Goal: Task Accomplishment & Management: Complete application form

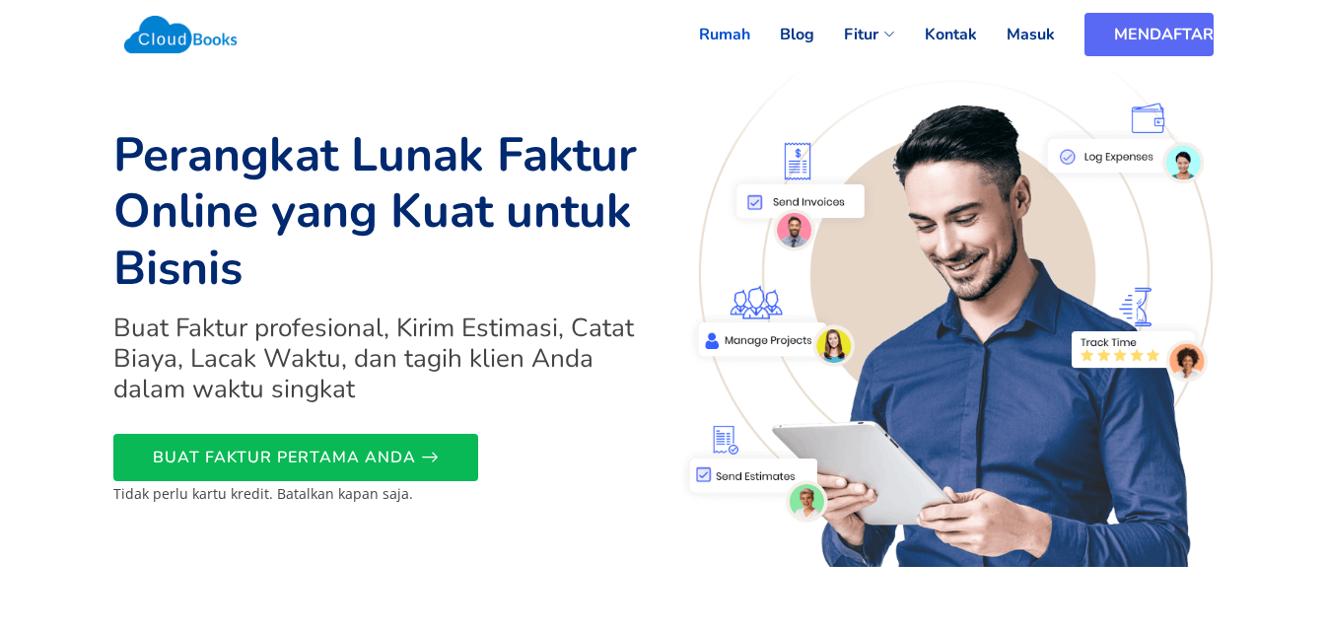
click at [1139, 40] on font "MENDAFTAR" at bounding box center [1164, 35] width 100 height 22
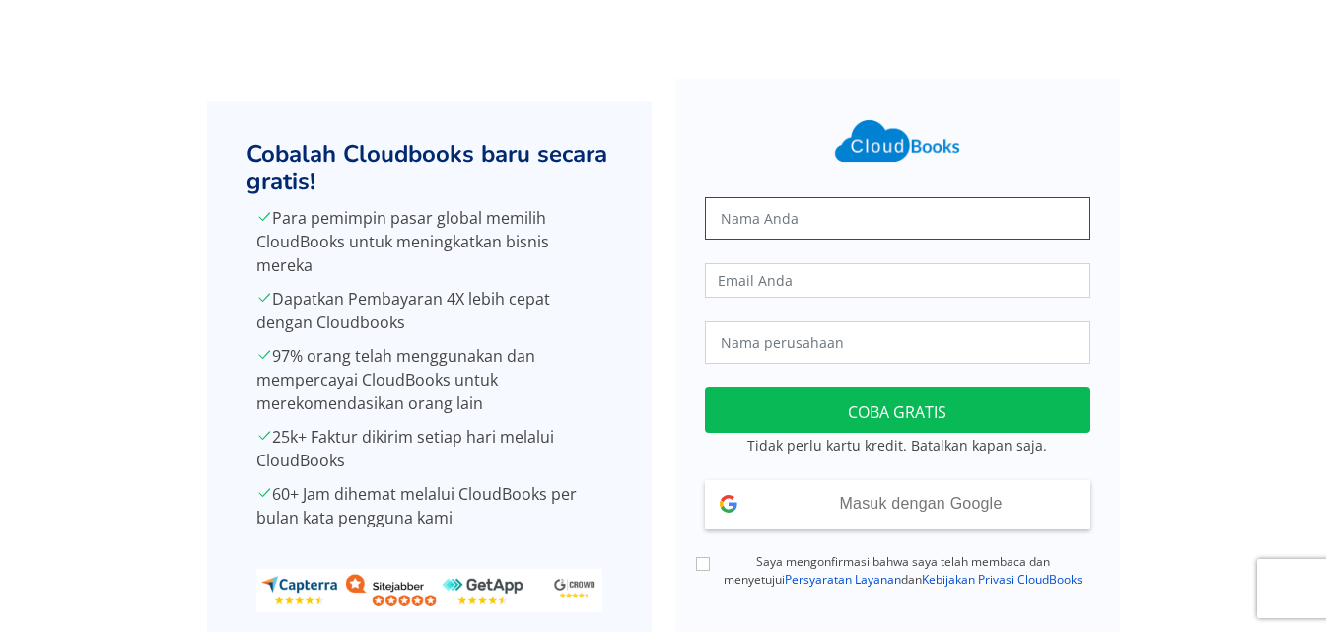
click at [890, 222] on input "text" at bounding box center [897, 218] width 385 height 42
type input "macho"
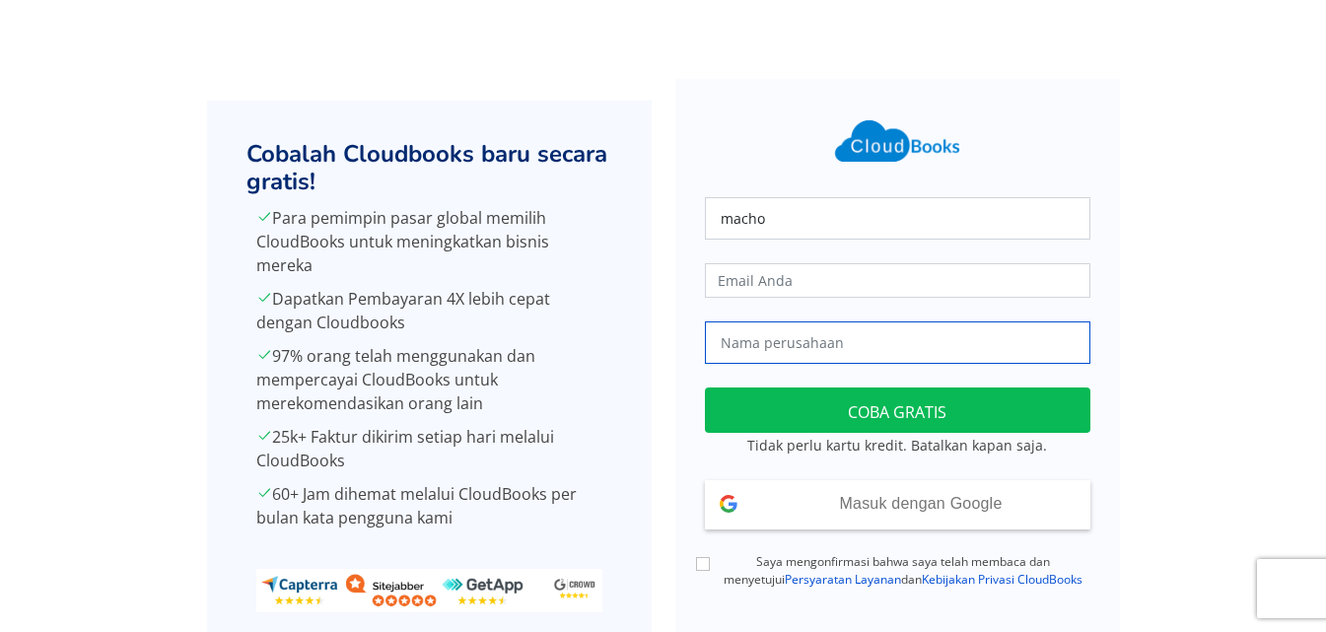
type input "mbv production"
click at [838, 346] on input "mbv production" at bounding box center [897, 342] width 385 height 42
drag, startPoint x: 838, startPoint y: 346, endPoint x: 697, endPoint y: 355, distance: 141.3
click at [697, 355] on div "mbv production" at bounding box center [897, 342] width 409 height 42
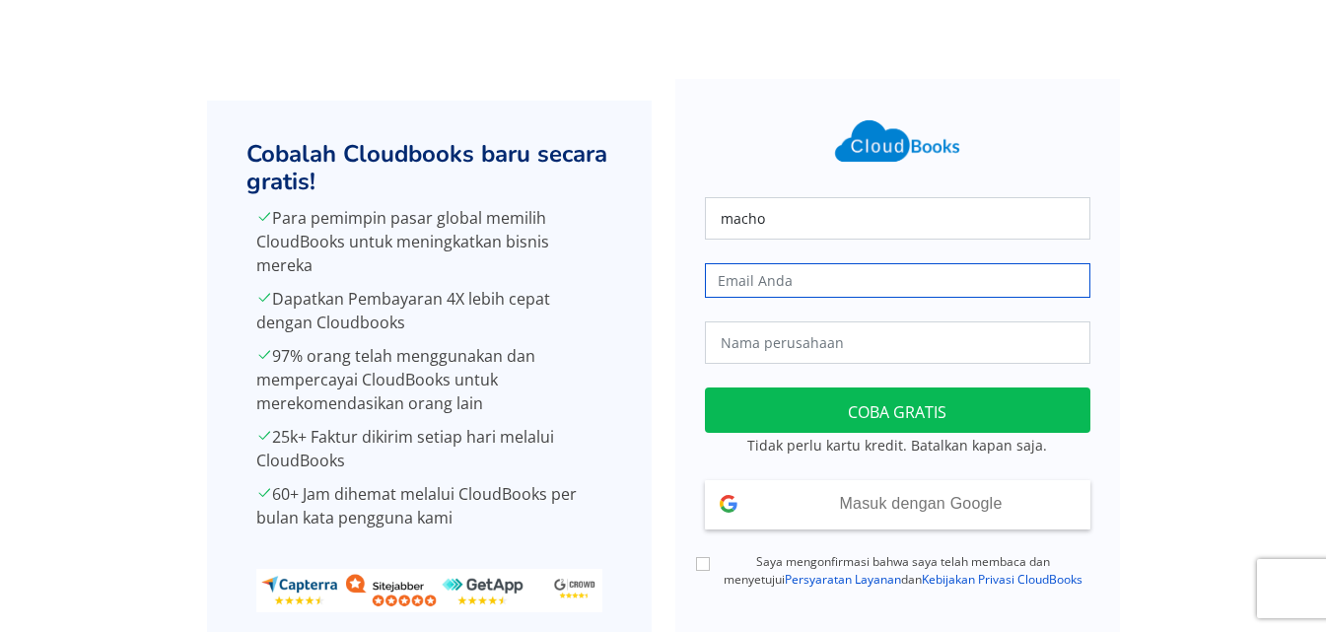
click at [833, 290] on input "email" at bounding box center [897, 280] width 385 height 35
type input "machokatiandagho@yahoo.com"
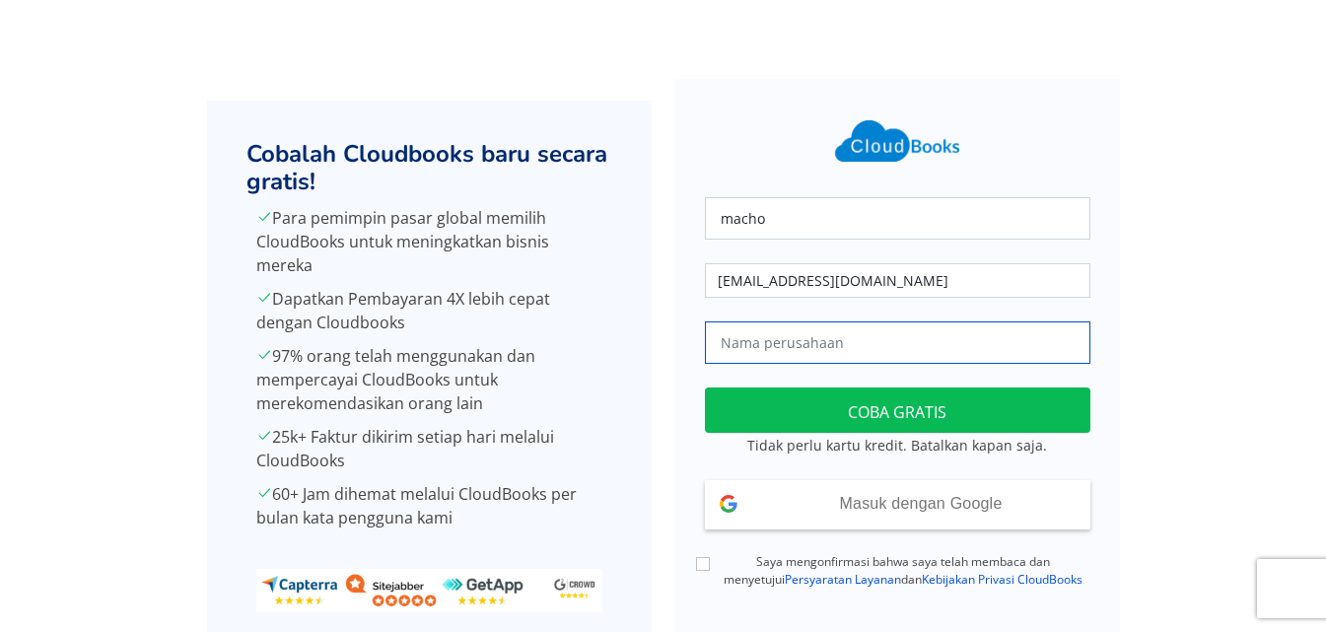
click at [845, 332] on input "text" at bounding box center [897, 342] width 385 height 42
type input "mbv production"
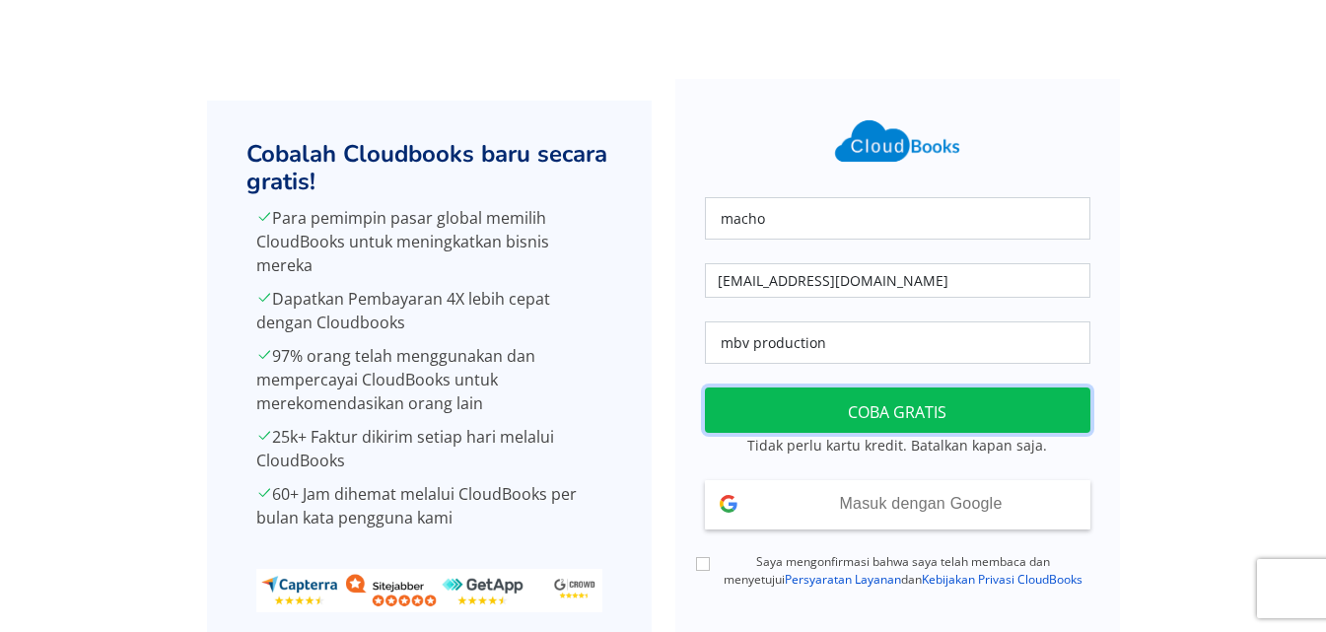
click at [842, 402] on button "COBA GRATIS" at bounding box center [897, 410] width 385 height 46
click at [703, 564] on input "Saya mengonfirmasi bahwa saya telah membaca dan menyetujui Persyaratan Layanan …" at bounding box center [703, 564] width 14 height 14
checkbox input "true"
click at [782, 391] on button "COBA GRATIS" at bounding box center [897, 410] width 385 height 46
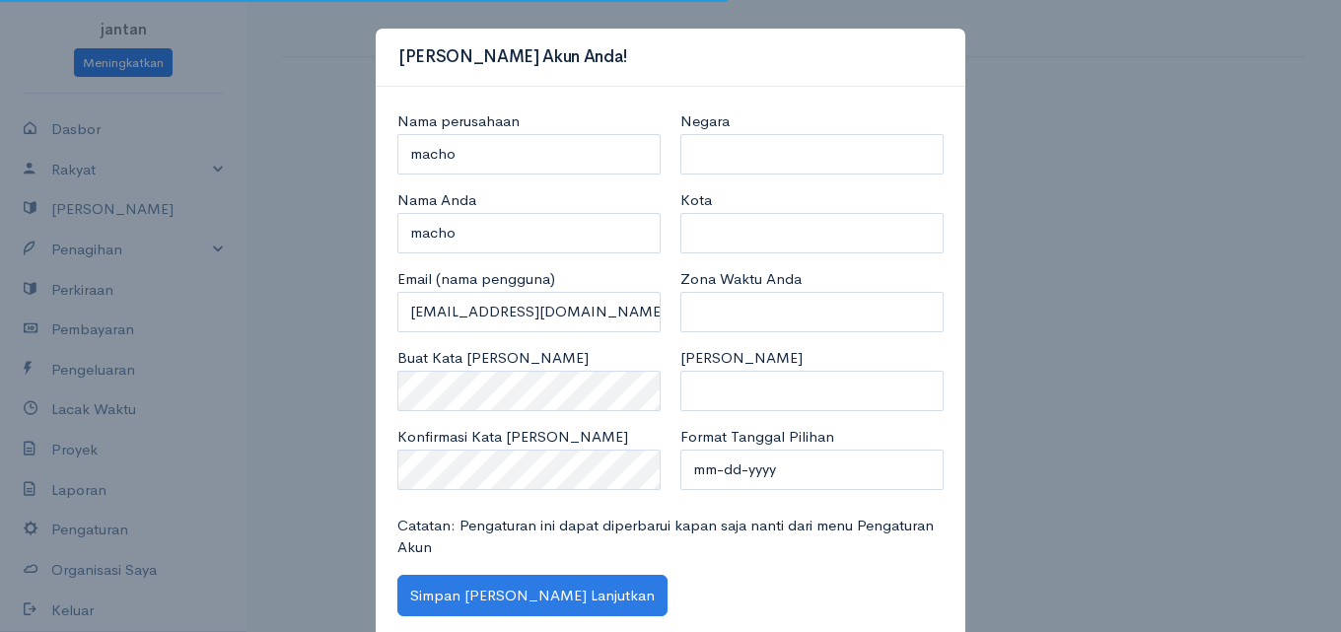
select select "[GEOGRAPHIC_DATA]"
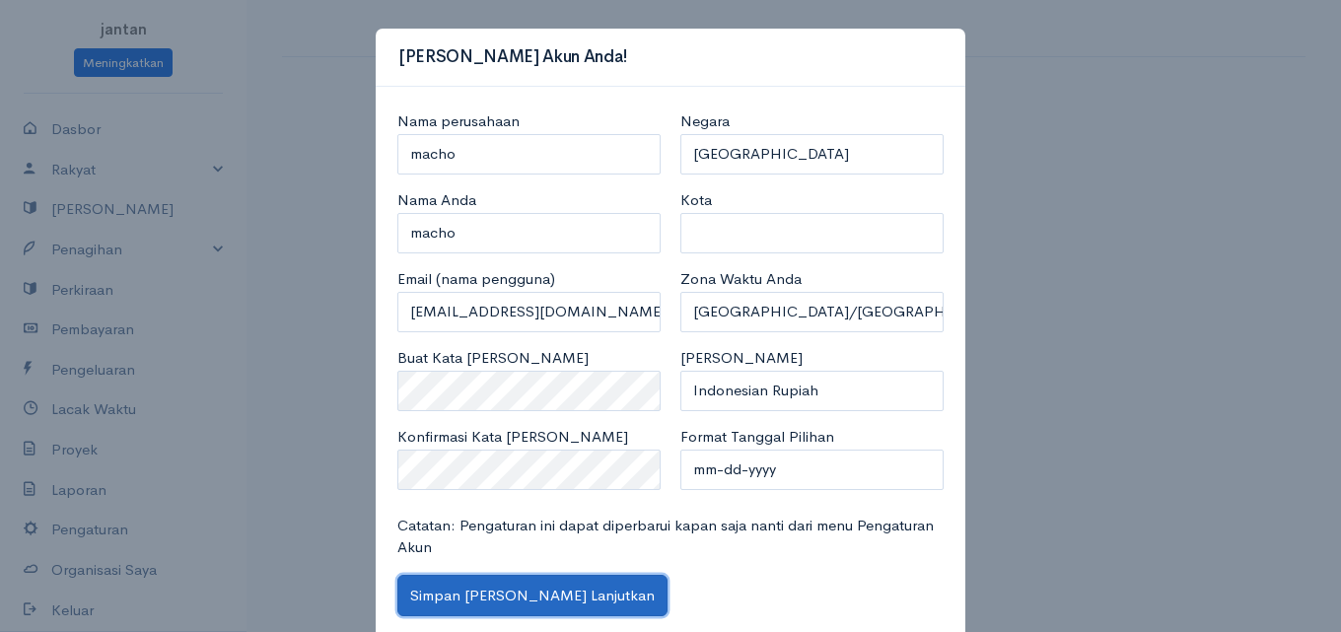
click at [543, 594] on font "Simpan [PERSON_NAME] Lanjutkan" at bounding box center [532, 595] width 244 height 19
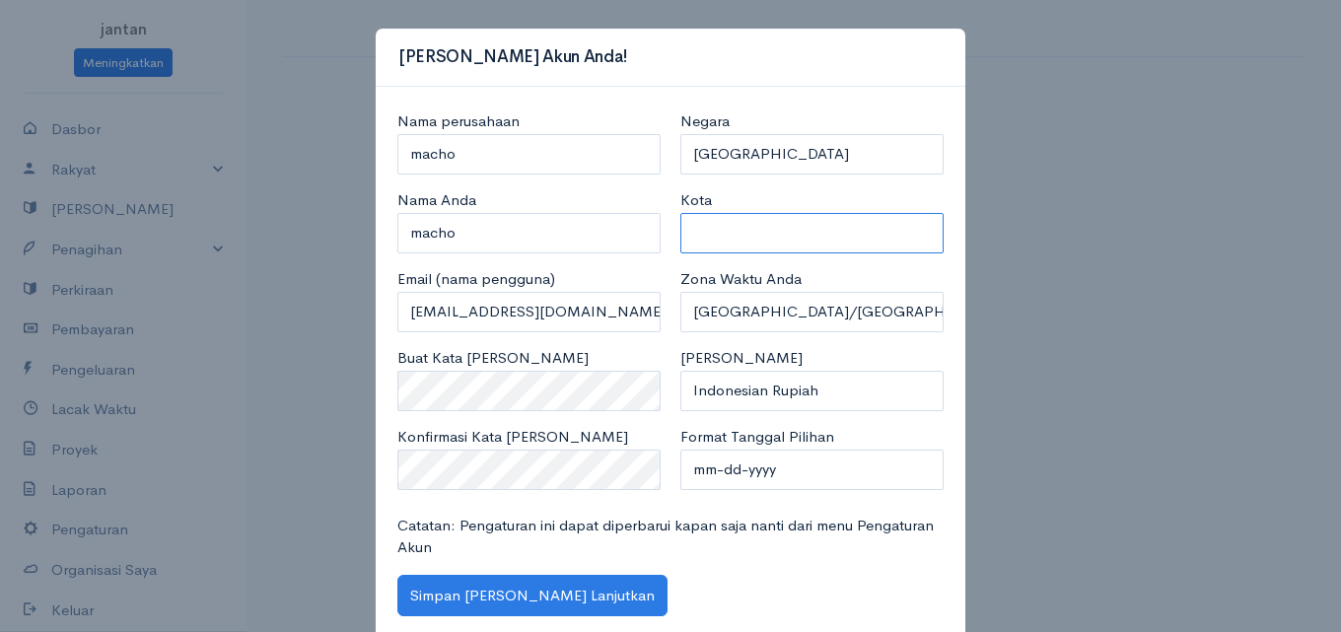
click at [752, 228] on input "Kota" at bounding box center [811, 233] width 263 height 40
type input "j"
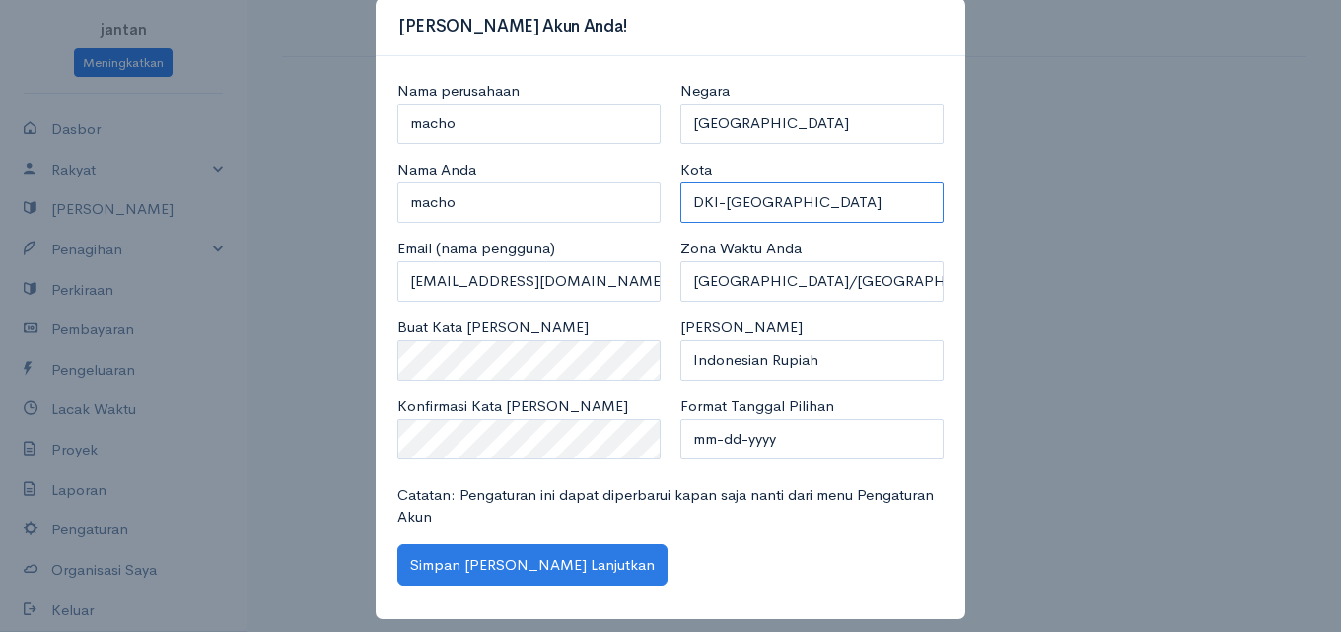
scroll to position [46, 0]
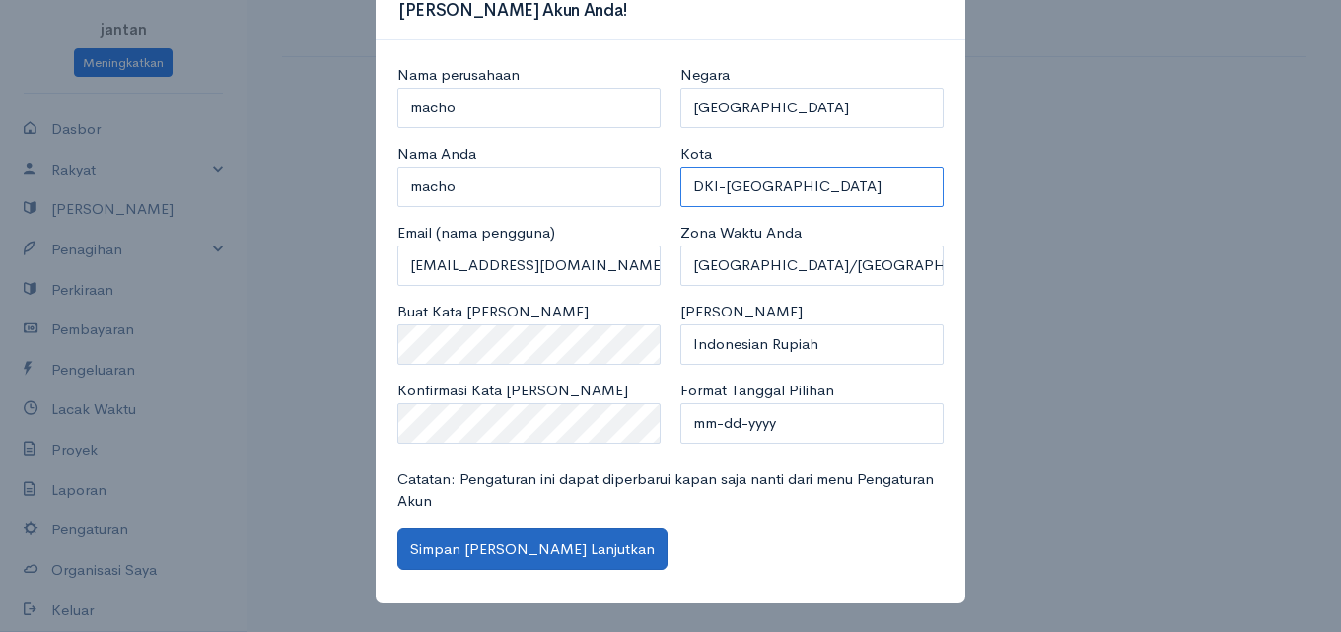
type input "DKI-[GEOGRAPHIC_DATA]"
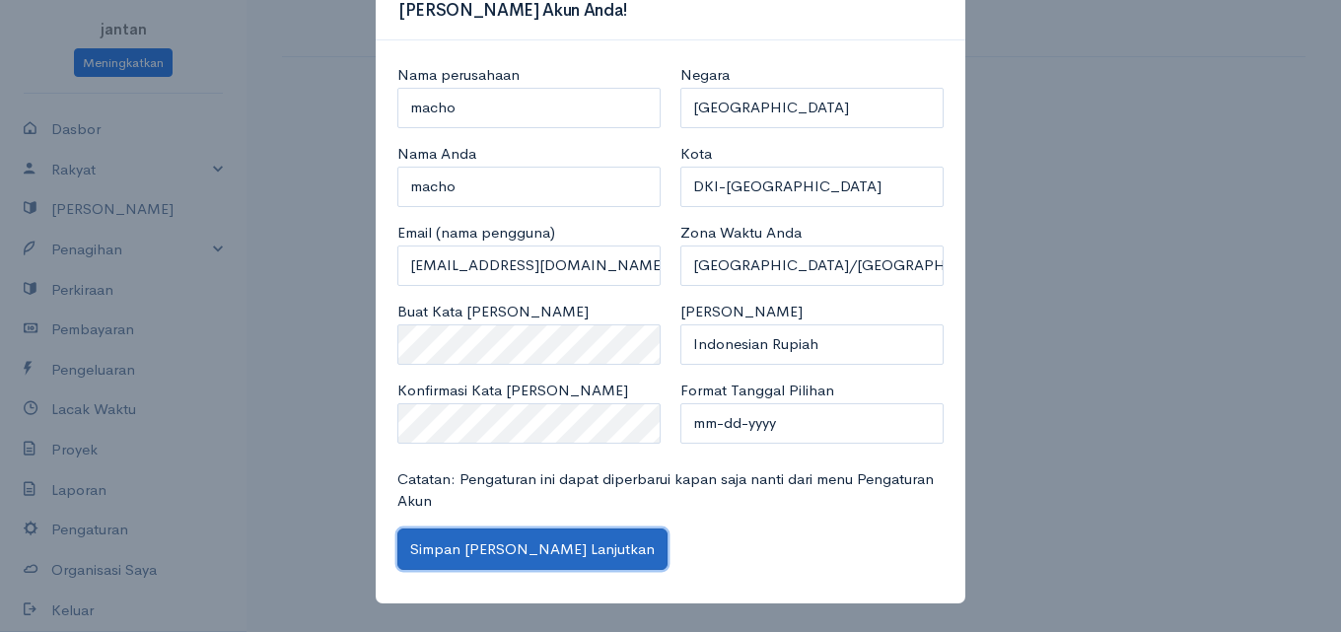
click at [483, 555] on font "Simpan [PERSON_NAME] Lanjutkan" at bounding box center [532, 548] width 244 height 19
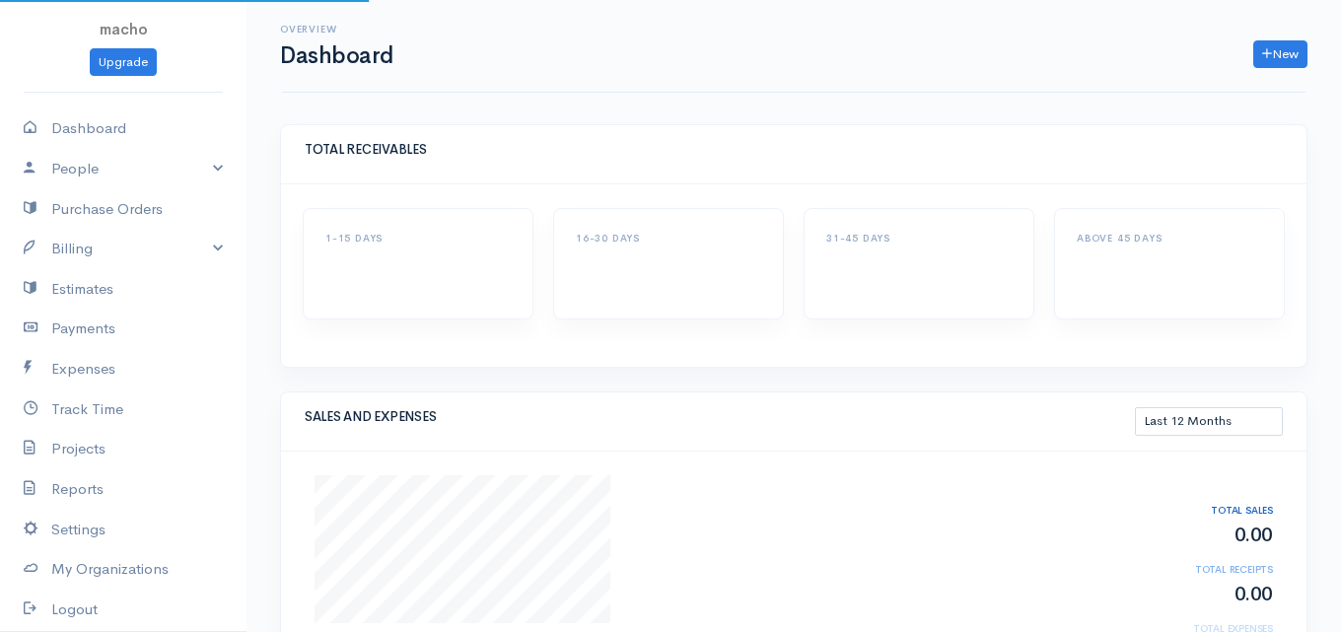
select select "365"
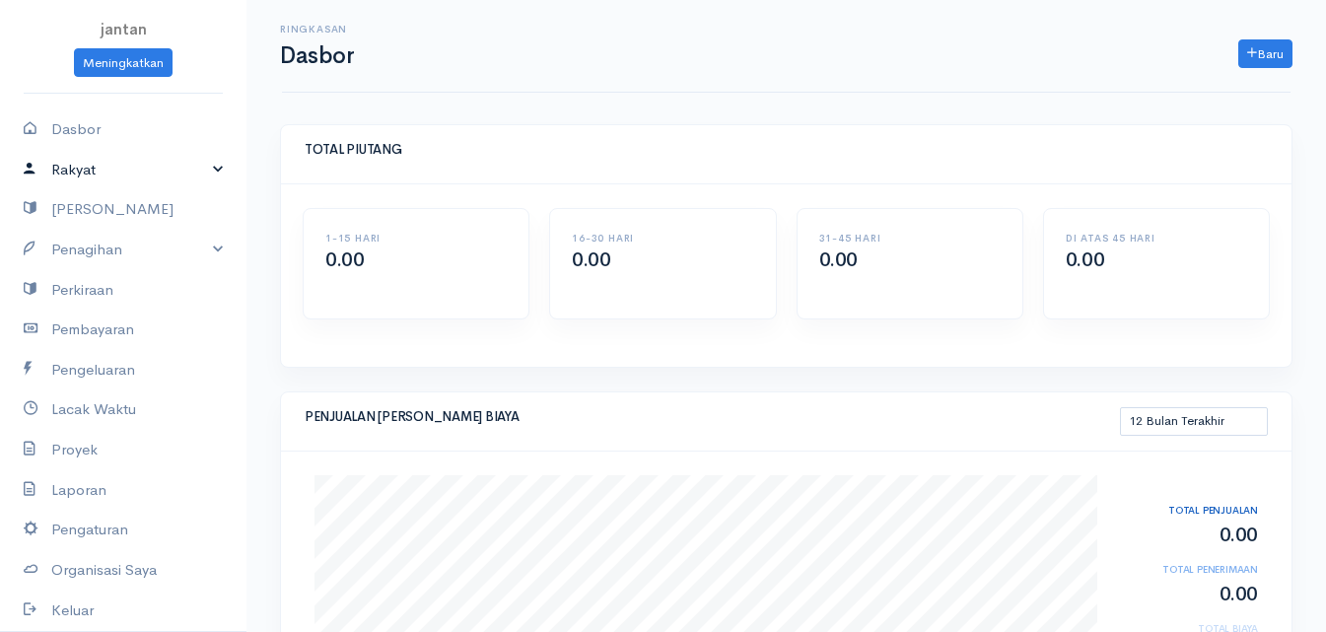
click at [68, 165] on font "Rakyat" at bounding box center [73, 169] width 44 height 19
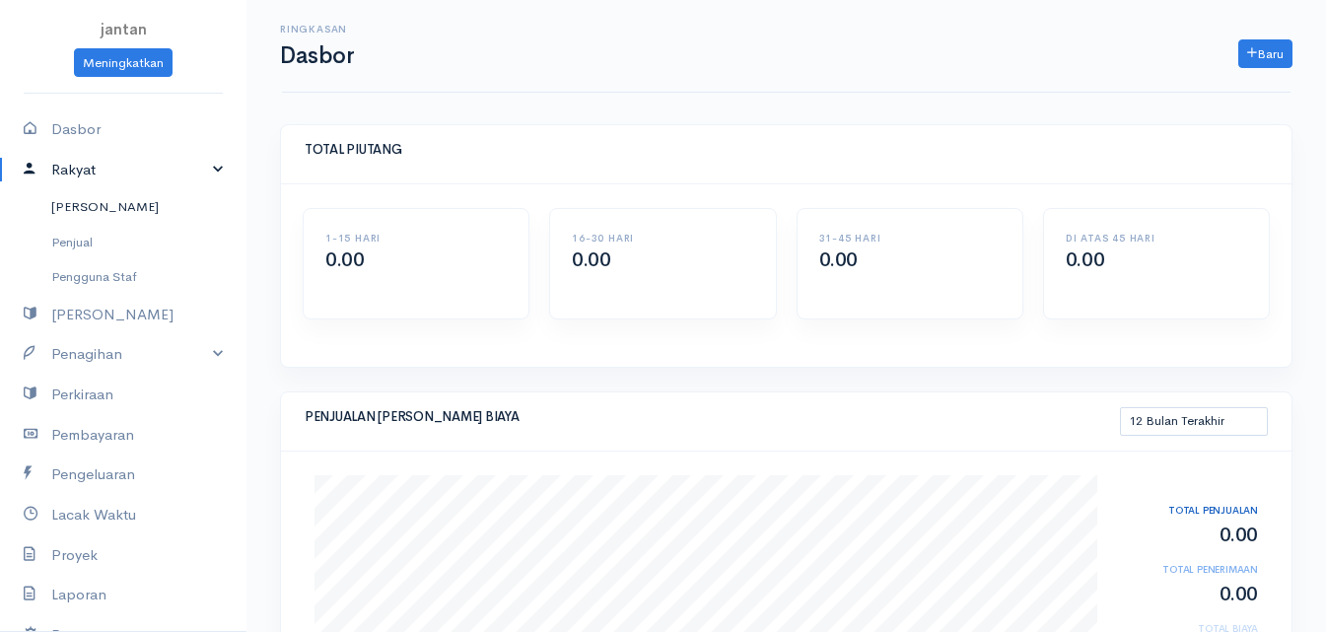
click at [79, 205] on font "Klien" at bounding box center [104, 206] width 107 height 17
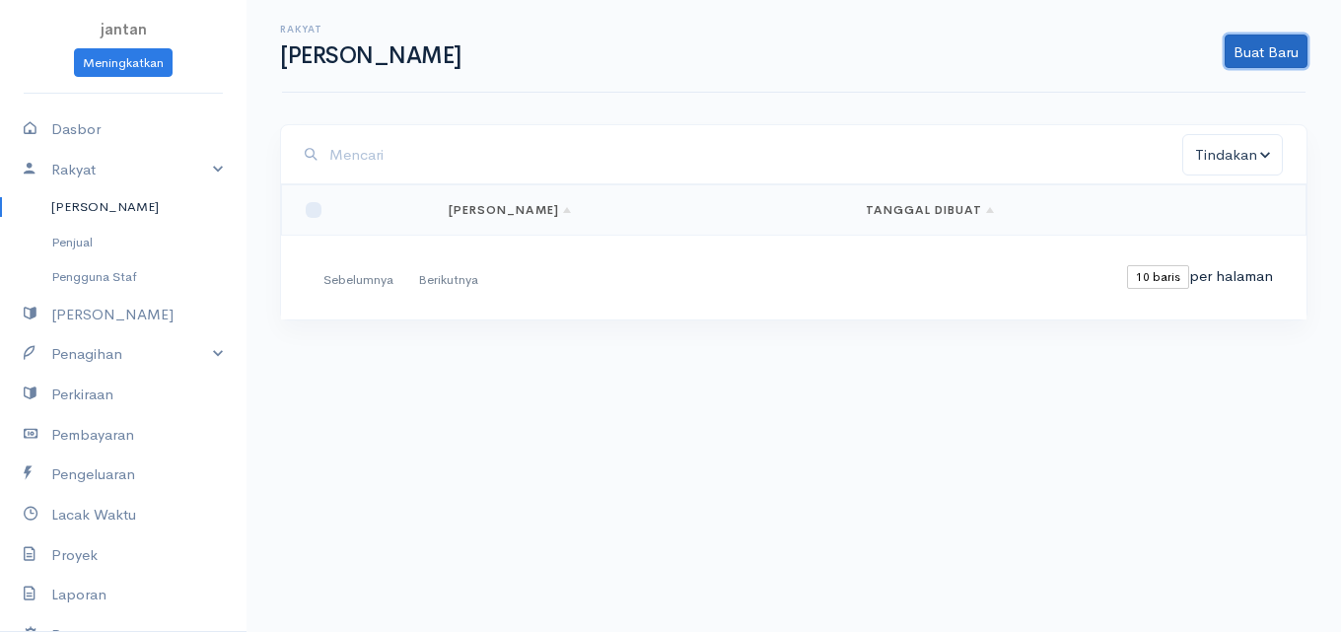
click at [1262, 58] on font "Buat Baru" at bounding box center [1265, 51] width 65 height 19
click at [1183, 134] on font "Klien Impor" at bounding box center [1256, 127] width 167 height 19
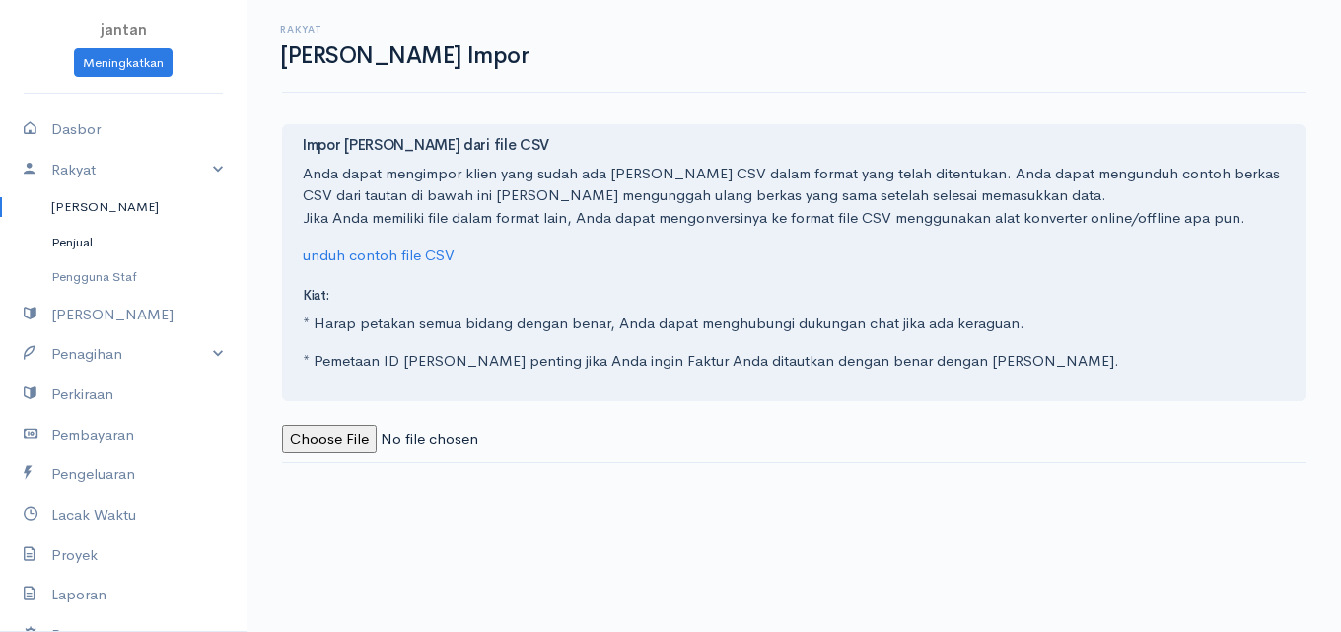
click at [79, 234] on font "Penjual" at bounding box center [71, 242] width 41 height 17
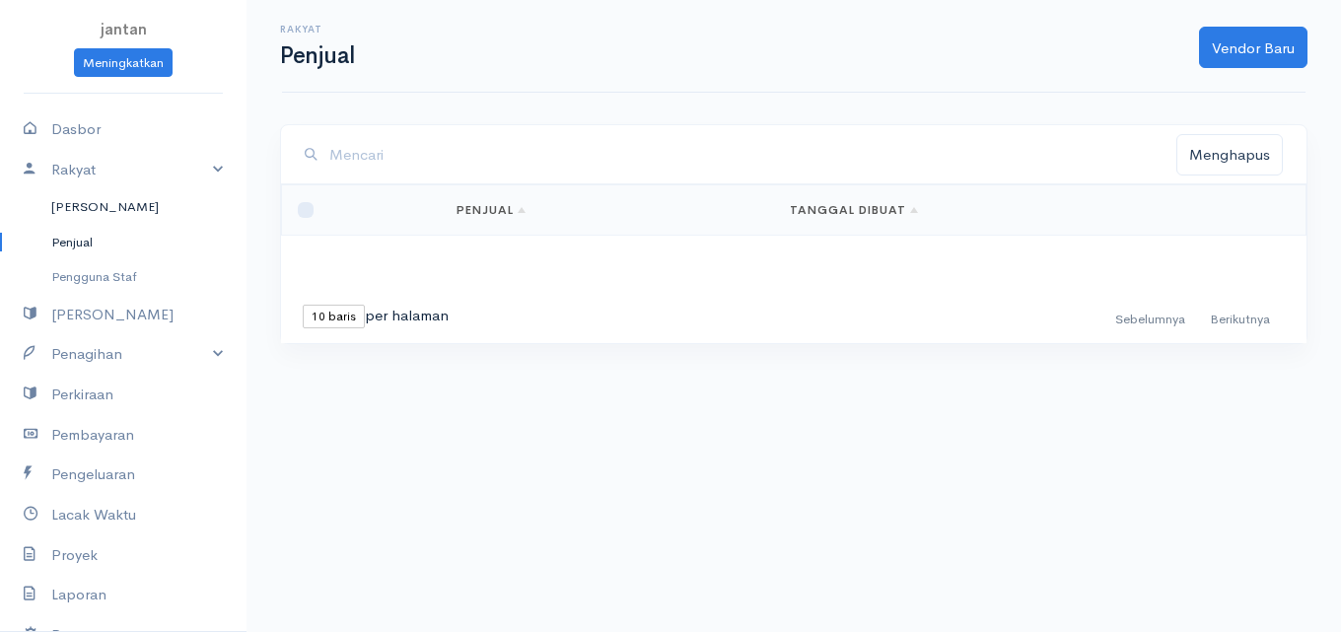
click at [76, 206] on font "Klien" at bounding box center [104, 206] width 107 height 17
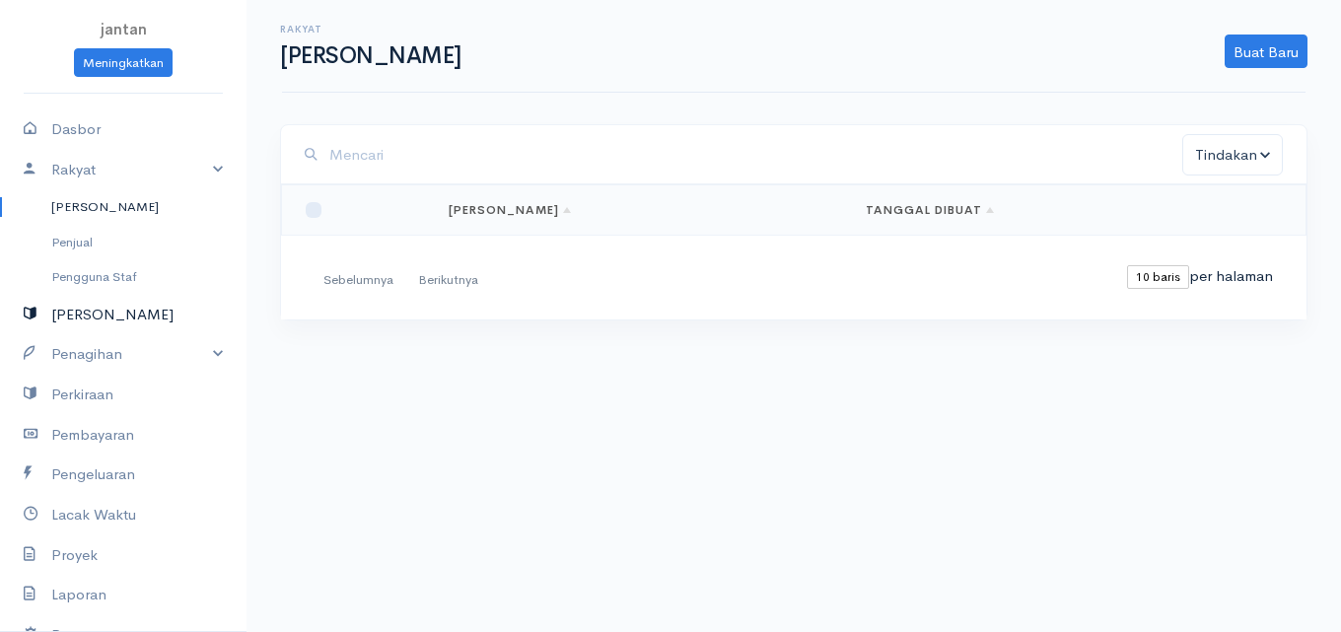
click at [68, 323] on font "[PERSON_NAME]" at bounding box center [112, 315] width 122 height 23
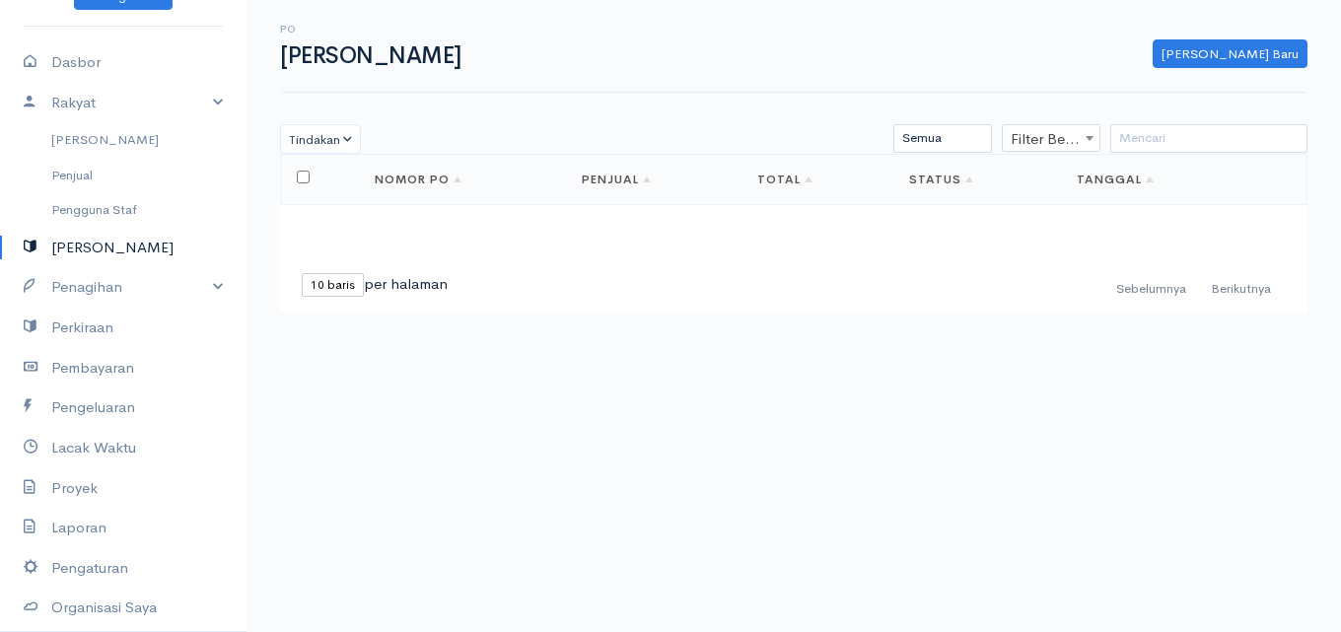
scroll to position [99, 0]
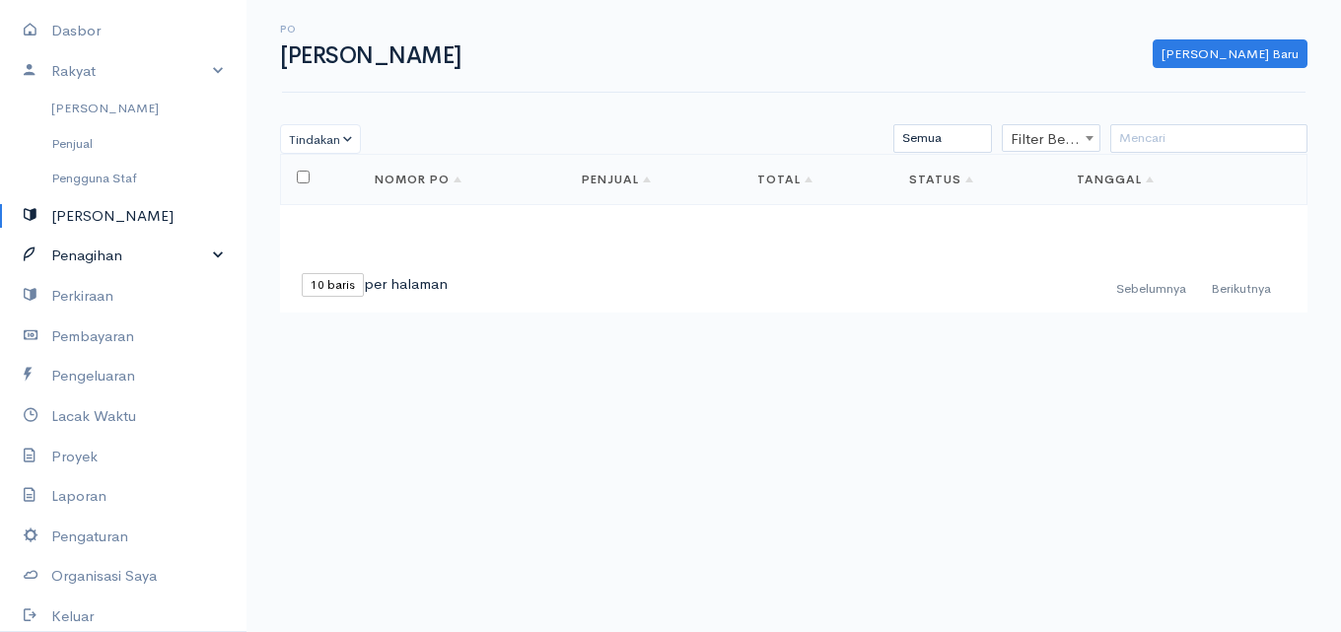
click at [107, 254] on font "Penagihan" at bounding box center [86, 254] width 71 height 19
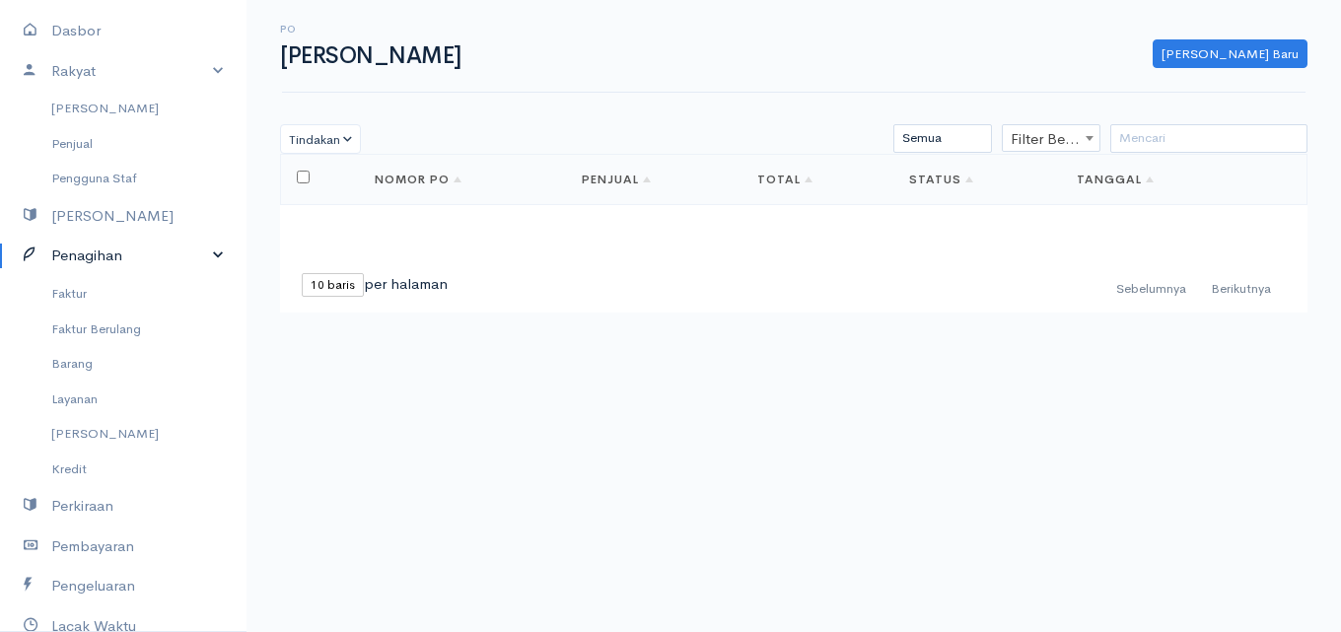
click at [107, 254] on font "Penagihan" at bounding box center [86, 254] width 71 height 19
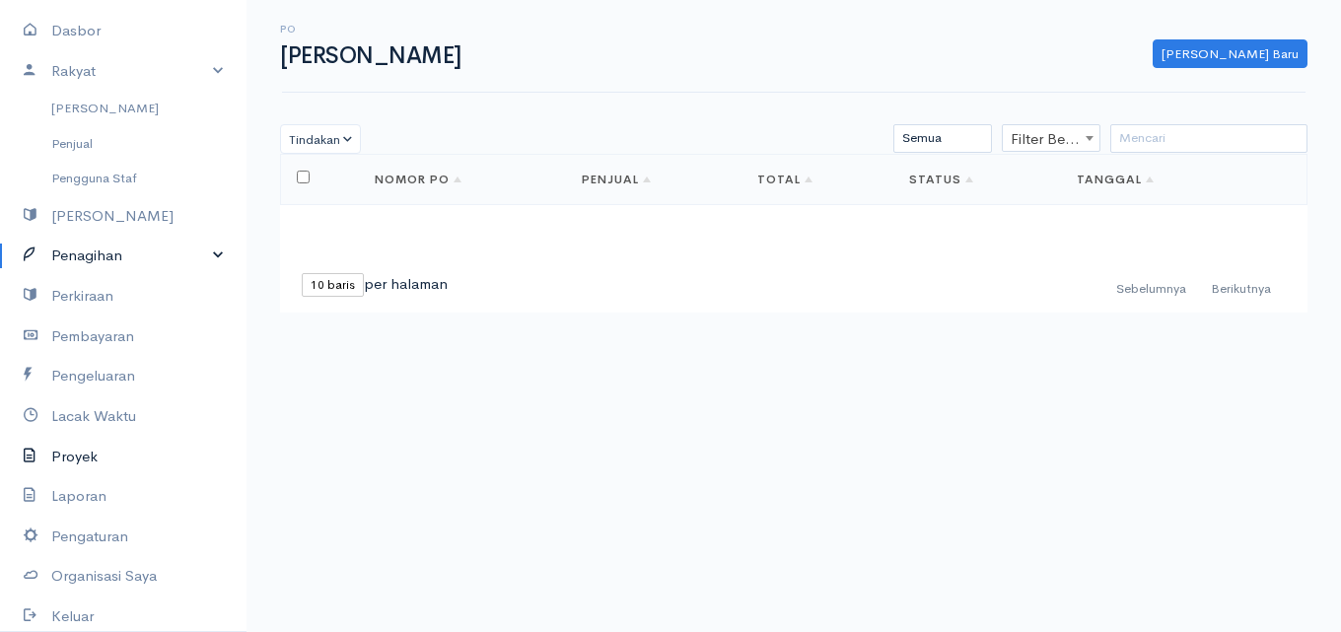
click at [55, 457] on font "Proyek" at bounding box center [74, 456] width 46 height 19
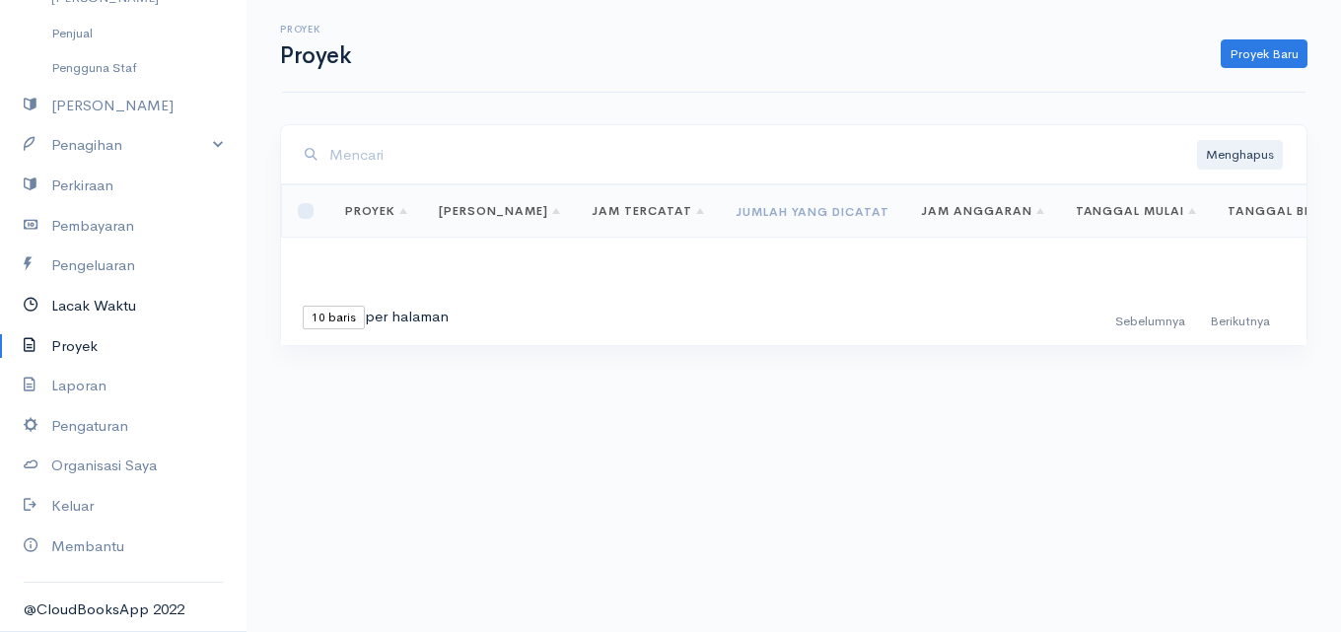
scroll to position [211, 0]
click at [105, 428] on font "Pengaturan" at bounding box center [89, 423] width 77 height 19
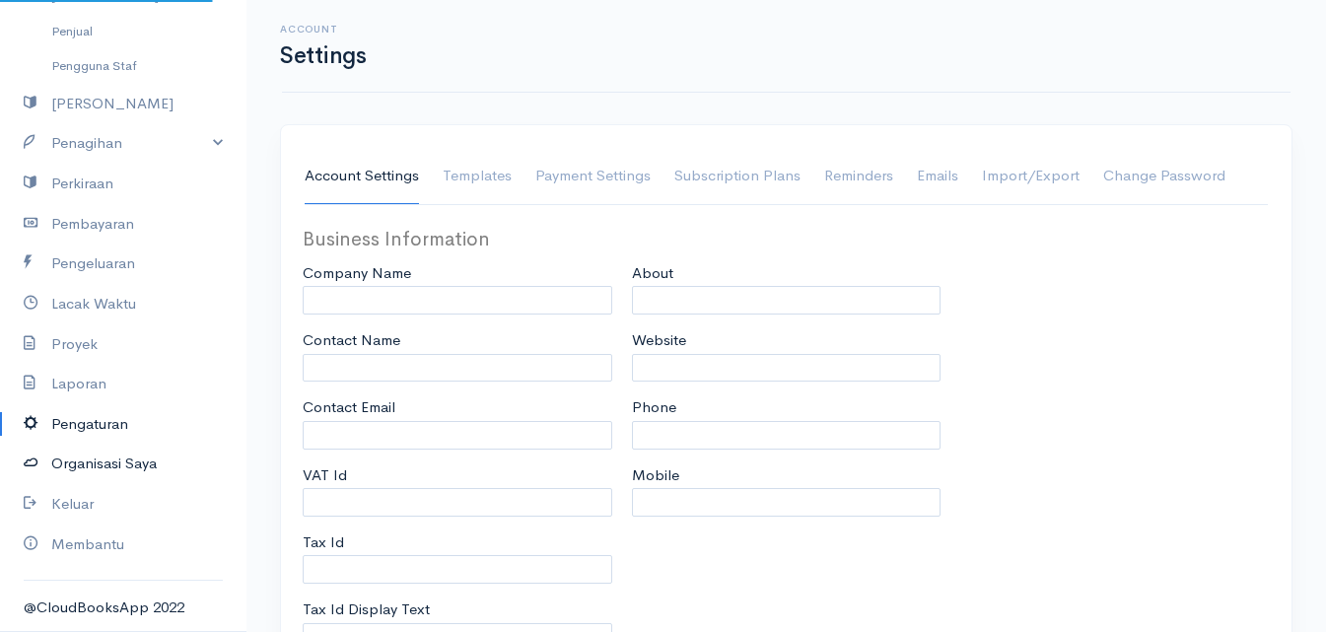
type input "macho"
type input "[EMAIL_ADDRESS][DOMAIN_NAME]"
type input "Tax Id"
select select
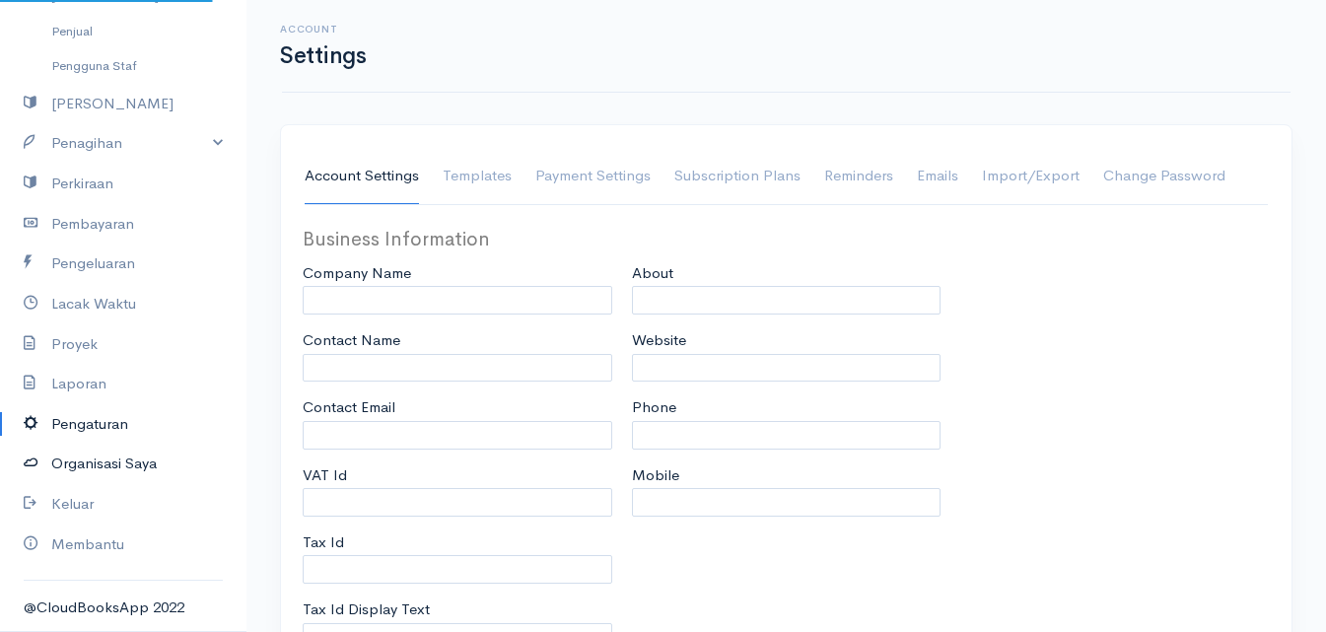
type input "DKI-[GEOGRAPHIC_DATA]"
select select
type input "INVOICE"
type input "1"
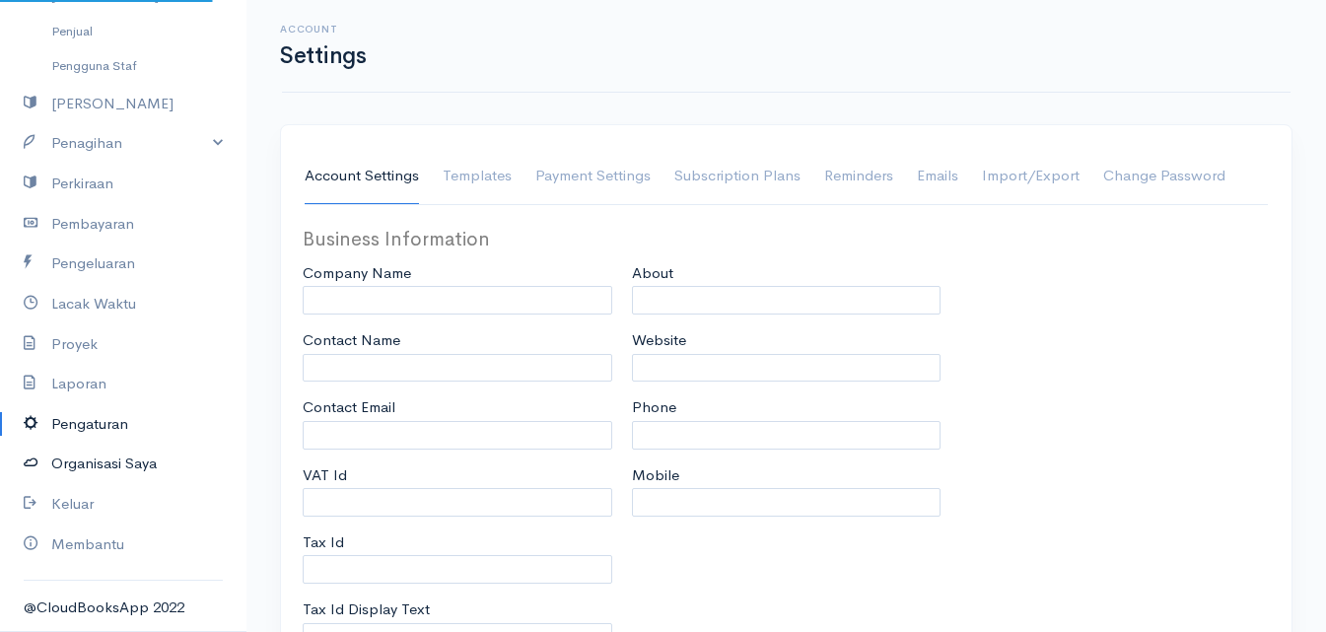
select select "3"
click at [112, 457] on font "Organisasi Saya" at bounding box center [103, 462] width 105 height 19
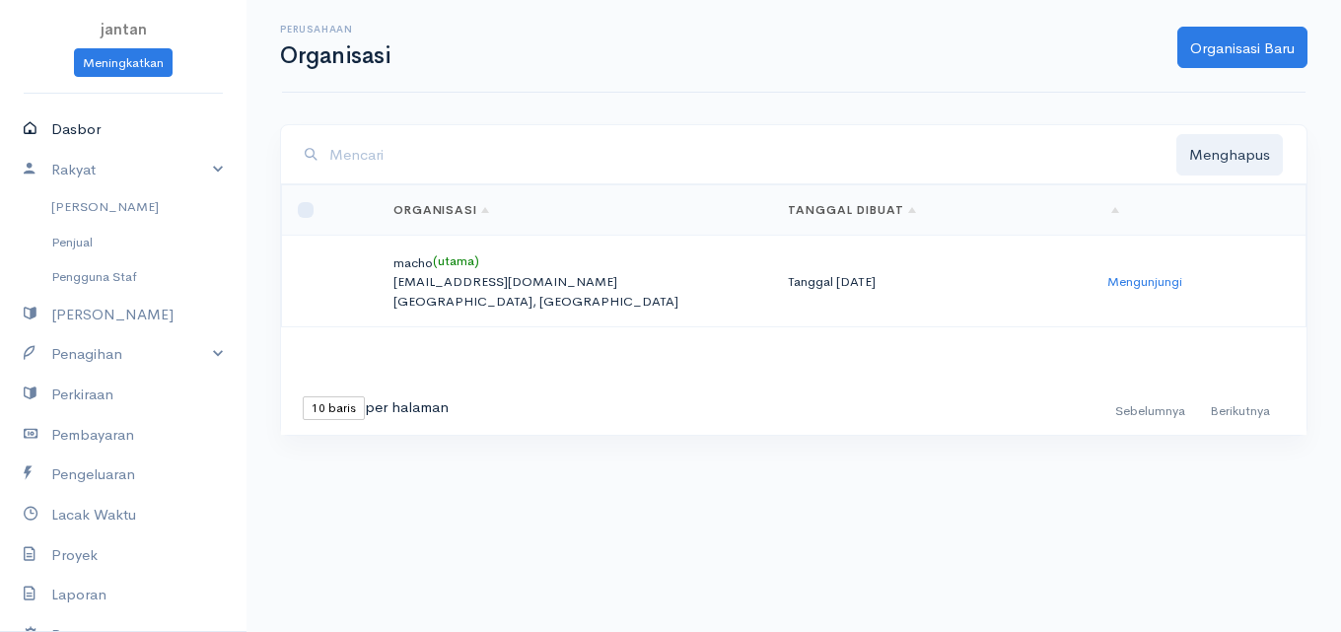
click at [74, 136] on font "Dasbor" at bounding box center [75, 128] width 49 height 19
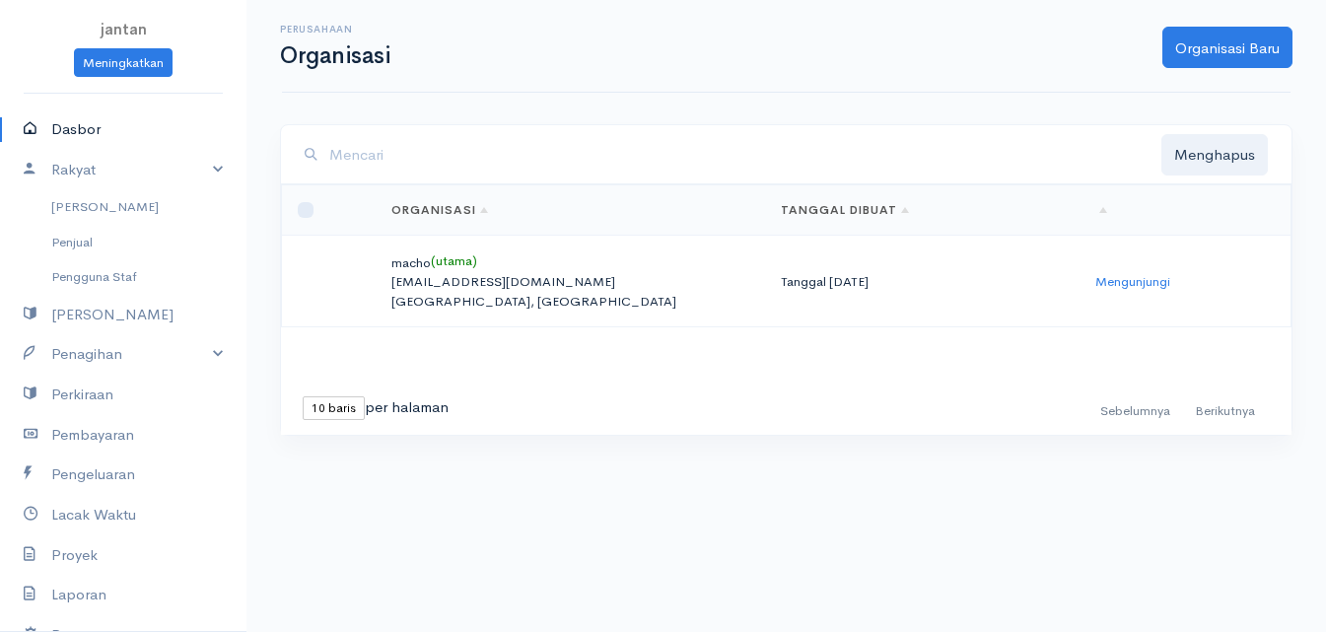
select select "365"
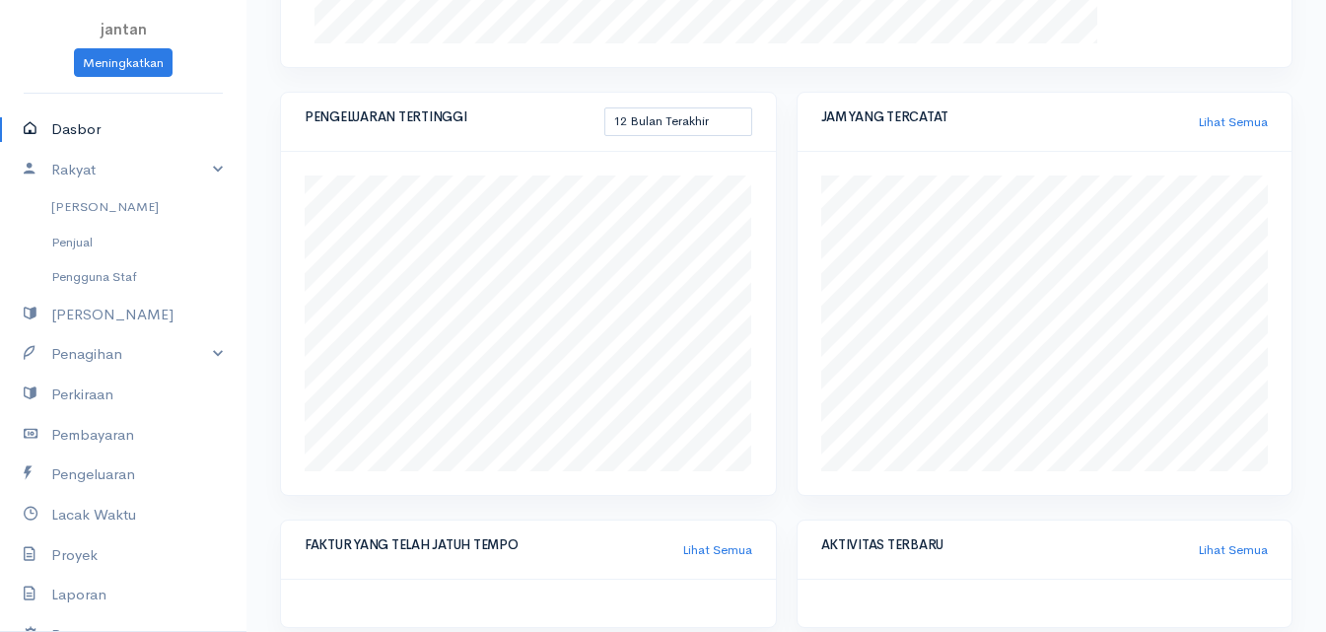
scroll to position [747, 0]
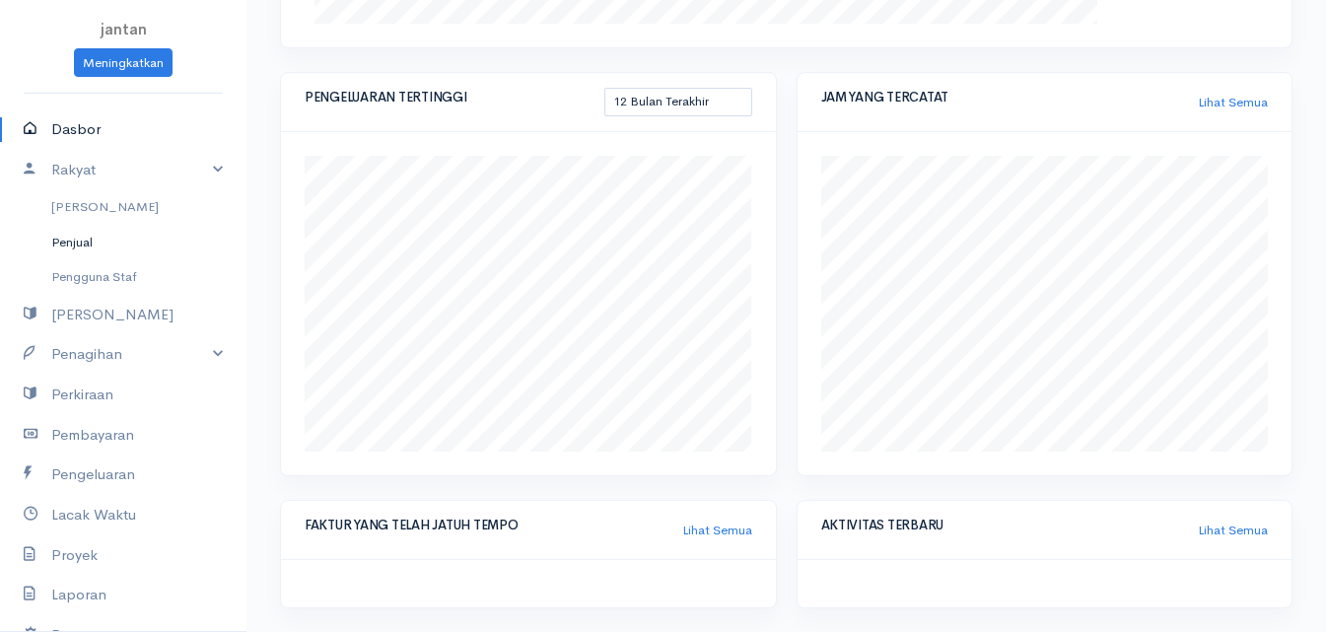
click at [54, 242] on font "Penjual" at bounding box center [71, 242] width 41 height 17
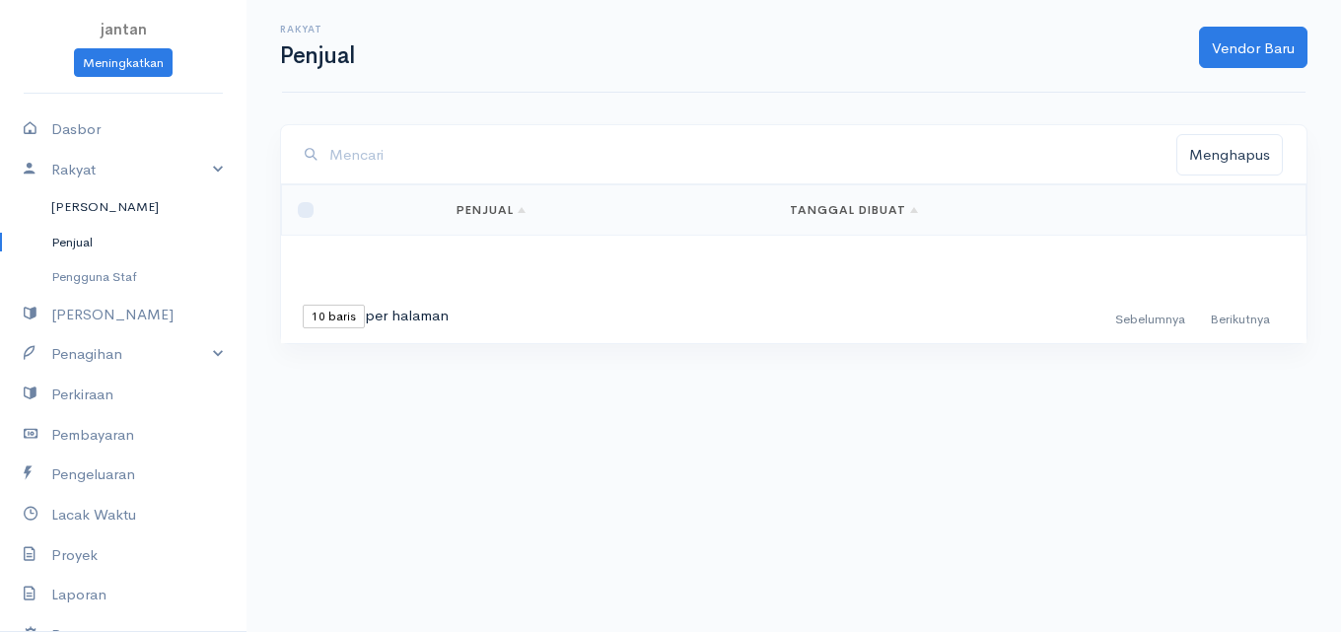
click at [73, 211] on font "[PERSON_NAME]" at bounding box center [104, 206] width 107 height 17
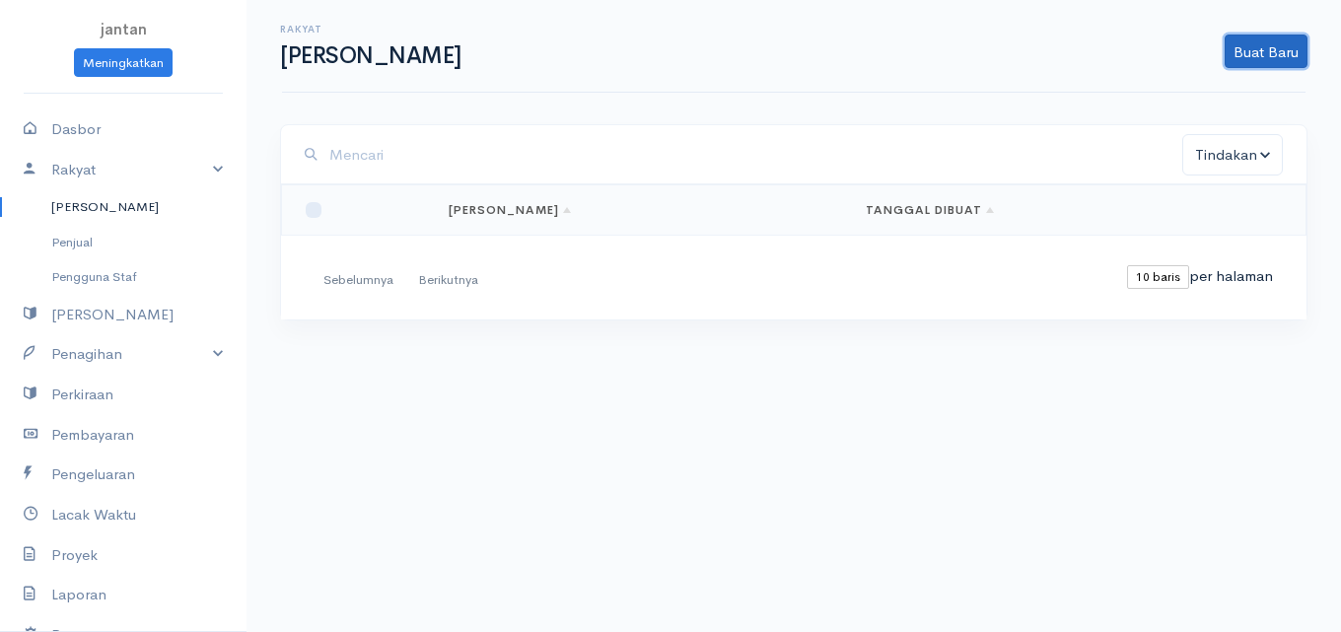
click at [1266, 58] on font "Buat Baru" at bounding box center [1265, 51] width 65 height 19
click at [1204, 89] on font "[PERSON_NAME]" at bounding box center [1234, 93] width 122 height 19
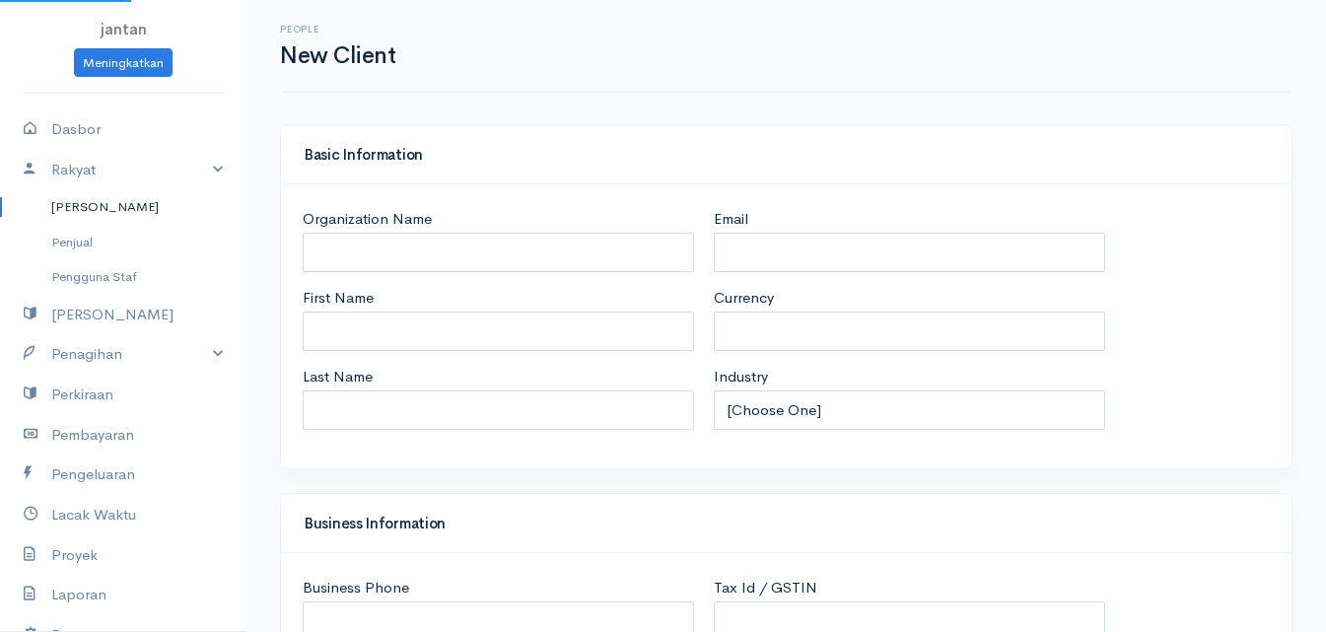
select select "IDR"
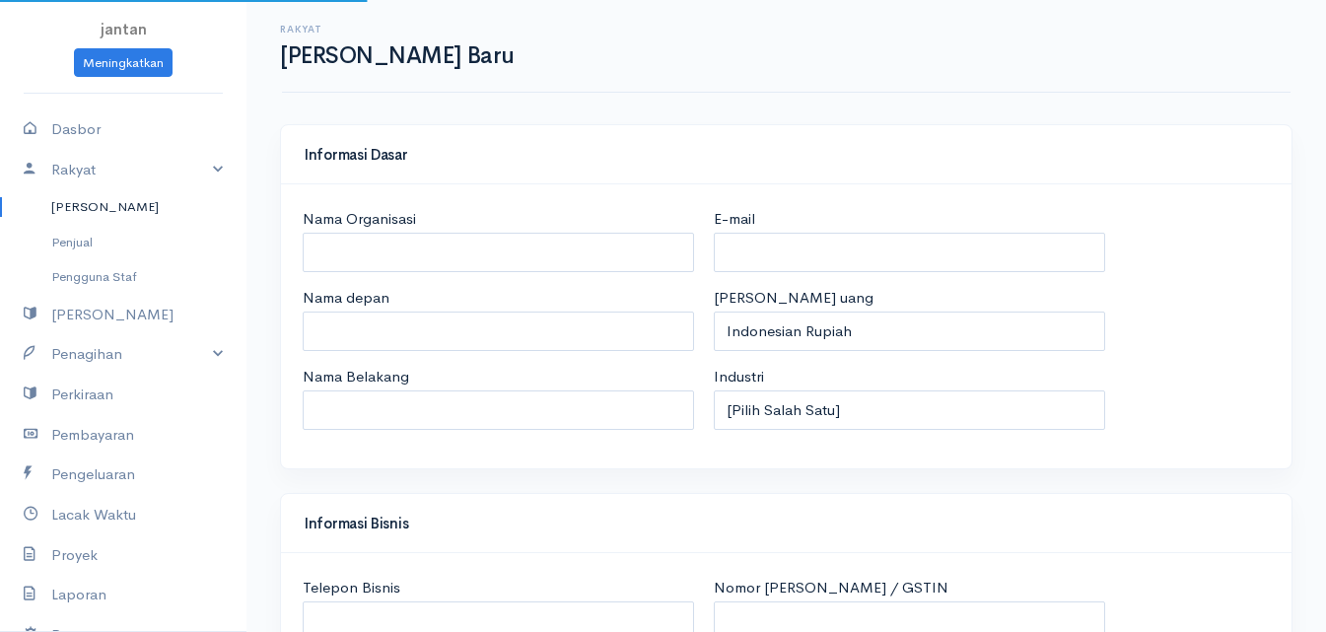
select select "[GEOGRAPHIC_DATA]"
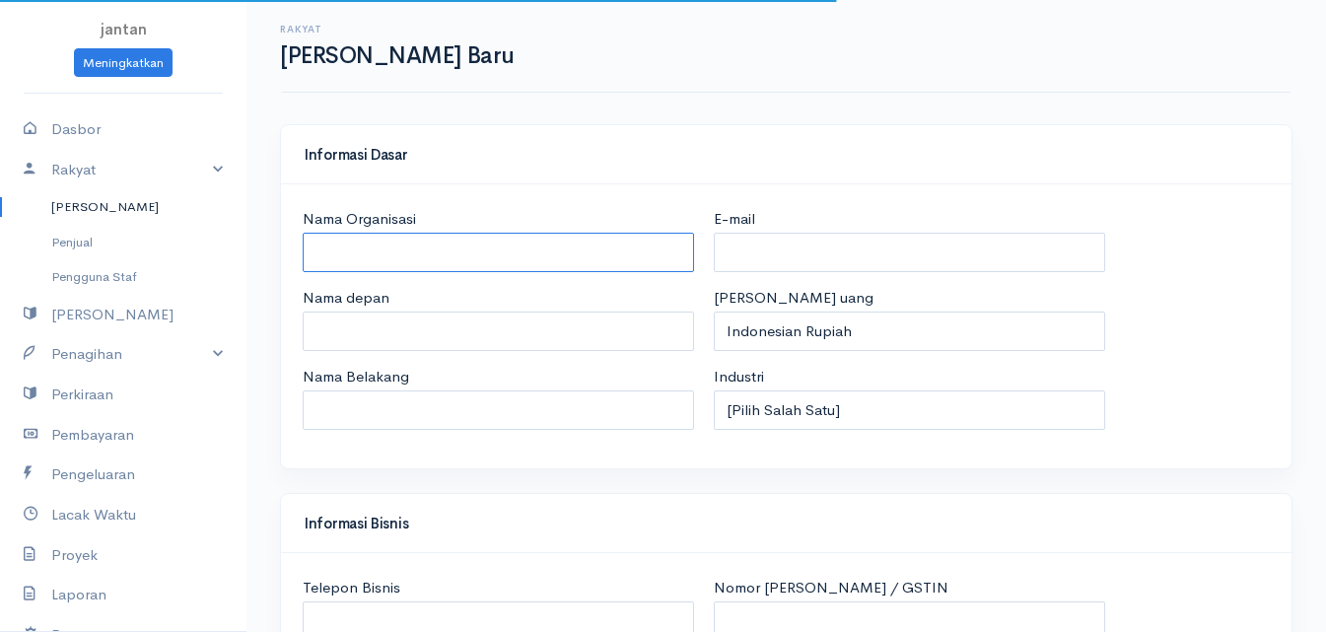
click at [507, 242] on input "Nama Organisasi" at bounding box center [498, 253] width 391 height 40
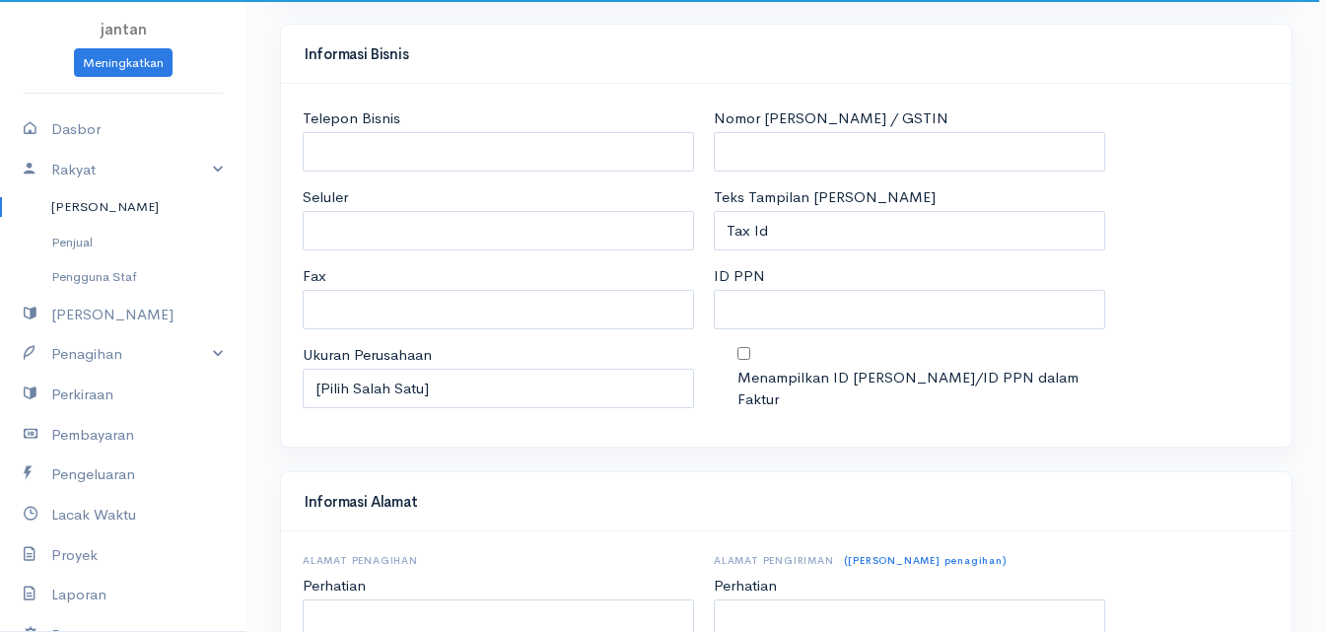
scroll to position [406, 0]
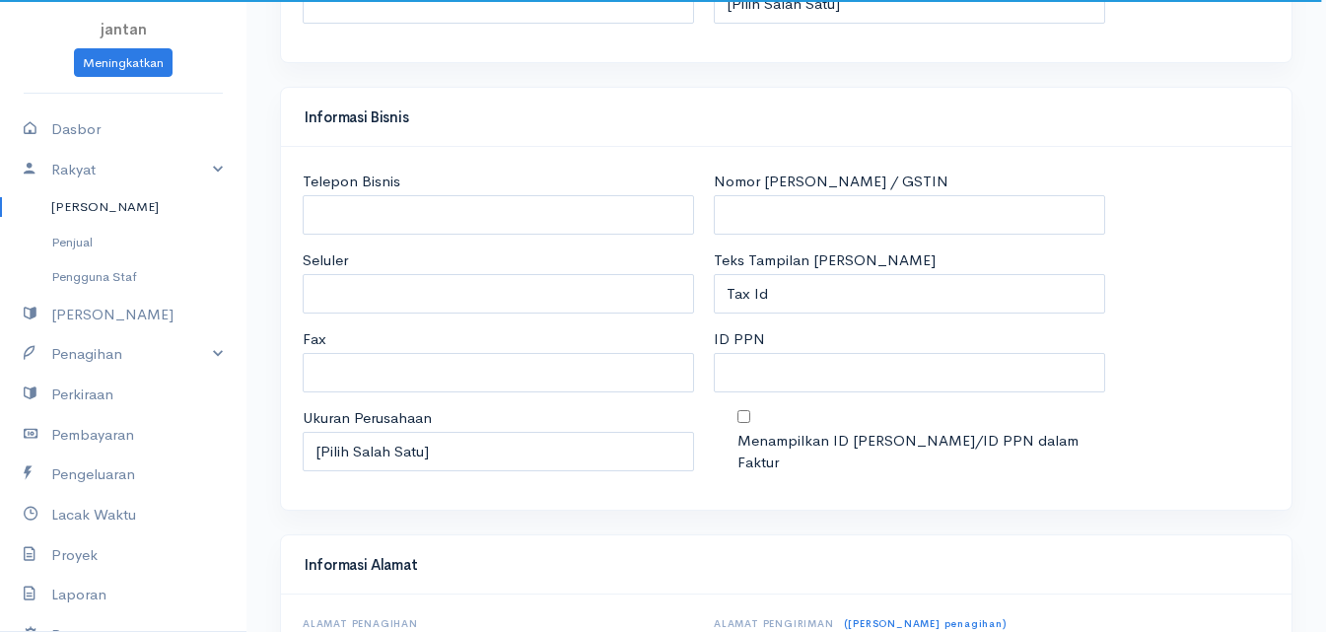
select select "[GEOGRAPHIC_DATA]"
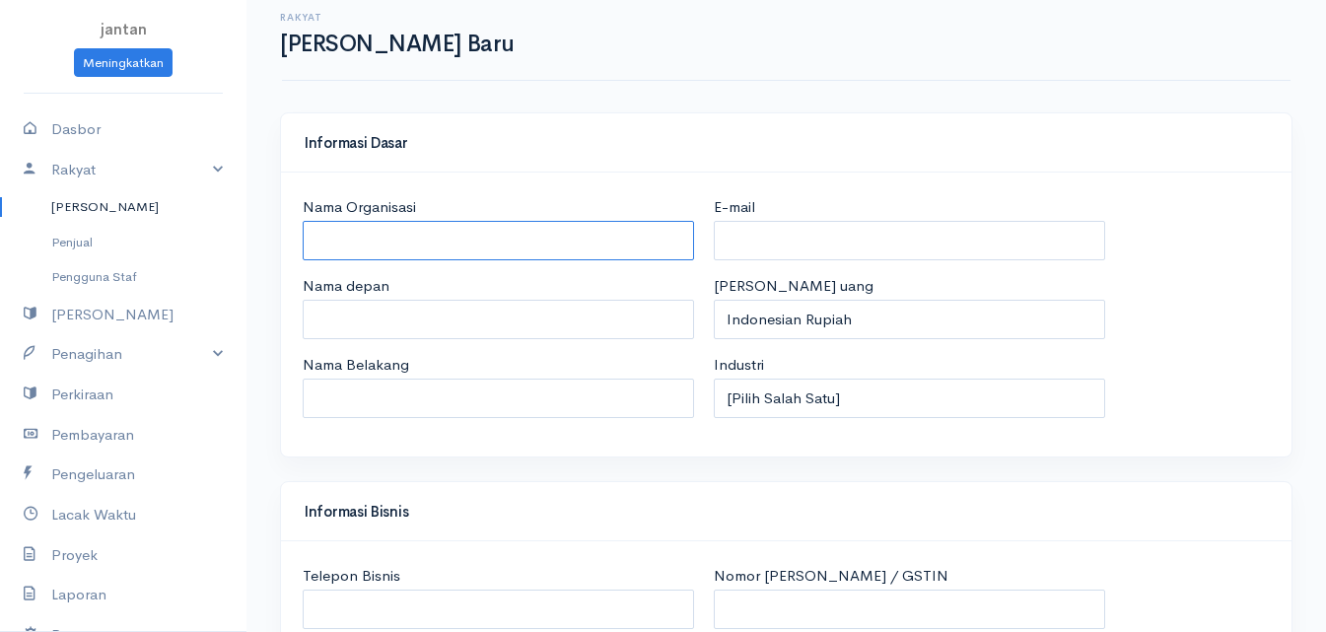
scroll to position [0, 0]
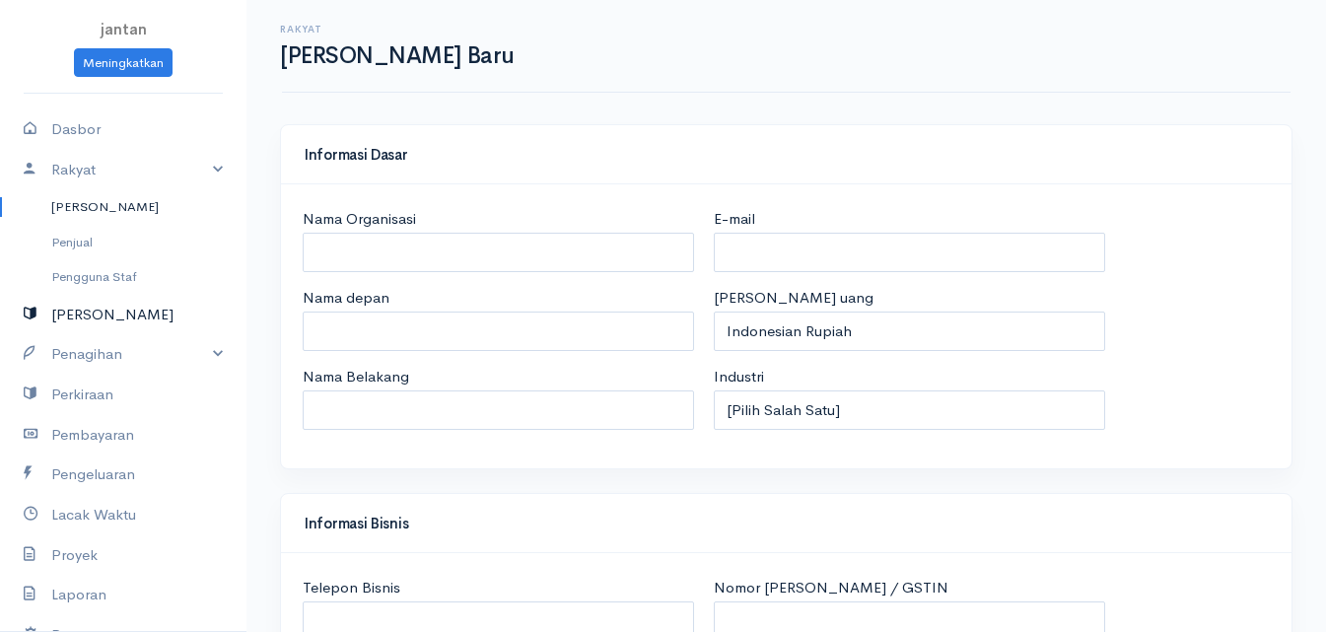
click at [168, 305] on font "[PERSON_NAME]" at bounding box center [112, 314] width 122 height 19
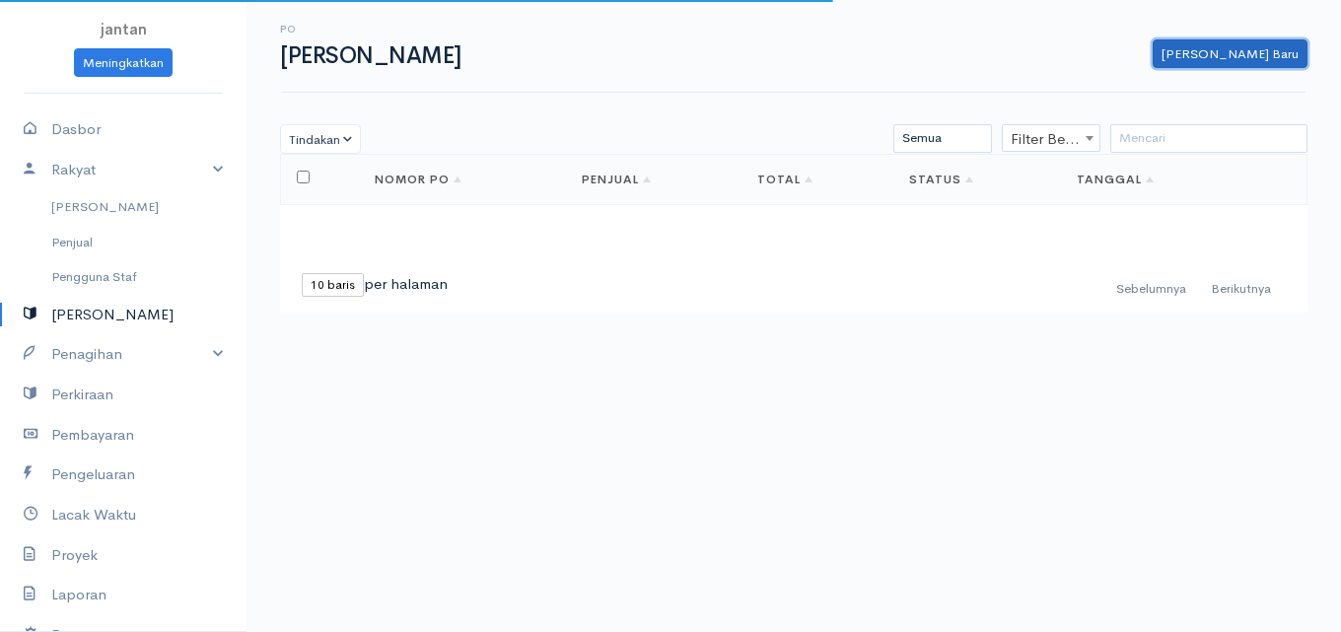
click at [1249, 55] on font "Pesanan Pembelian Baru" at bounding box center [1229, 53] width 137 height 17
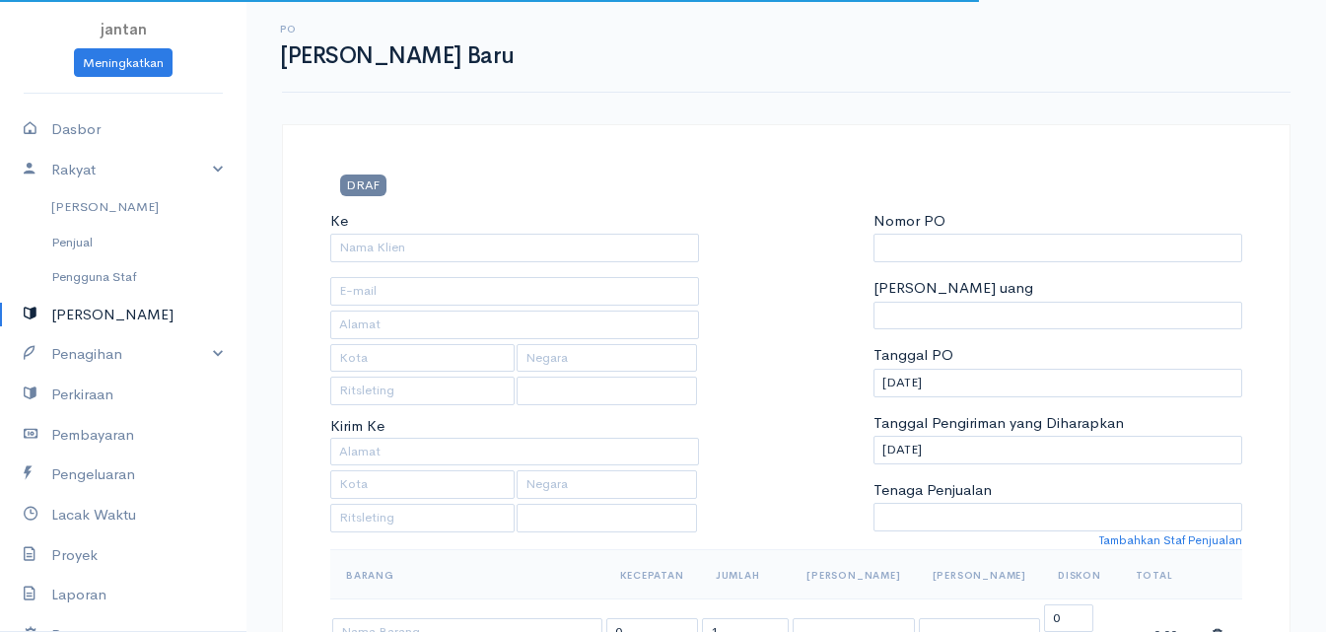
type input "0000000001"
select select "[GEOGRAPHIC_DATA]"
select select "IDR"
click at [567, 257] on input "Ke" at bounding box center [514, 248] width 369 height 29
select select "[GEOGRAPHIC_DATA]"
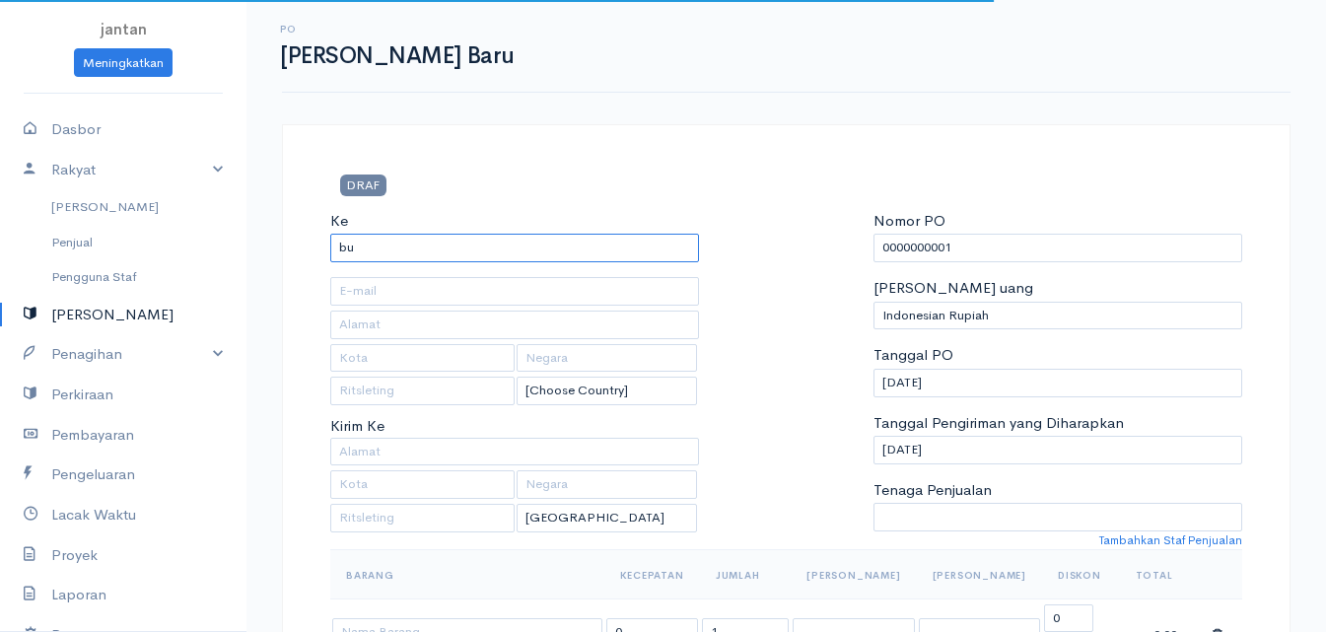
type input "b"
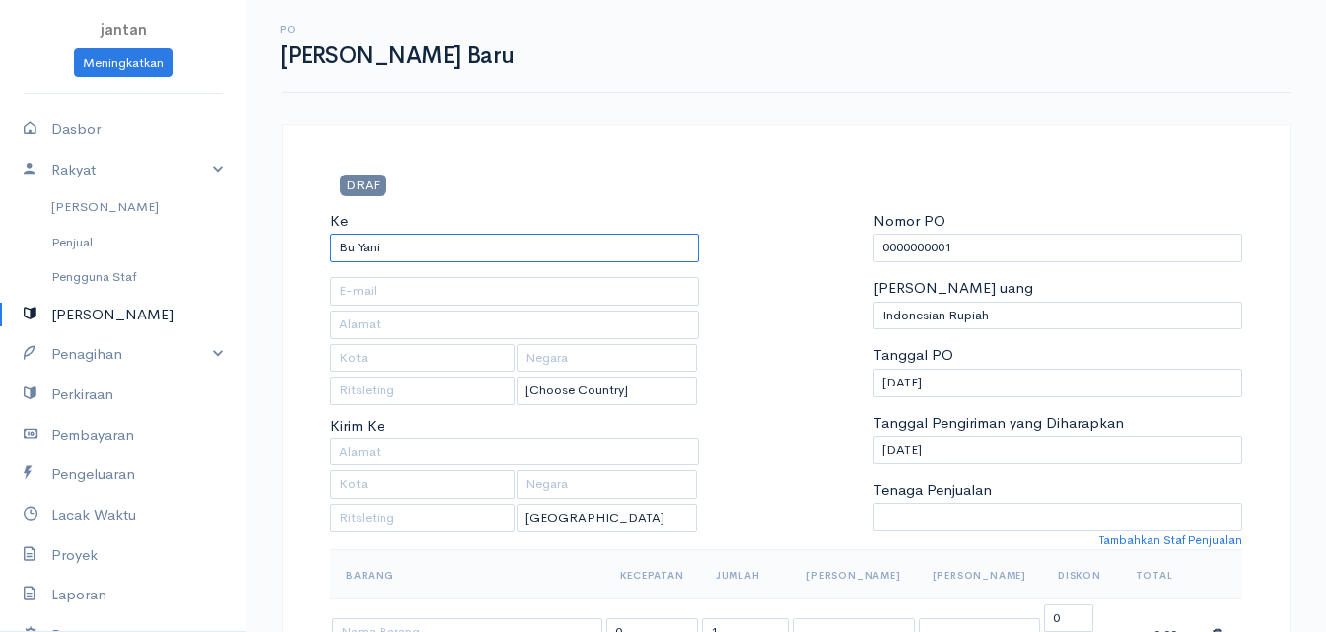
type input "Bu Yani"
click at [604, 302] on input "text" at bounding box center [514, 291] width 369 height 29
click at [456, 356] on input "text" at bounding box center [422, 358] width 184 height 29
click at [549, 358] on input "text" at bounding box center [607, 358] width 180 height 29
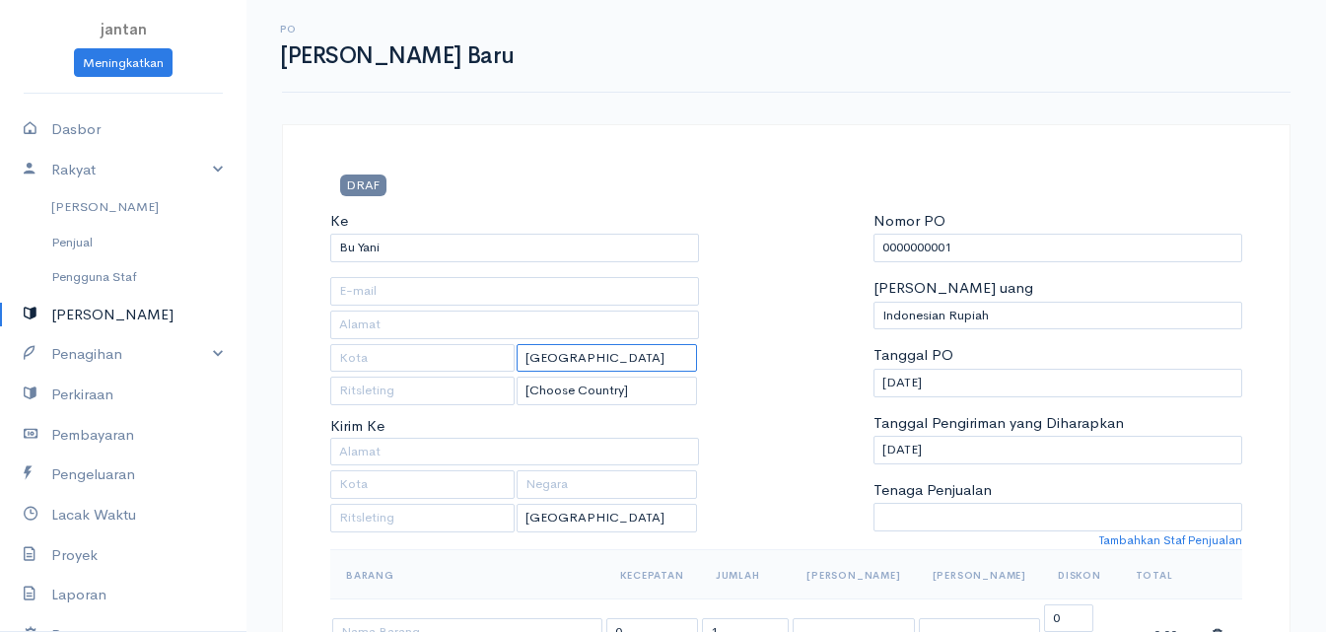
type input "indonesia"
click at [345, 371] on input "text" at bounding box center [422, 358] width 184 height 29
type input "j"
type input "Jakarta Utara"
click at [344, 392] on input "text" at bounding box center [422, 391] width 184 height 29
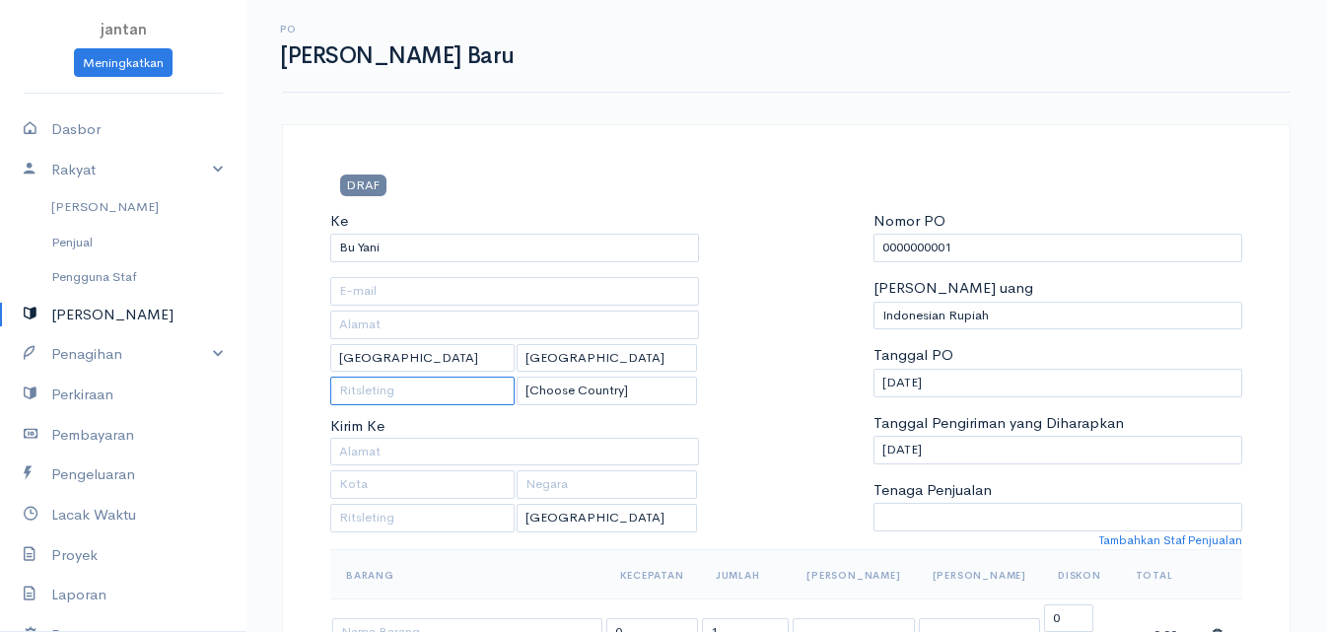
click at [344, 392] on input "text" at bounding box center [422, 391] width 184 height 29
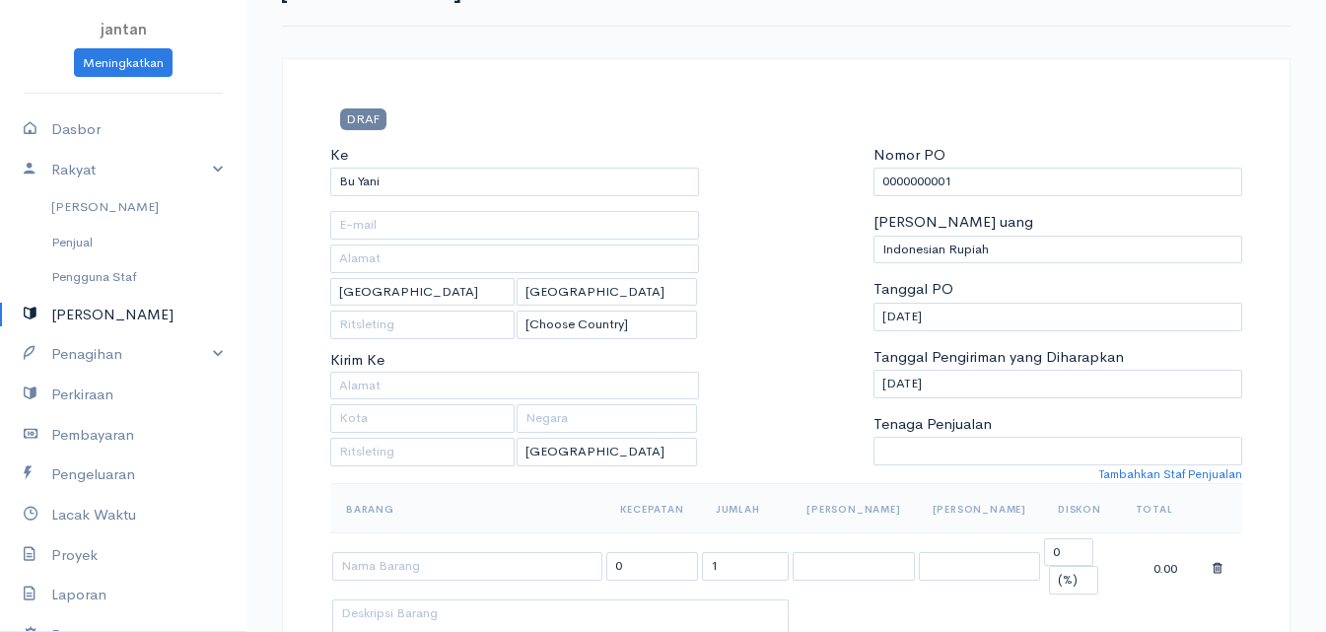
scroll to position [99, 0]
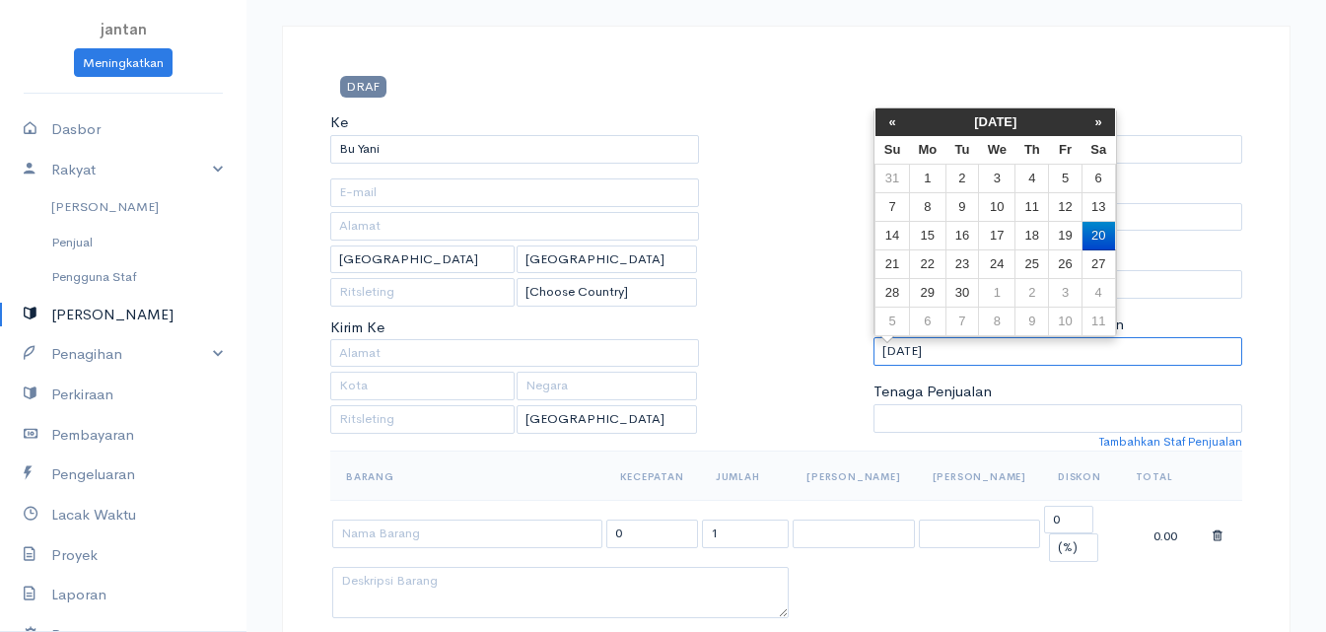
click at [931, 338] on input "09-20-2025" at bounding box center [1057, 351] width 369 height 29
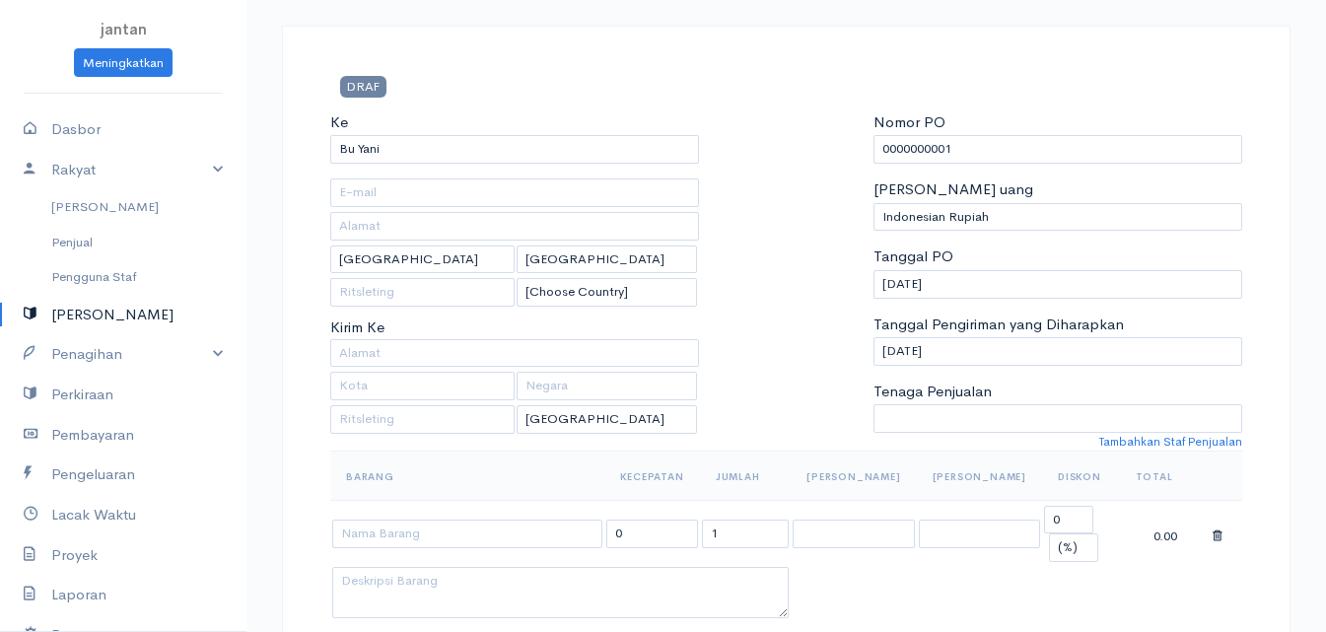
click at [837, 341] on div at bounding box center [787, 280] width 156 height 339
click at [920, 280] on input "09-20-2025" at bounding box center [1057, 284] width 369 height 29
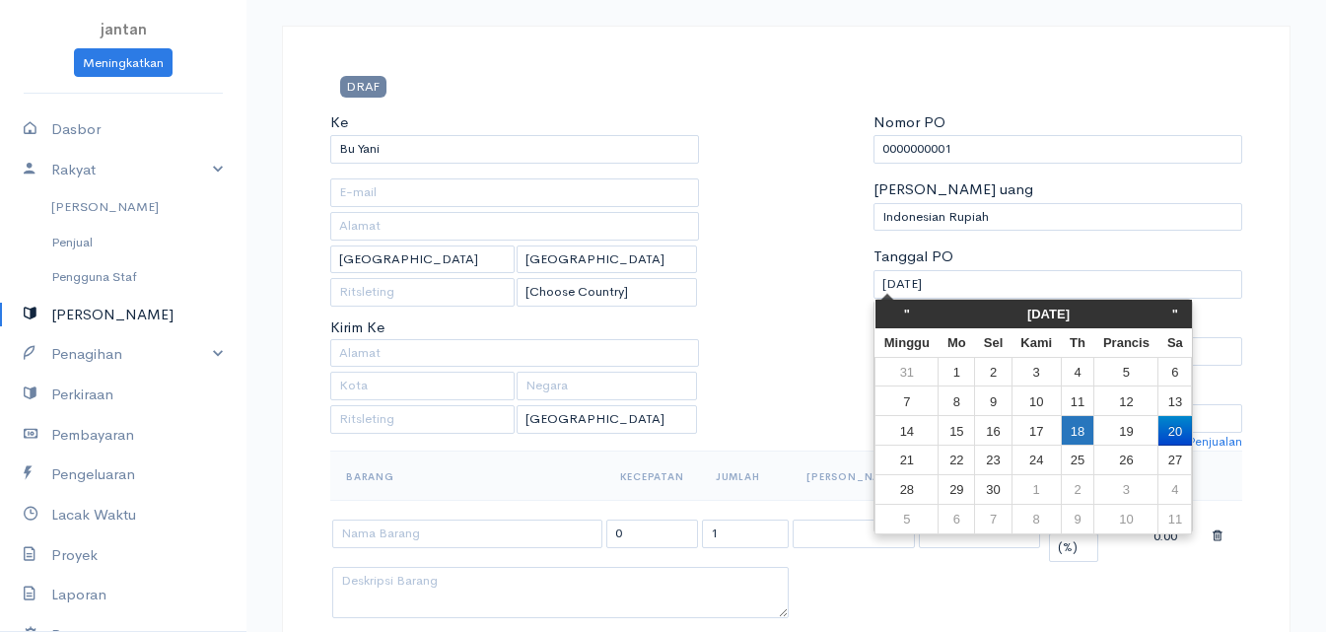
click at [1084, 430] on font "18" at bounding box center [1078, 430] width 14 height 15
type input "09-18-2025"
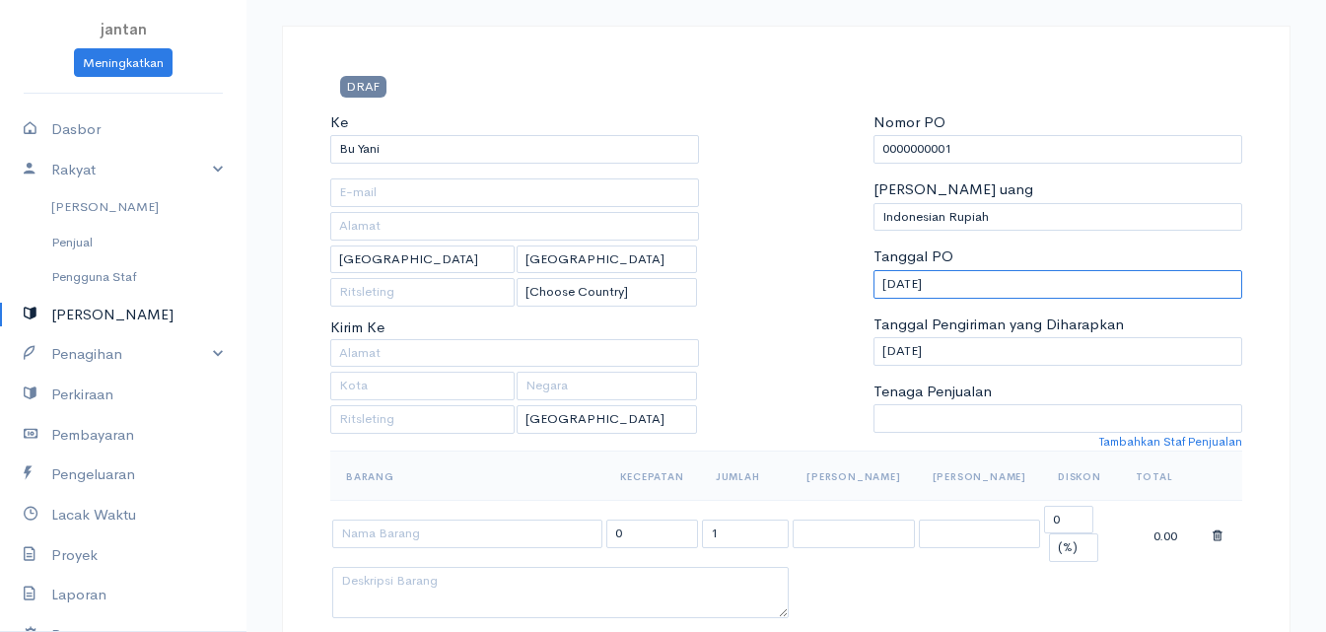
click at [921, 281] on input "09-18-2025" at bounding box center [1057, 284] width 369 height 29
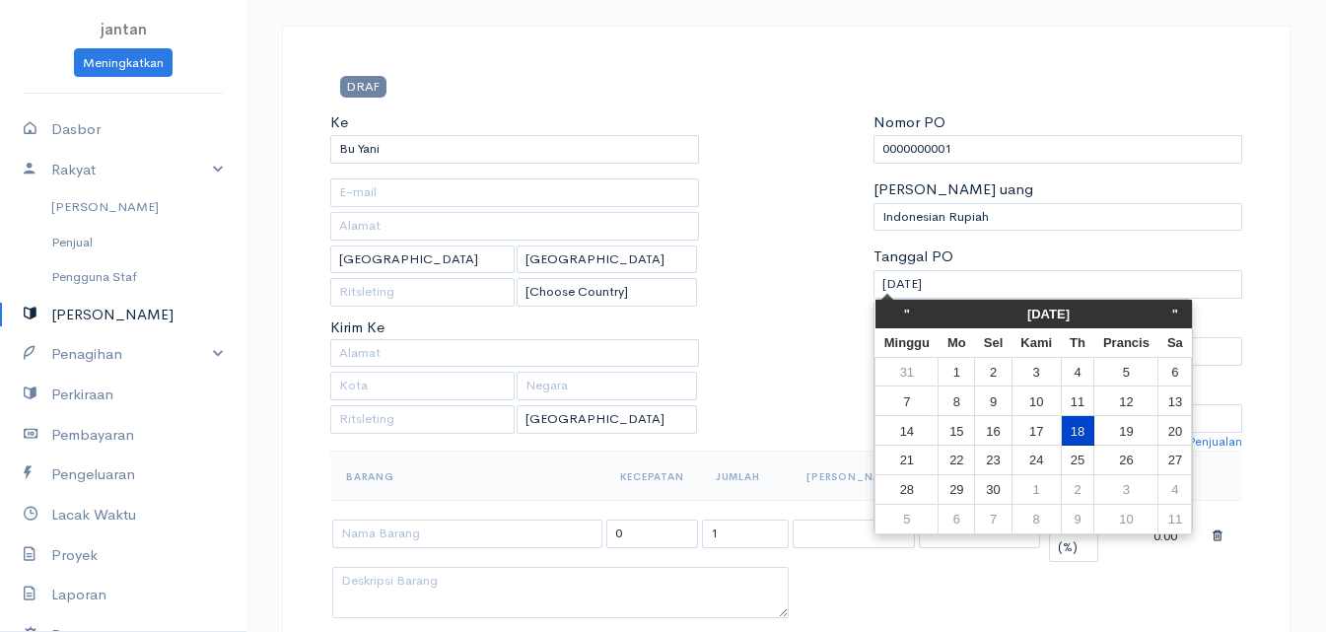
click at [1073, 435] on font "18" at bounding box center [1078, 430] width 14 height 15
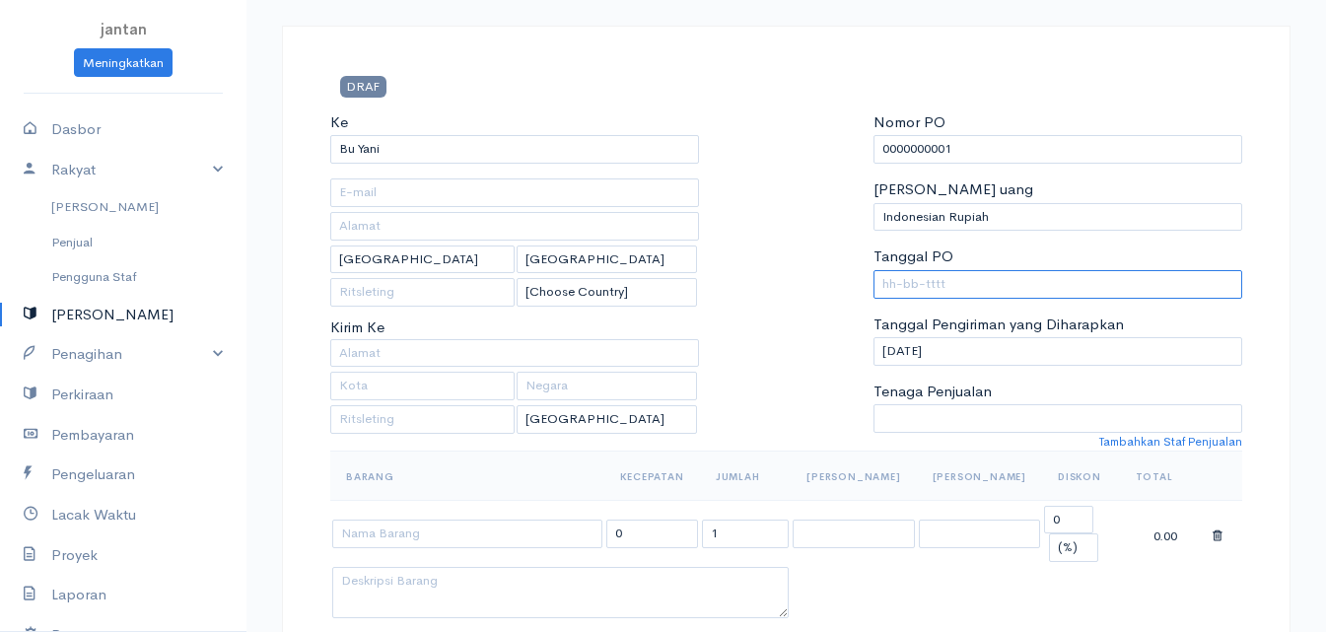
click at [927, 281] on input "Tanggal PO" at bounding box center [1057, 284] width 369 height 29
click at [825, 313] on div at bounding box center [787, 280] width 156 height 339
click at [903, 281] on input "Tanggal PO" at bounding box center [1057, 284] width 369 height 29
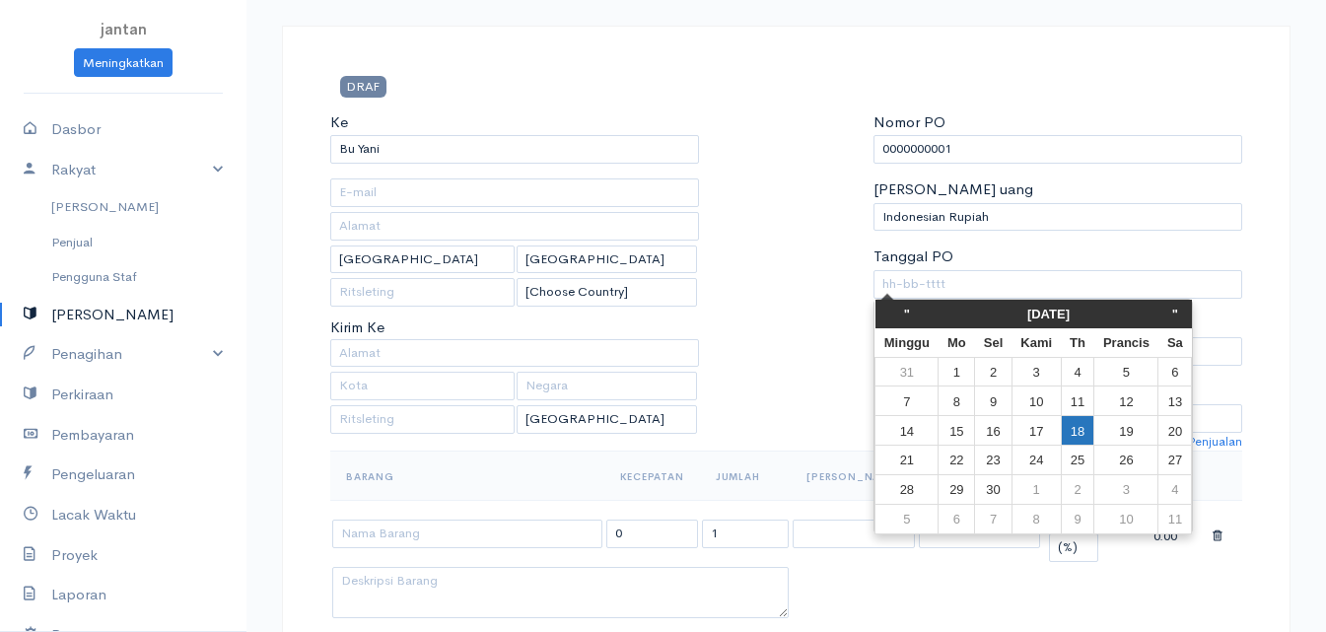
click at [1088, 440] on td "18" at bounding box center [1078, 431] width 34 height 30
type input "09-18-2025"
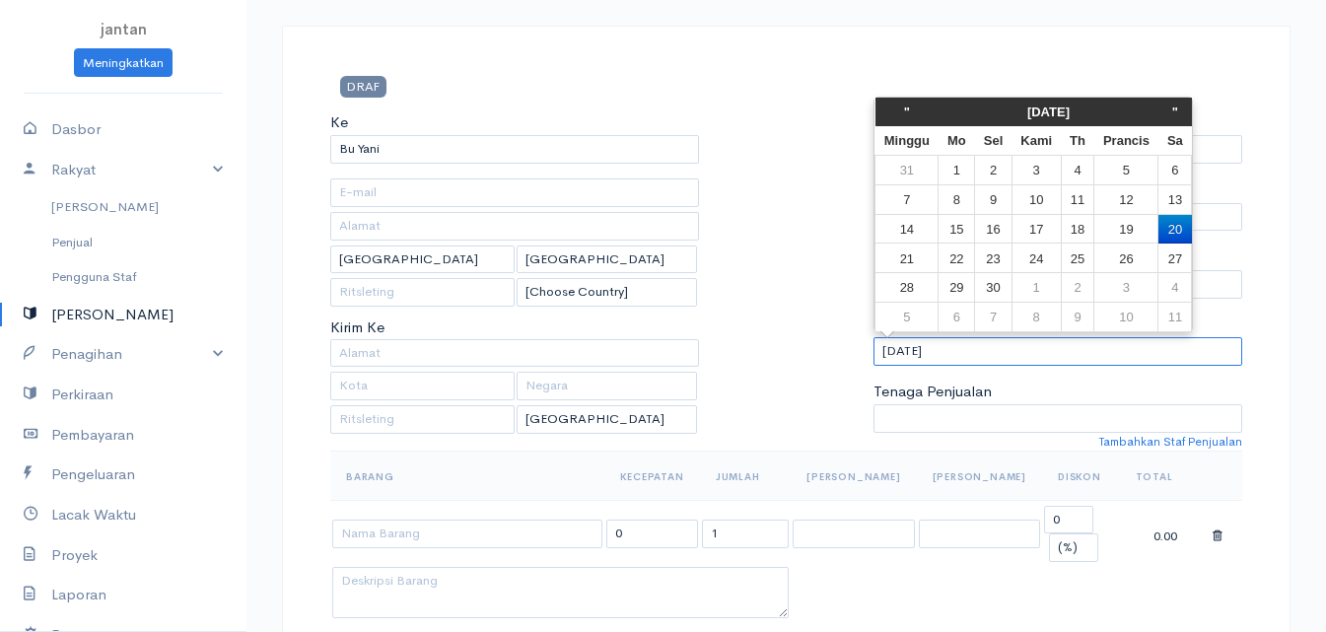
click at [923, 350] on input "09-20-2025" at bounding box center [1057, 351] width 369 height 29
click at [954, 265] on font "22" at bounding box center [956, 257] width 14 height 15
type input "09-22-2025"
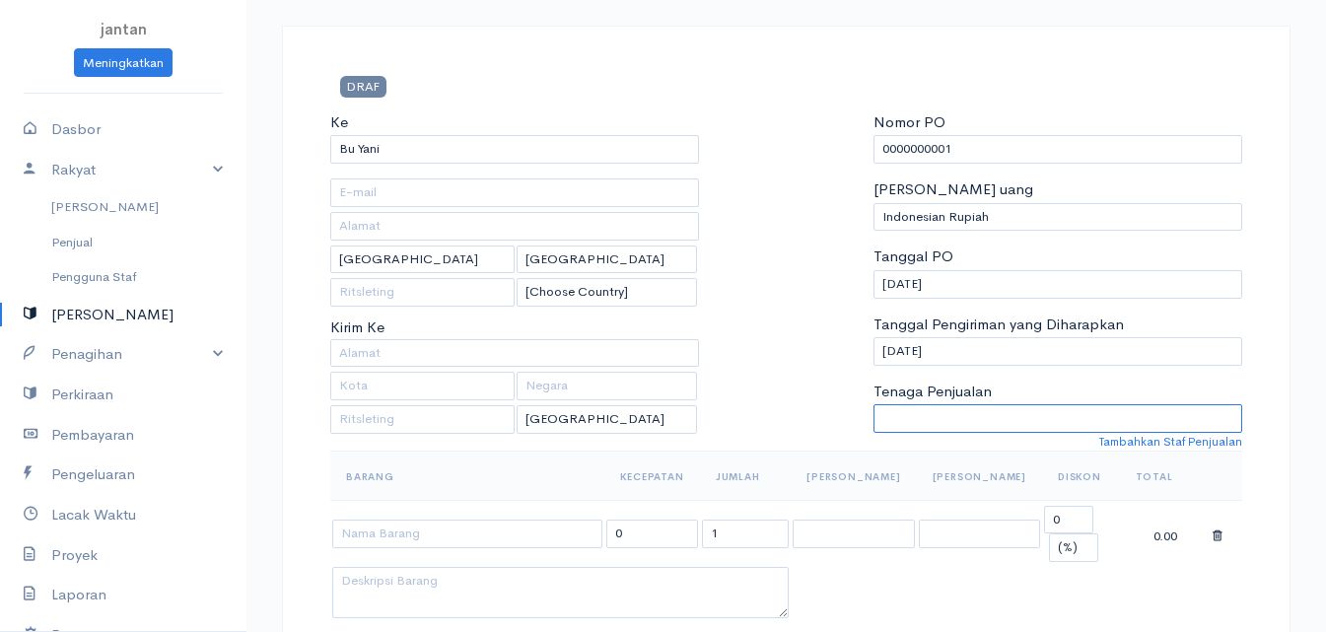
click at [967, 415] on select "Tenaga Penjualan" at bounding box center [1057, 418] width 369 height 29
click at [1112, 445] on font "Tambahkan Staf Penjualan" at bounding box center [1170, 442] width 143 height 16
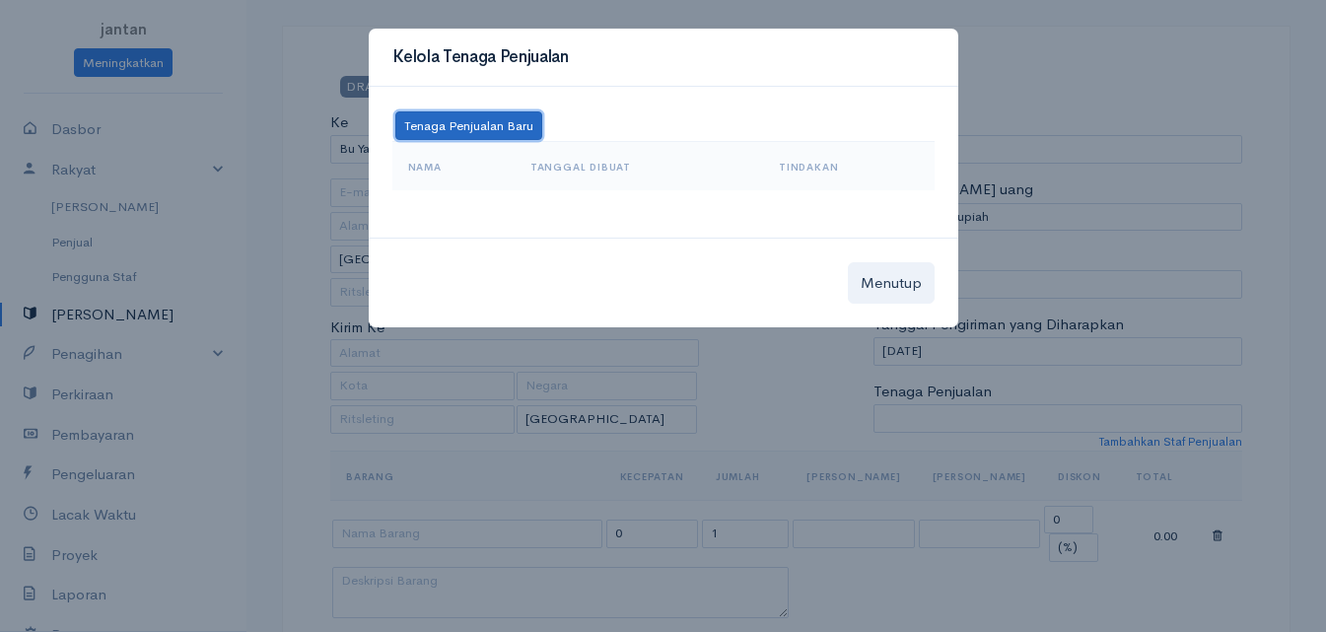
click at [431, 137] on button "Tenaga Penjualan Baru" at bounding box center [468, 126] width 147 height 30
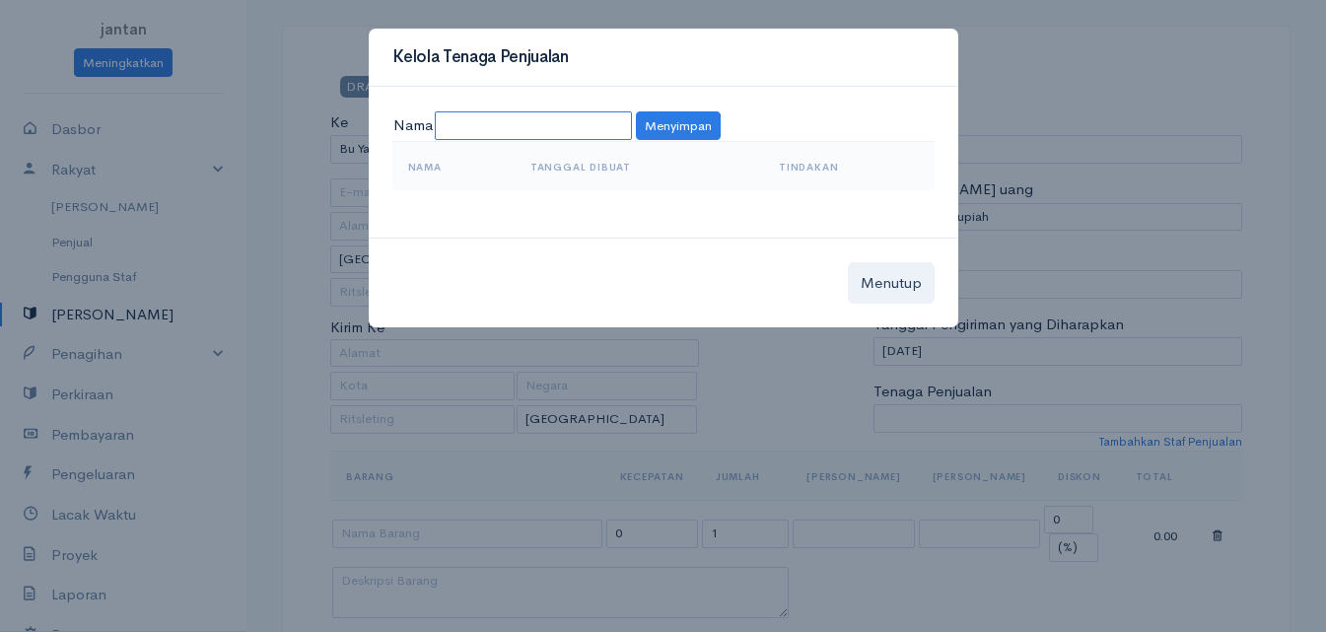
click at [510, 127] on input at bounding box center [533, 125] width 197 height 29
type input "ATIS"
click at [645, 128] on font "Menyimpan" at bounding box center [678, 124] width 67 height 17
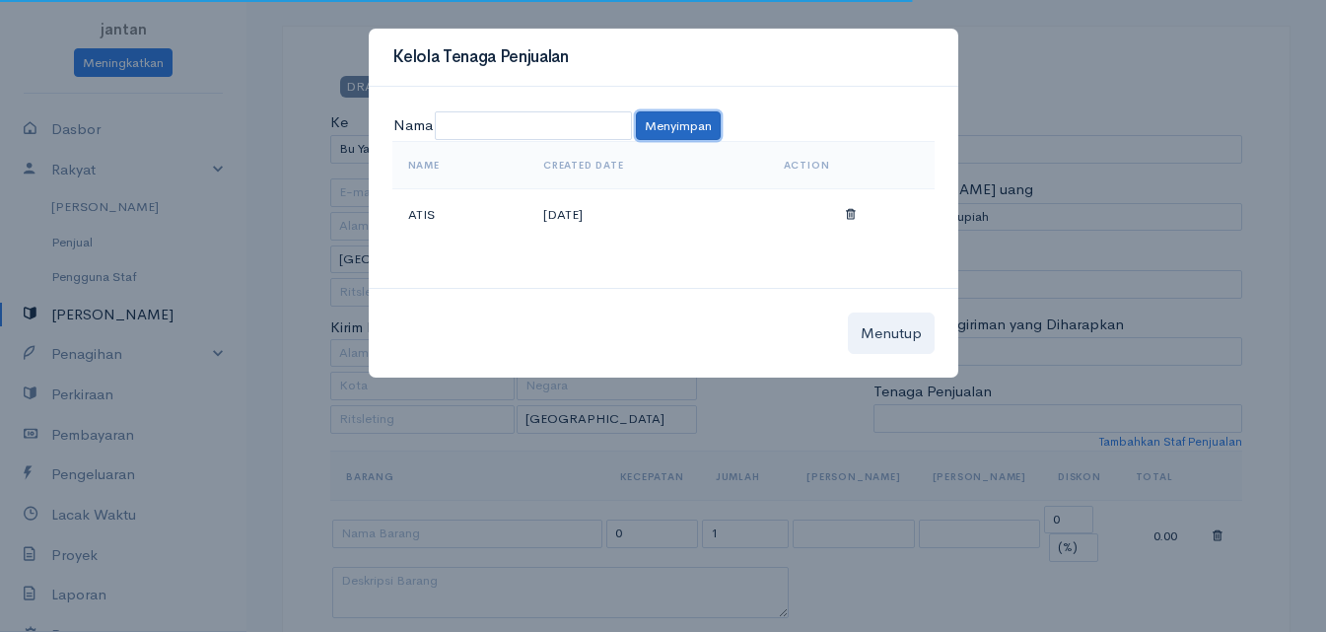
select select "ATIS"
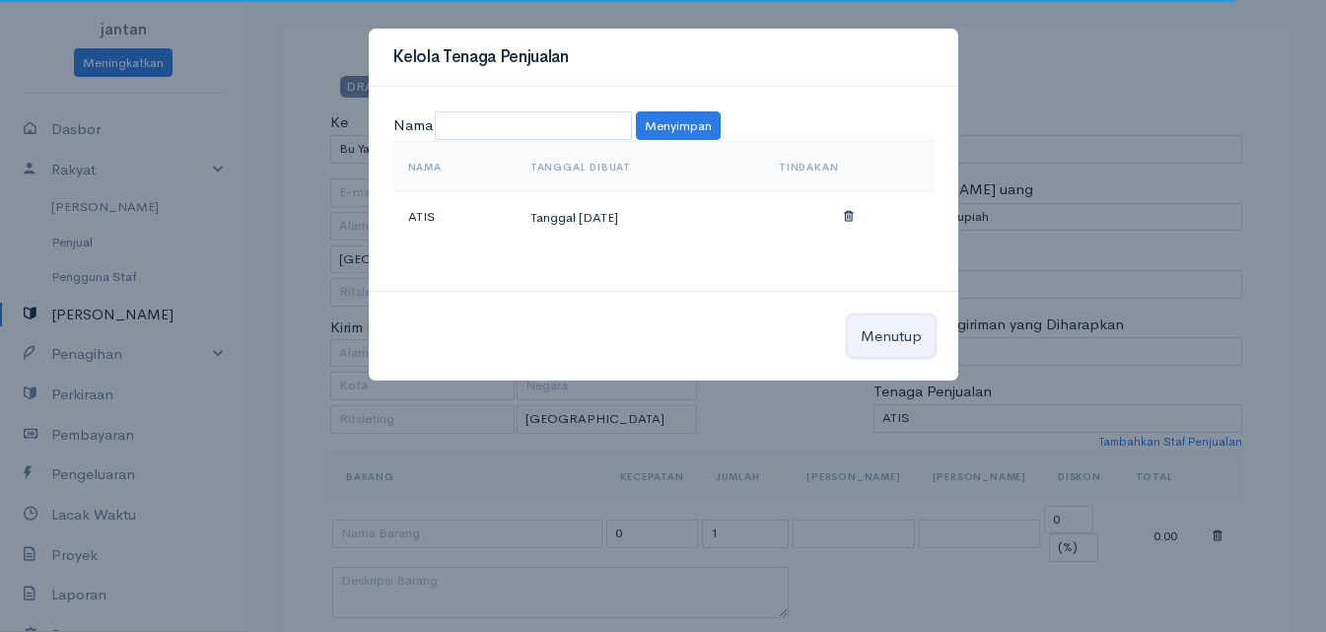
click at [871, 337] on font "Menutup" at bounding box center [891, 335] width 61 height 19
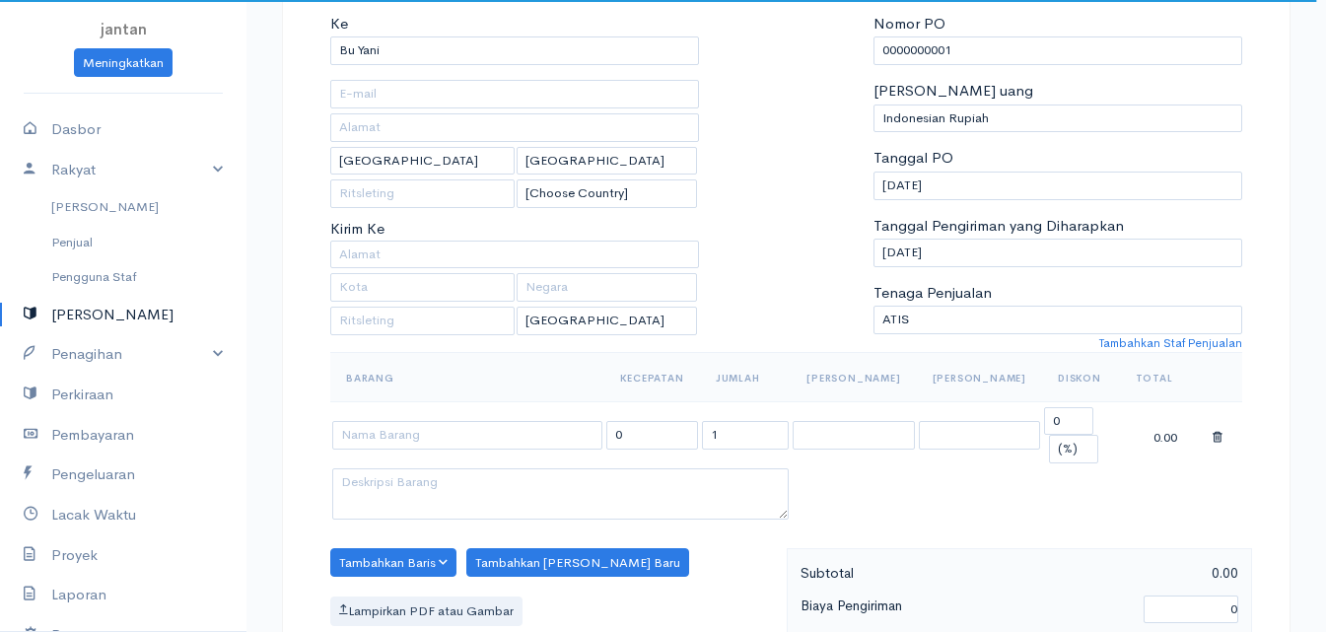
scroll to position [296, 0]
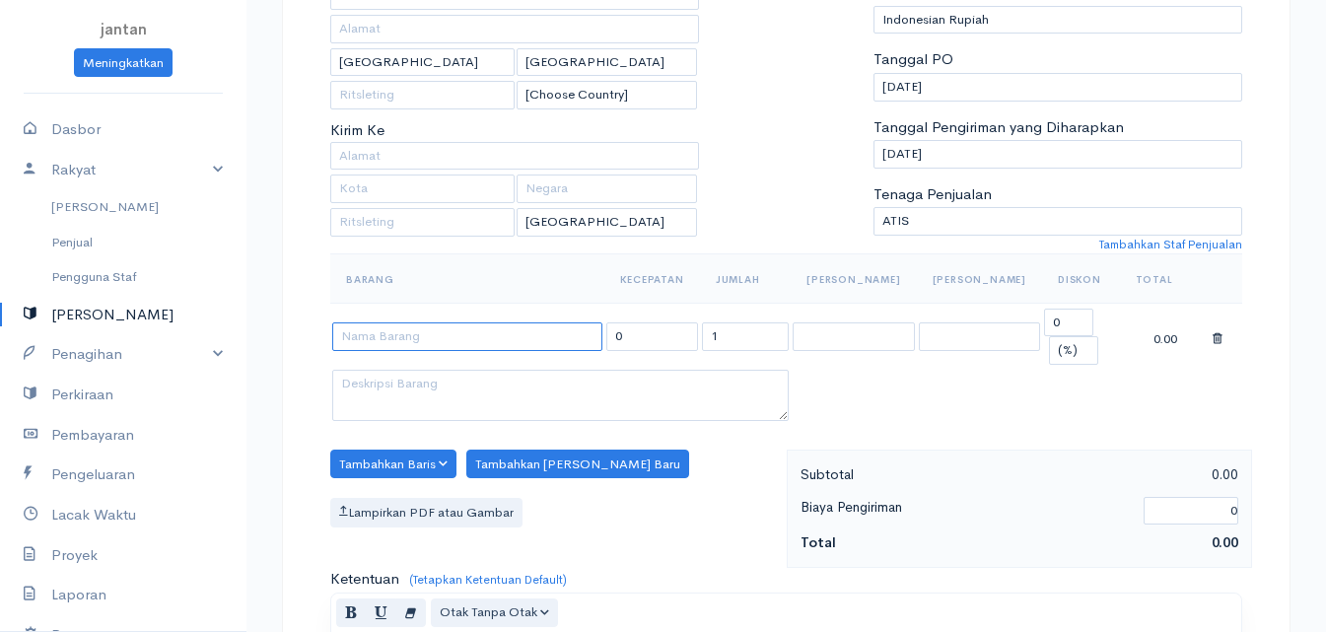
click at [565, 332] on input at bounding box center [467, 336] width 270 height 29
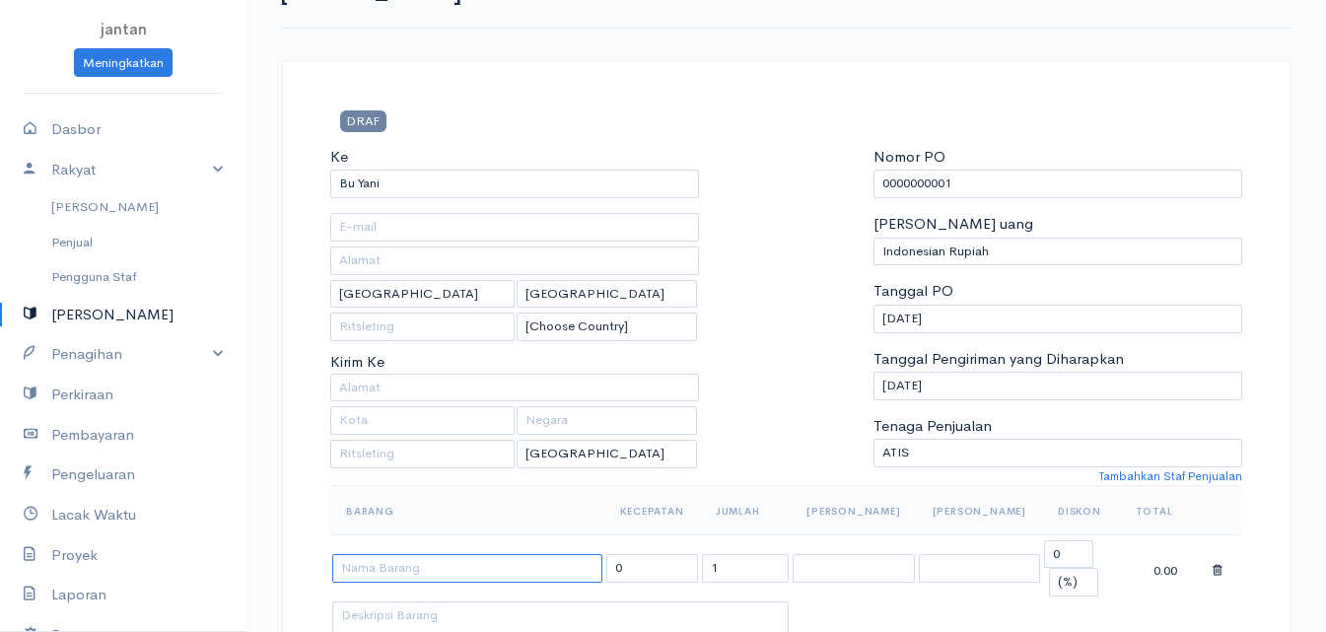
scroll to position [99, 0]
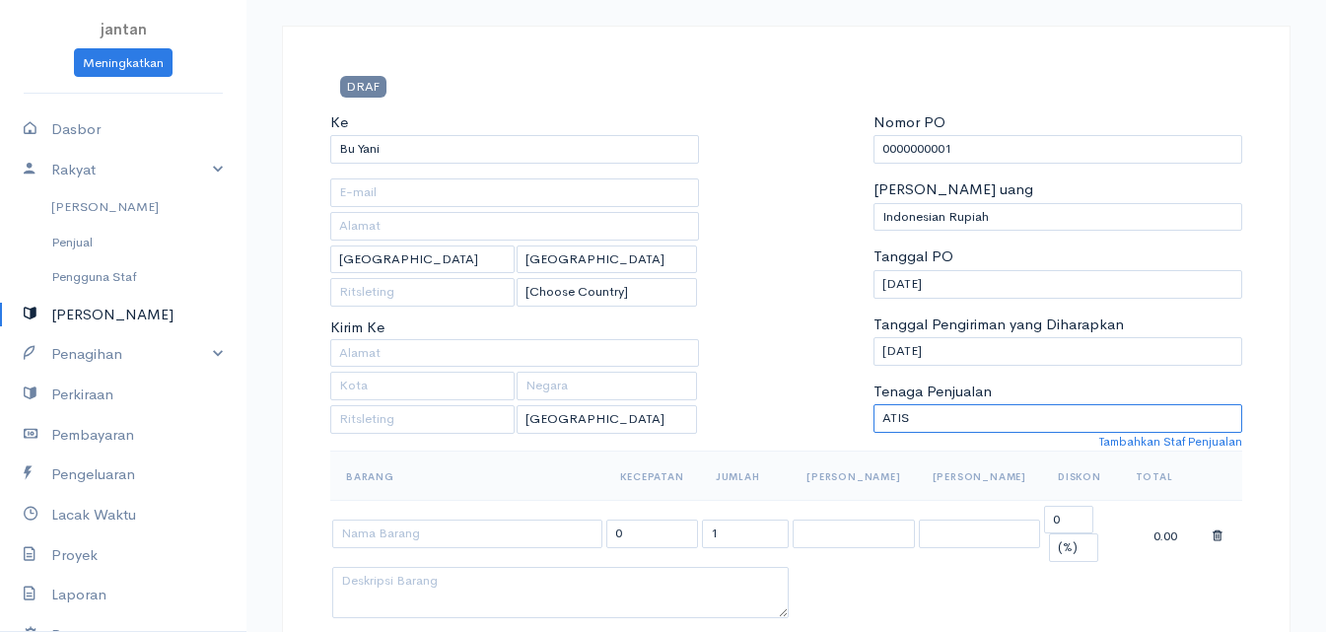
click at [932, 417] on select "ATIS" at bounding box center [1057, 418] width 369 height 29
select select
click at [873, 404] on select "ATIS" at bounding box center [1057, 418] width 369 height 29
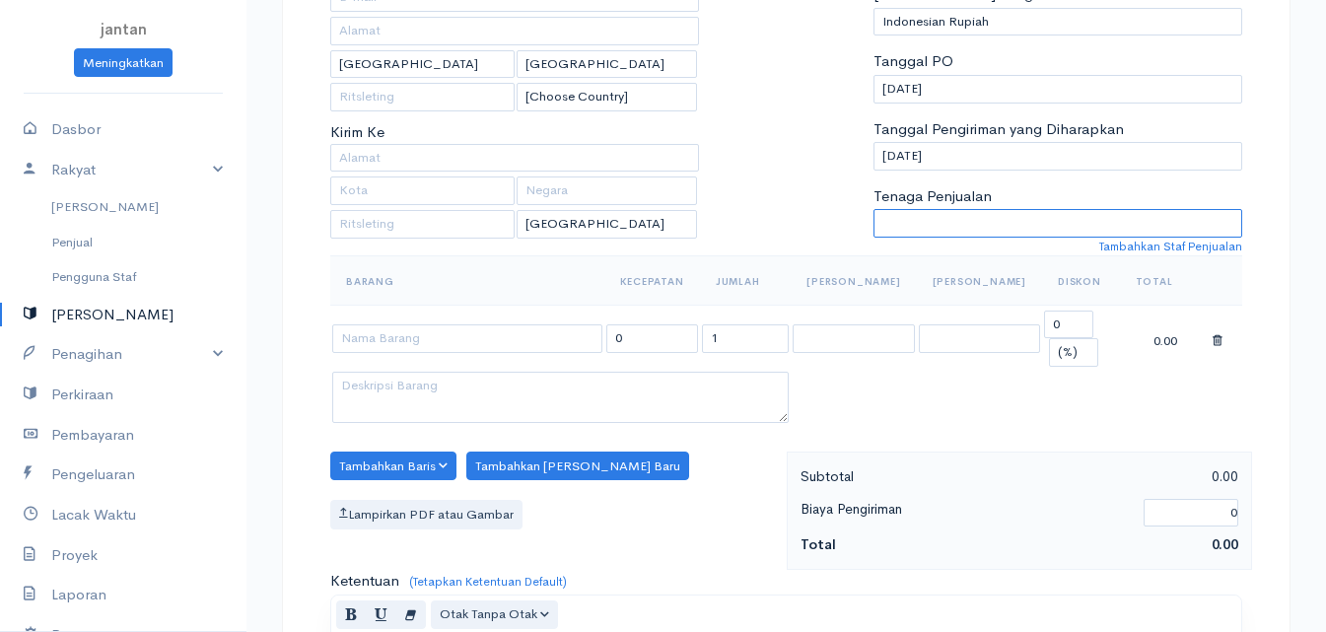
scroll to position [296, 0]
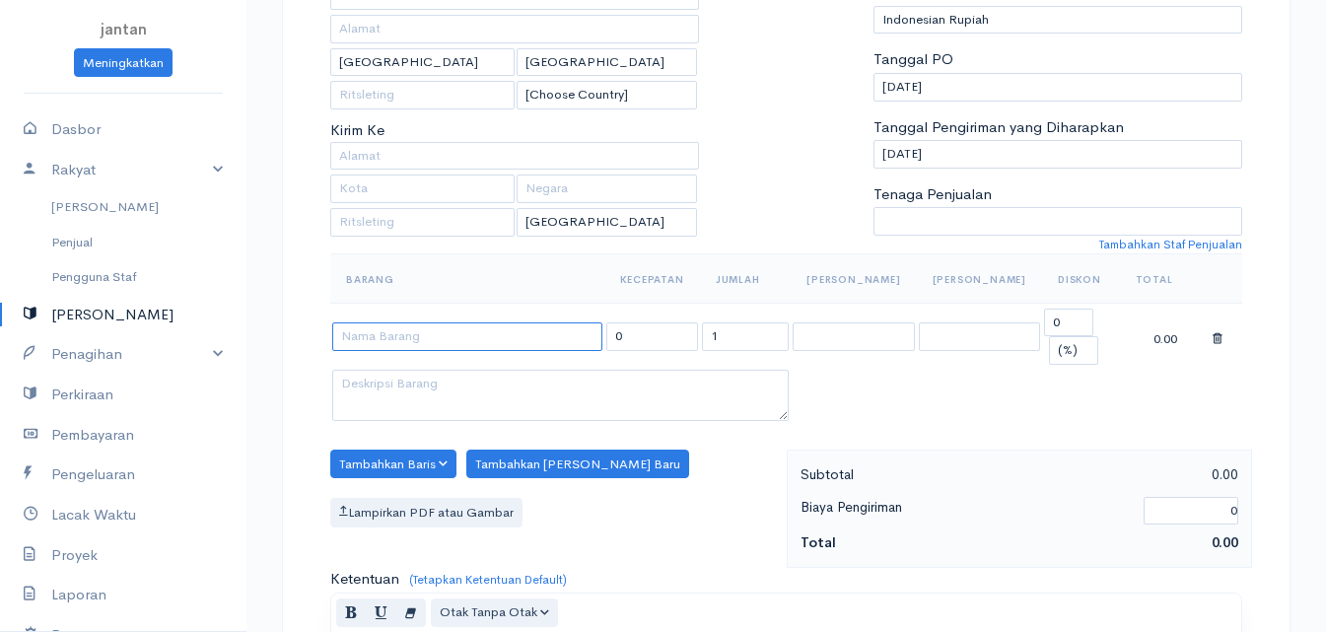
click at [463, 328] on input at bounding box center [467, 336] width 270 height 29
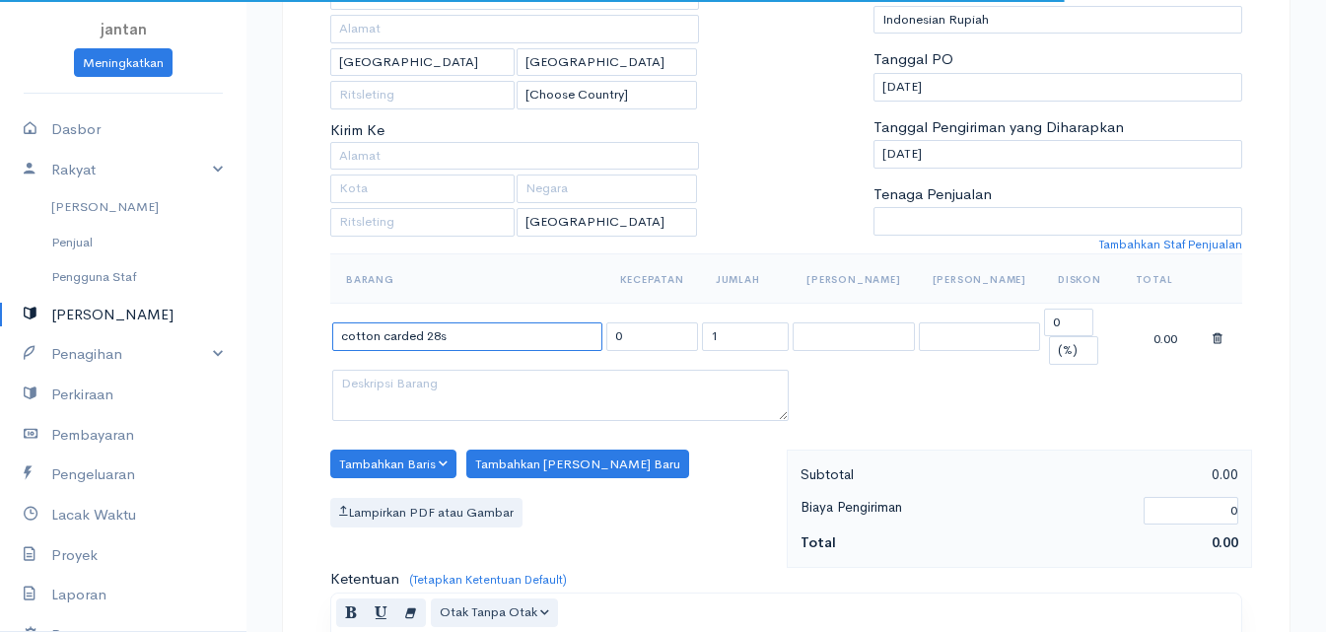
type input "cotton carded 28s"
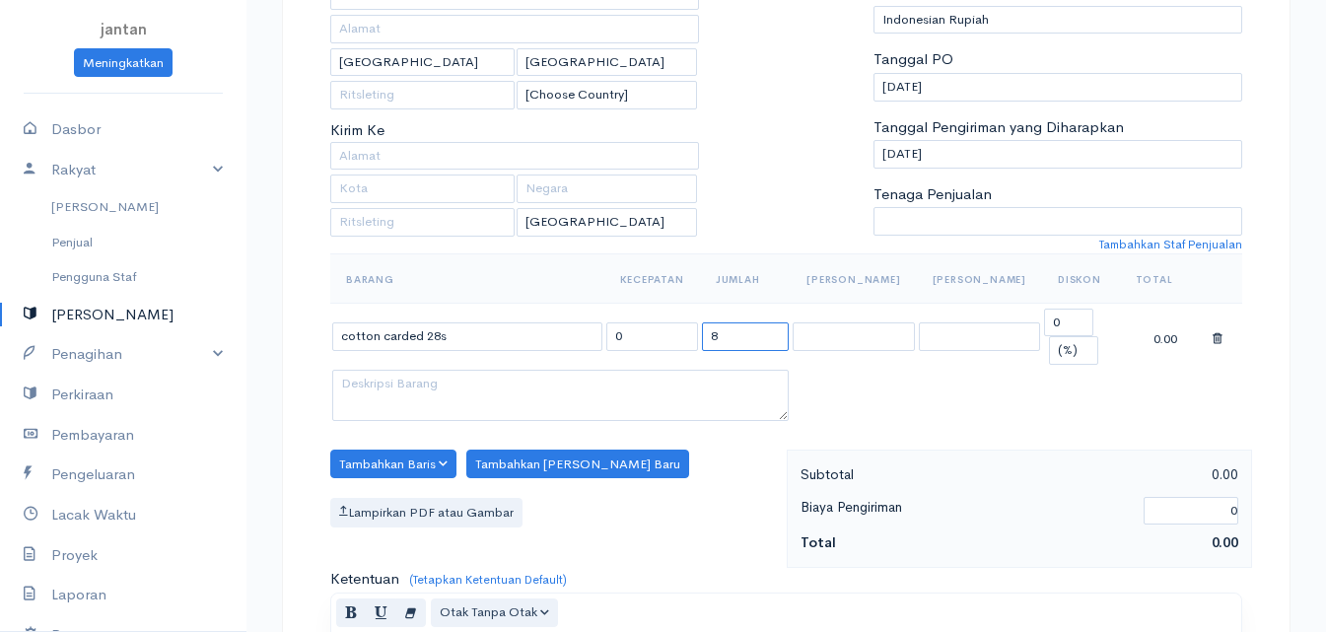
type input "8"
drag, startPoint x: 453, startPoint y: 320, endPoint x: 401, endPoint y: 330, distance: 53.2
click at [401, 330] on input "cotton carded 28s" at bounding box center [467, 336] width 270 height 29
click at [489, 373] on textarea at bounding box center [560, 395] width 456 height 51
drag, startPoint x: 645, startPoint y: 317, endPoint x: 584, endPoint y: 322, distance: 61.3
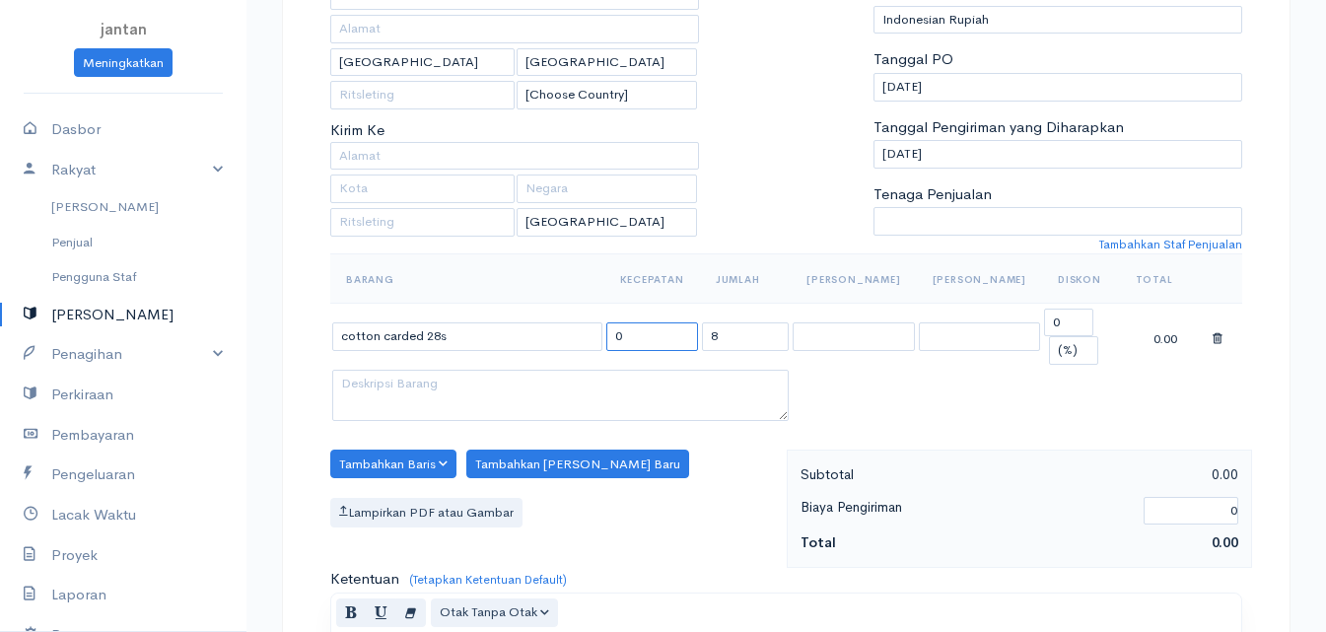
click at [584, 322] on tr "cotton carded 28s 0 8 0 (%) Datar 0.00" at bounding box center [786, 336] width 912 height 67
type input "1"
click at [664, 279] on font "Kecepatan" at bounding box center [652, 279] width 64 height 13
drag, startPoint x: 721, startPoint y: 324, endPoint x: 695, endPoint y: 328, distance: 25.9
click at [695, 328] on tr "cotton carded 28s 1 8 0 (%) Datar jam 8.00" at bounding box center [786, 336] width 912 height 67
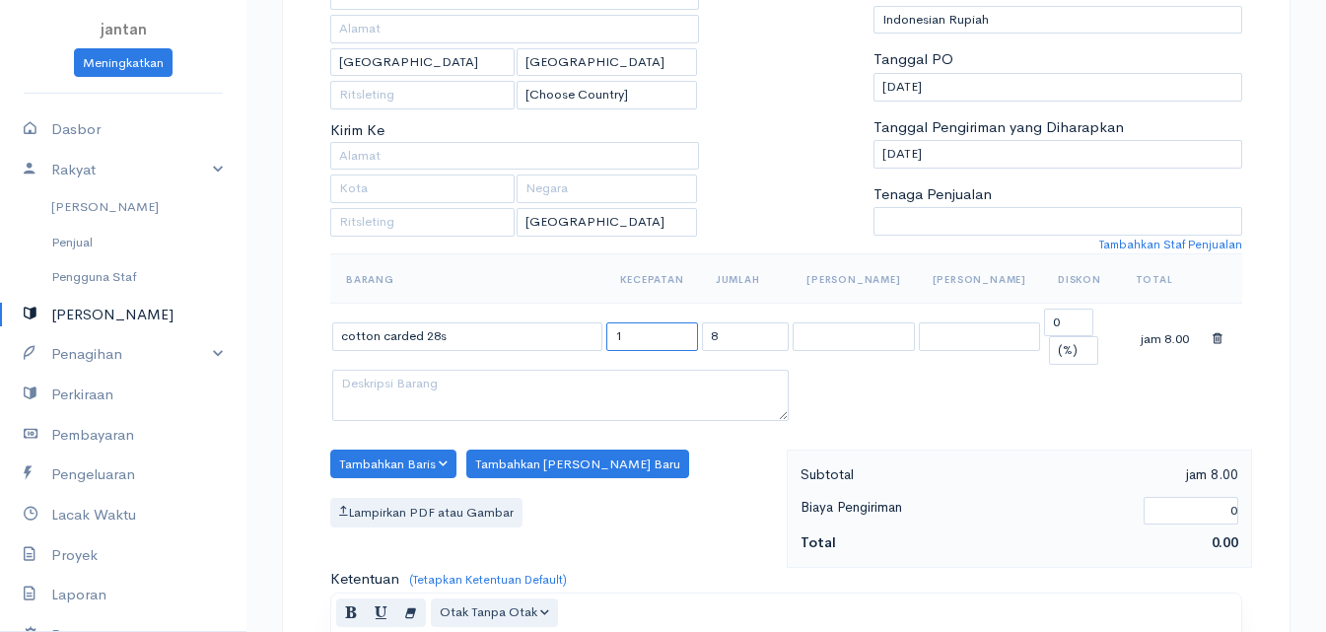
click at [621, 325] on input "1" at bounding box center [652, 336] width 92 height 29
drag, startPoint x: 730, startPoint y: 322, endPoint x: 705, endPoint y: 327, distance: 25.1
click at [705, 327] on input "8" at bounding box center [746, 336] width 88 height 29
type input "11000"
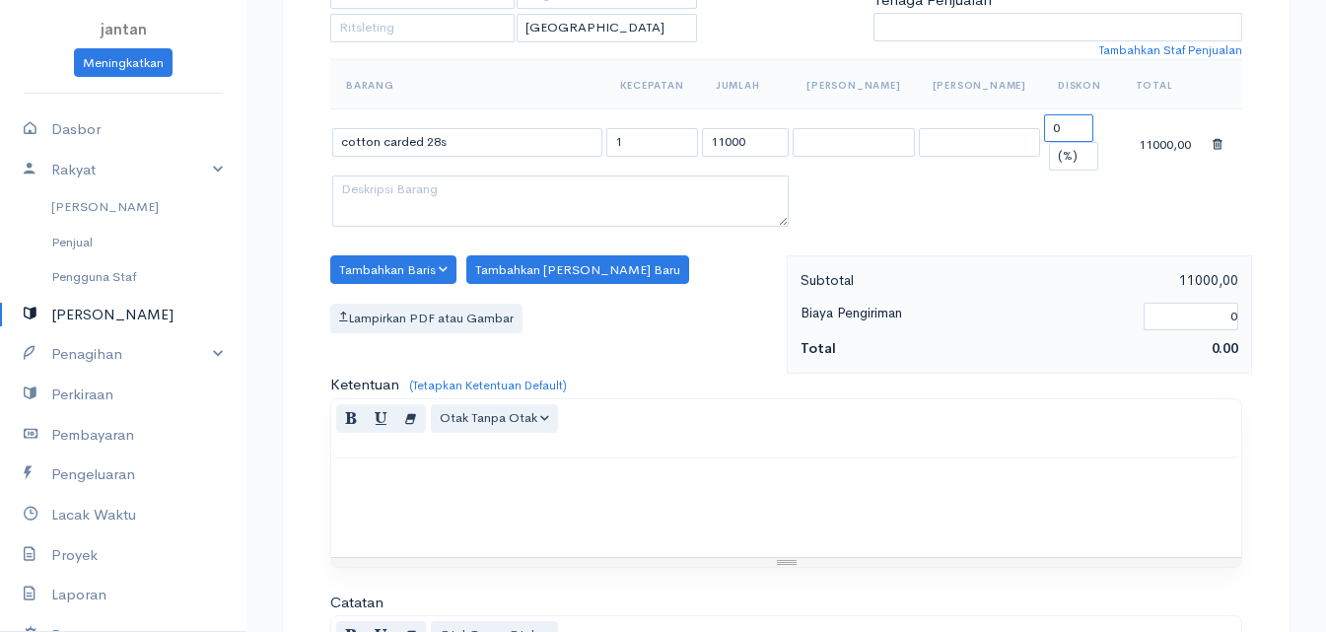
scroll to position [493, 0]
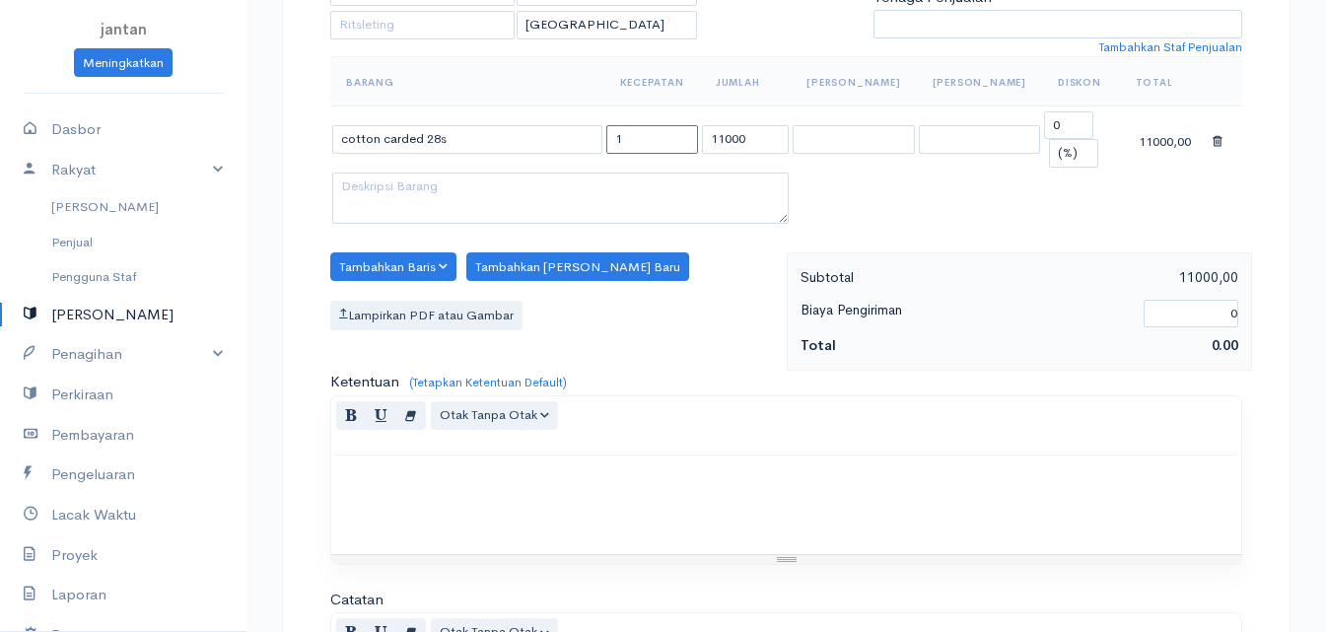
drag, startPoint x: 632, startPoint y: 120, endPoint x: 594, endPoint y: 126, distance: 37.9
click at [594, 126] on tr "cotton carded 28s 1 11000 0 (%) Datar 11000,00" at bounding box center [786, 138] width 912 height 67
type input "8"
click at [692, 189] on textarea at bounding box center [560, 198] width 456 height 51
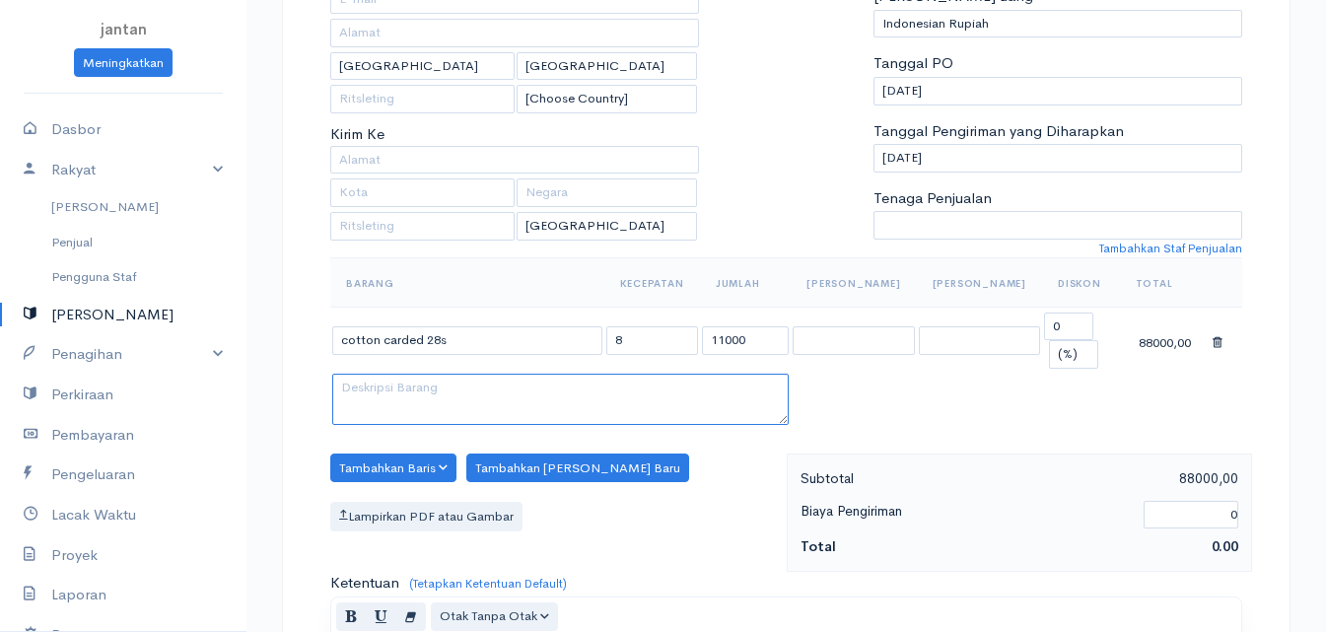
scroll to position [296, 0]
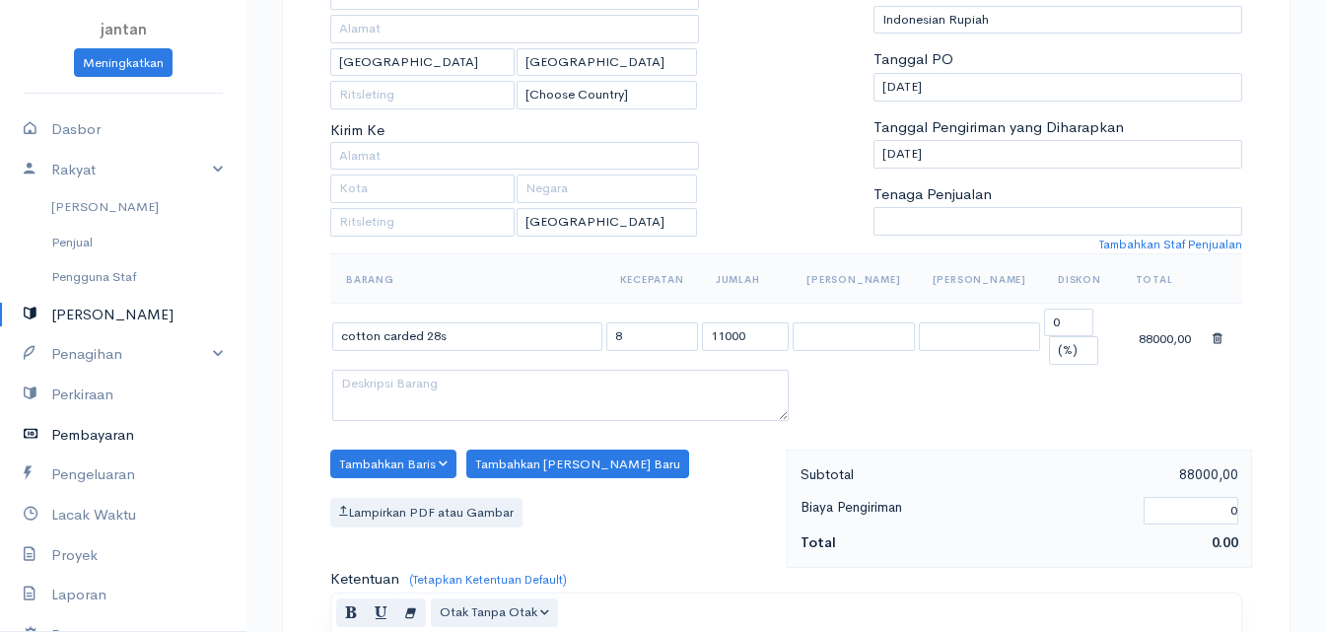
click at [76, 441] on font "Pembayaran" at bounding box center [92, 434] width 83 height 19
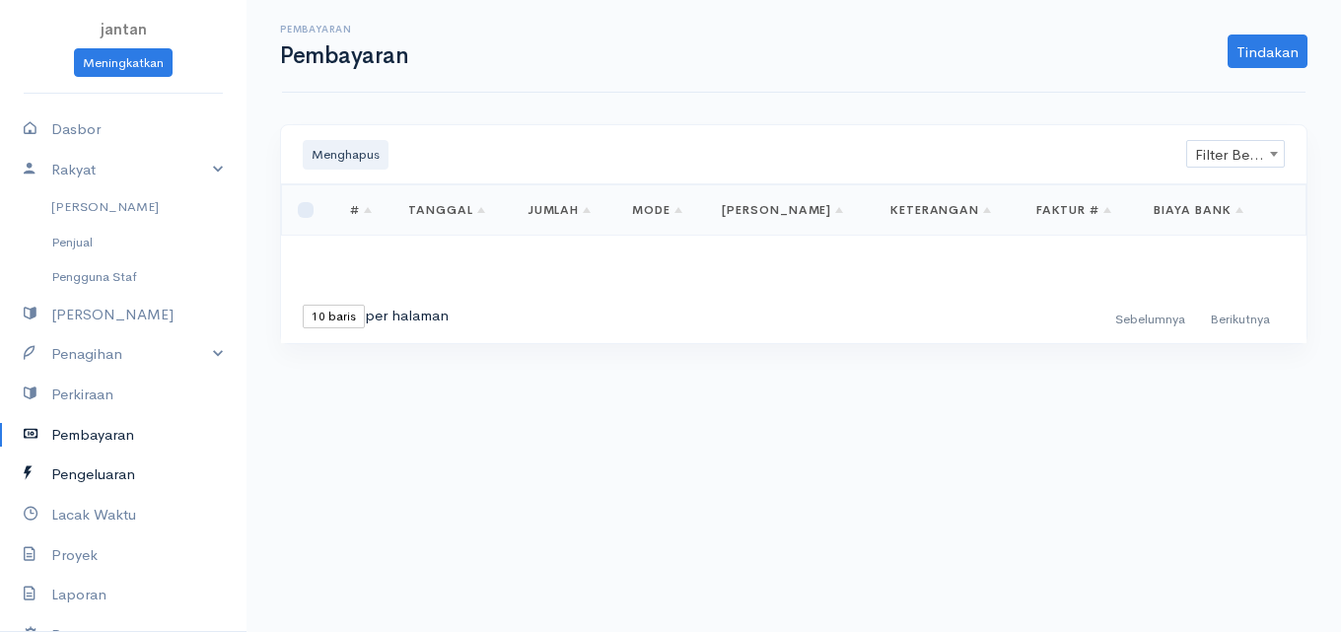
click at [80, 478] on font "Pengeluaran" at bounding box center [93, 473] width 84 height 19
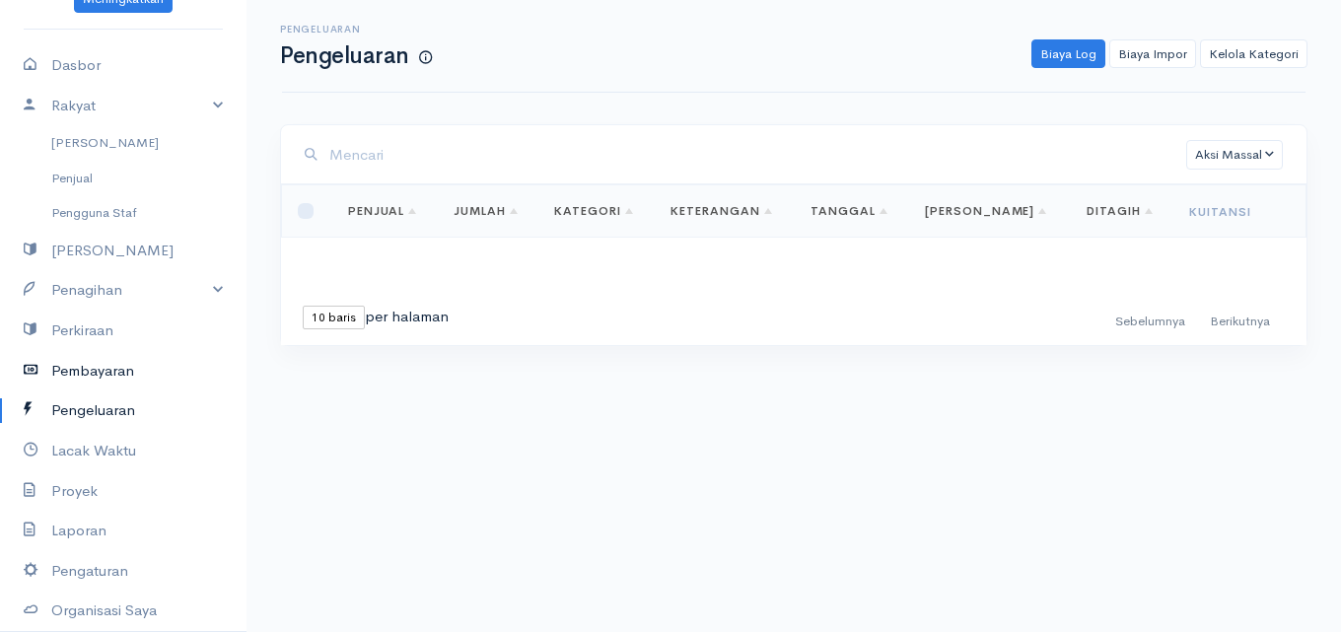
scroll to position [99, 0]
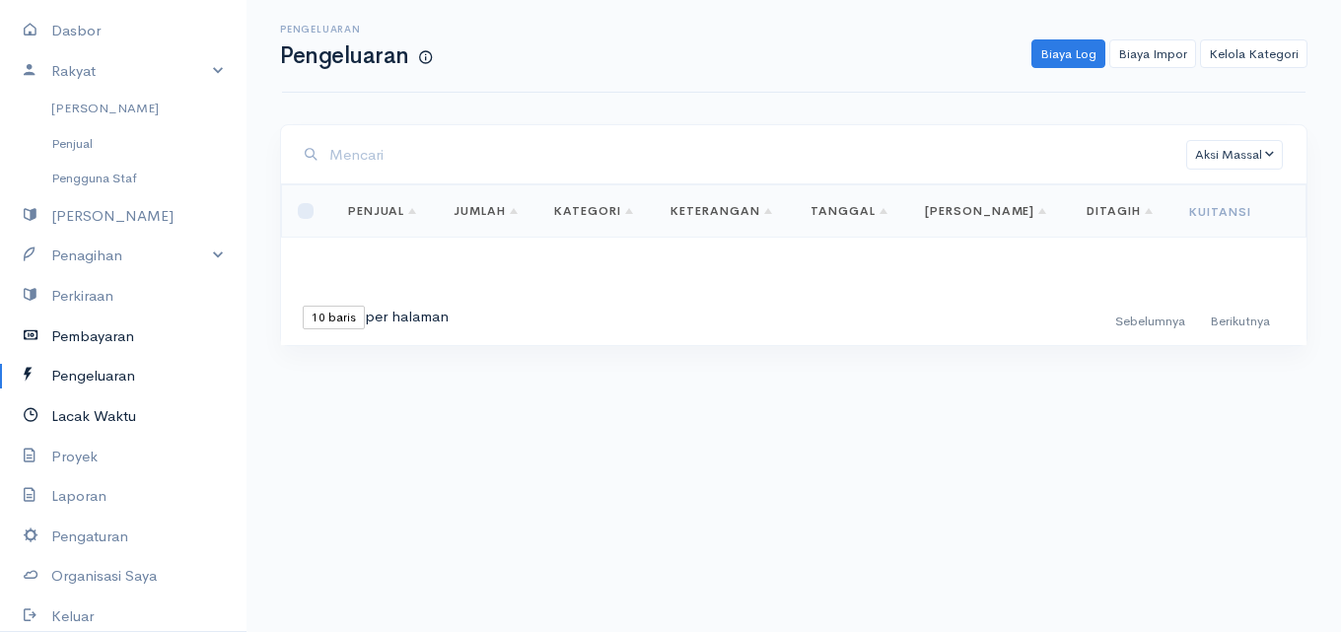
click at [111, 421] on font "Lacak Waktu" at bounding box center [93, 415] width 85 height 19
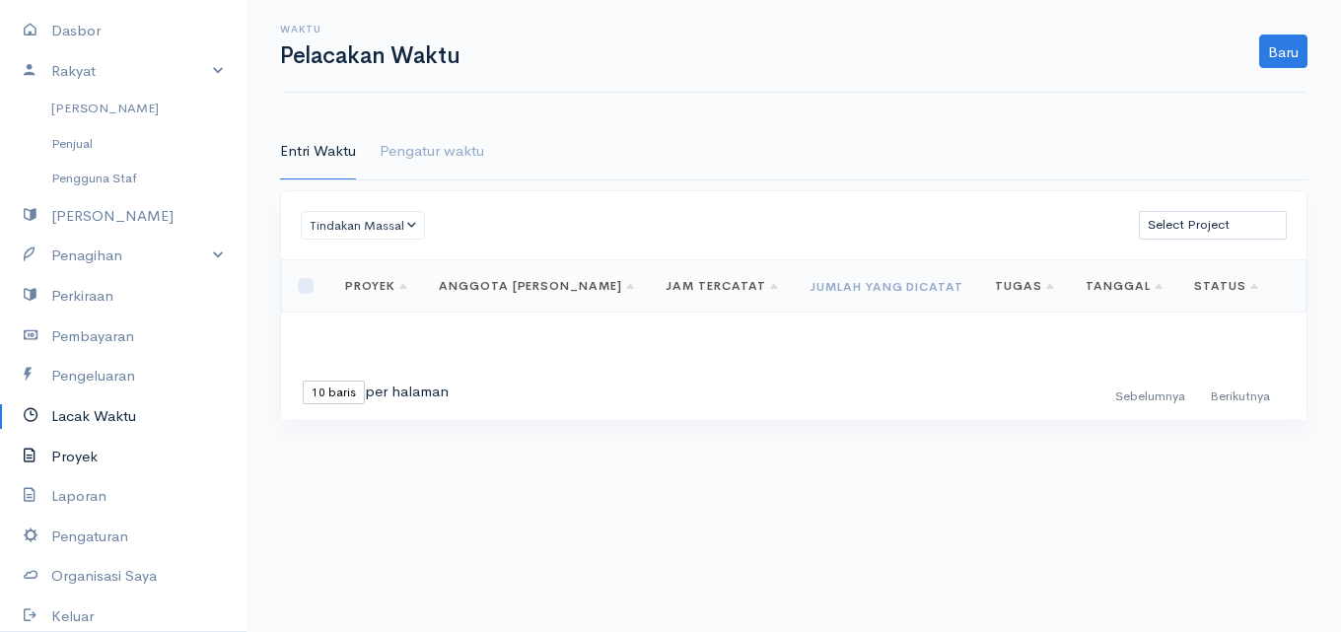
click at [99, 458] on link "Proyek" at bounding box center [123, 457] width 246 height 40
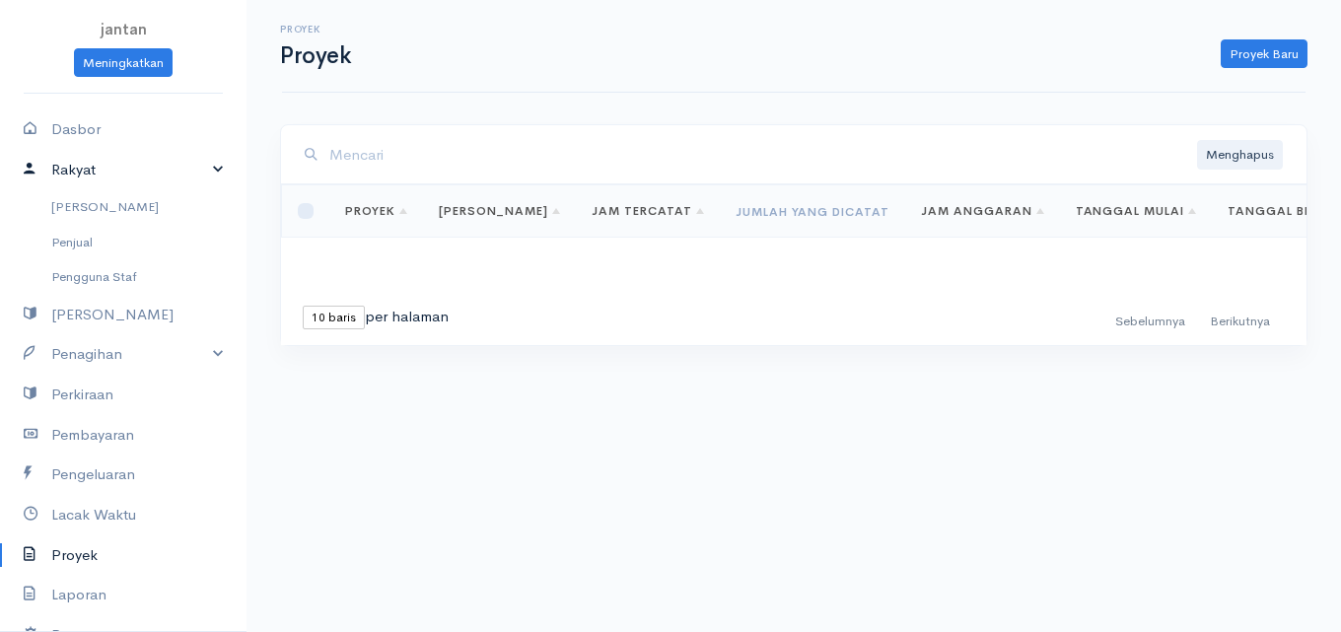
click at [96, 162] on link "Rakyat" at bounding box center [123, 170] width 246 height 40
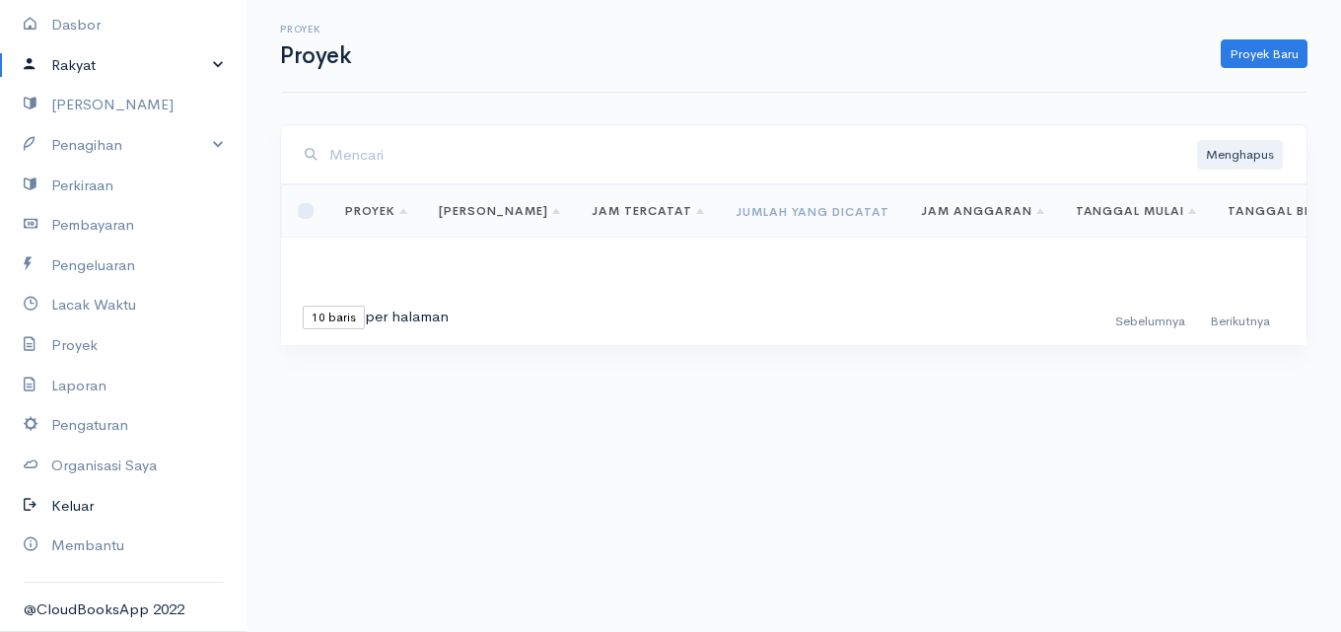
scroll to position [105, 0]
click at [118, 468] on font "Organisasi Saya" at bounding box center [103, 463] width 105 height 19
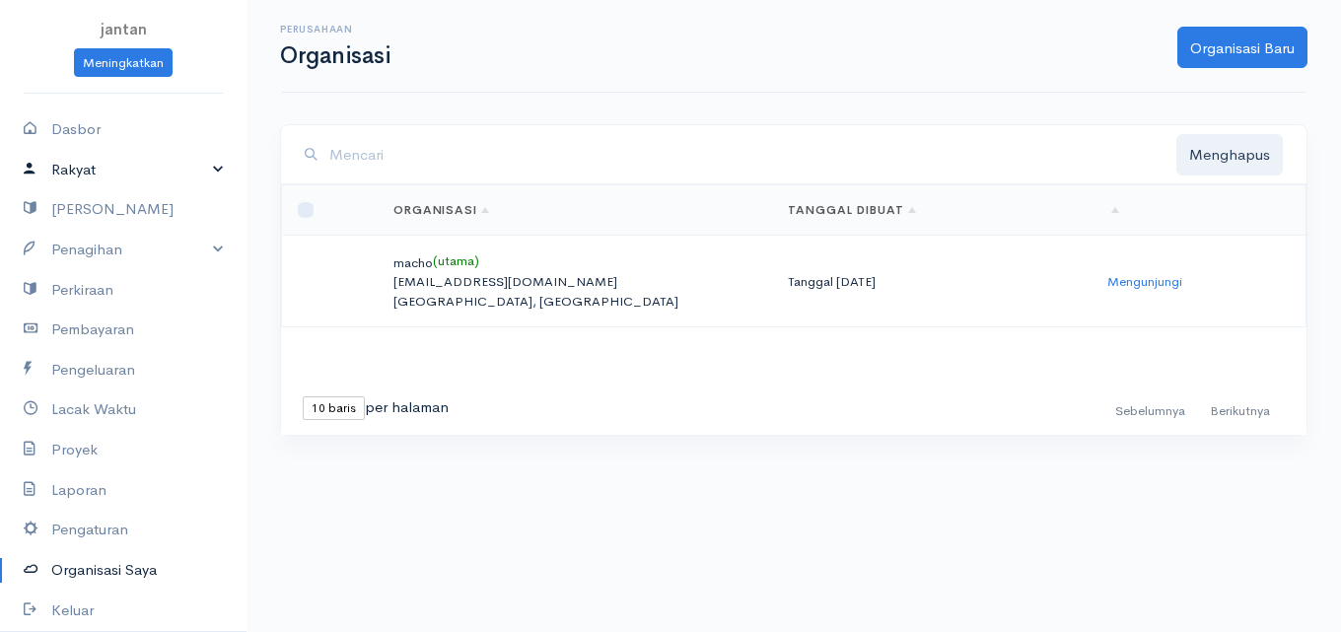
click at [112, 175] on link "Rakyat" at bounding box center [123, 170] width 246 height 40
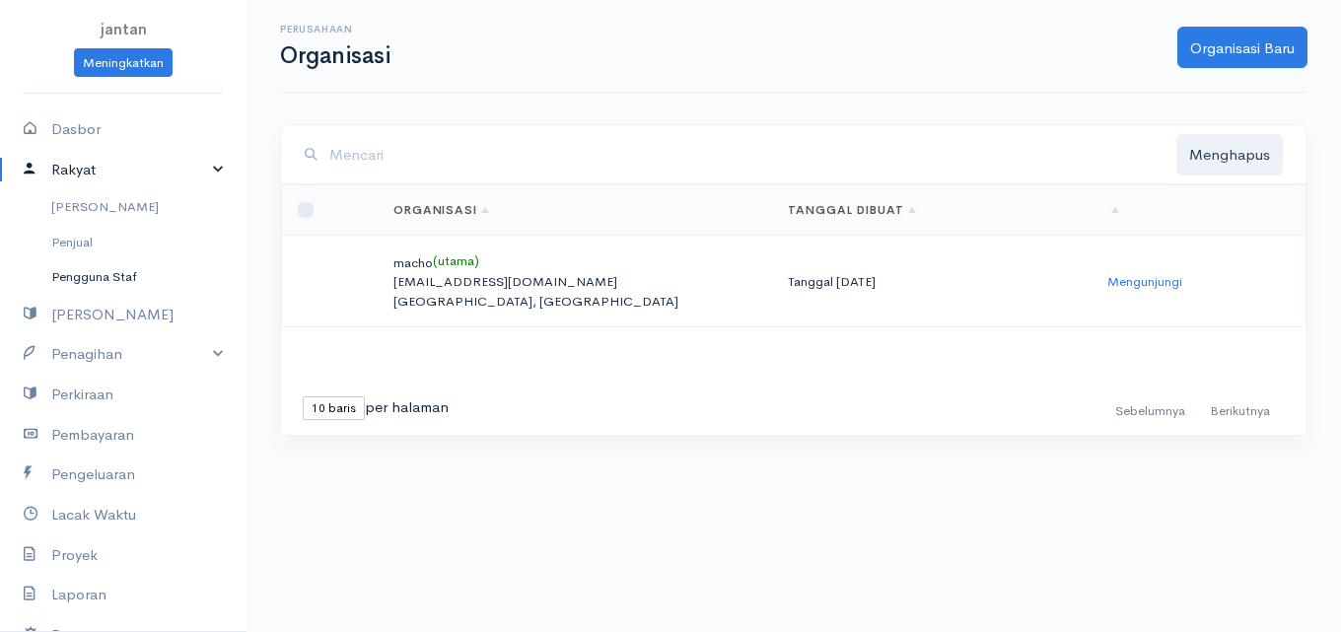
click at [79, 276] on font "Pengguna Staf" at bounding box center [94, 276] width 86 height 17
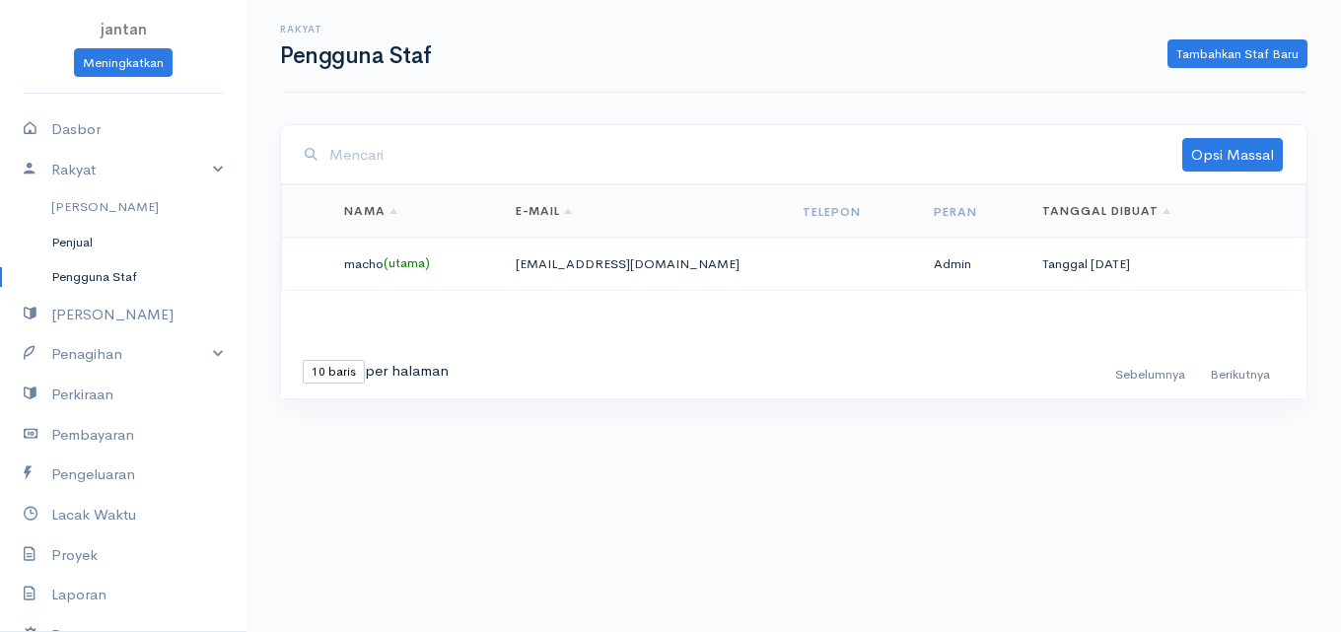
click at [77, 239] on font "Penjual" at bounding box center [71, 242] width 41 height 17
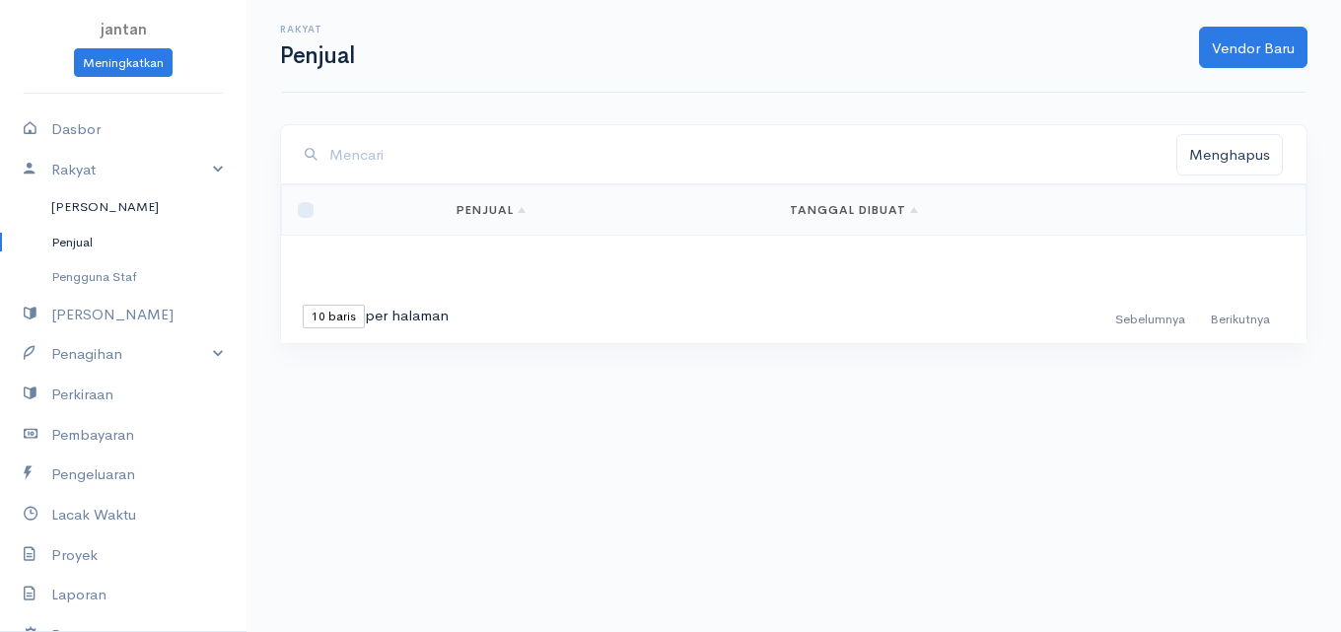
click at [76, 208] on font "[PERSON_NAME]" at bounding box center [104, 206] width 107 height 17
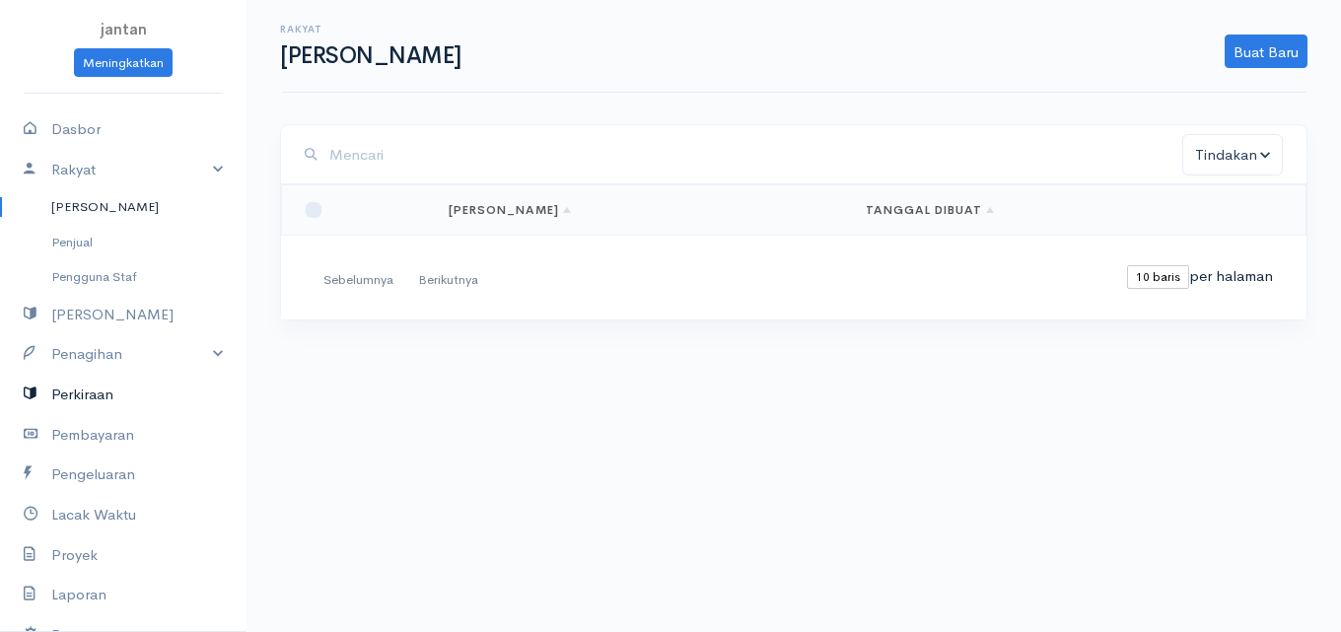
click at [54, 400] on font "Perkiraan" at bounding box center [82, 393] width 62 height 19
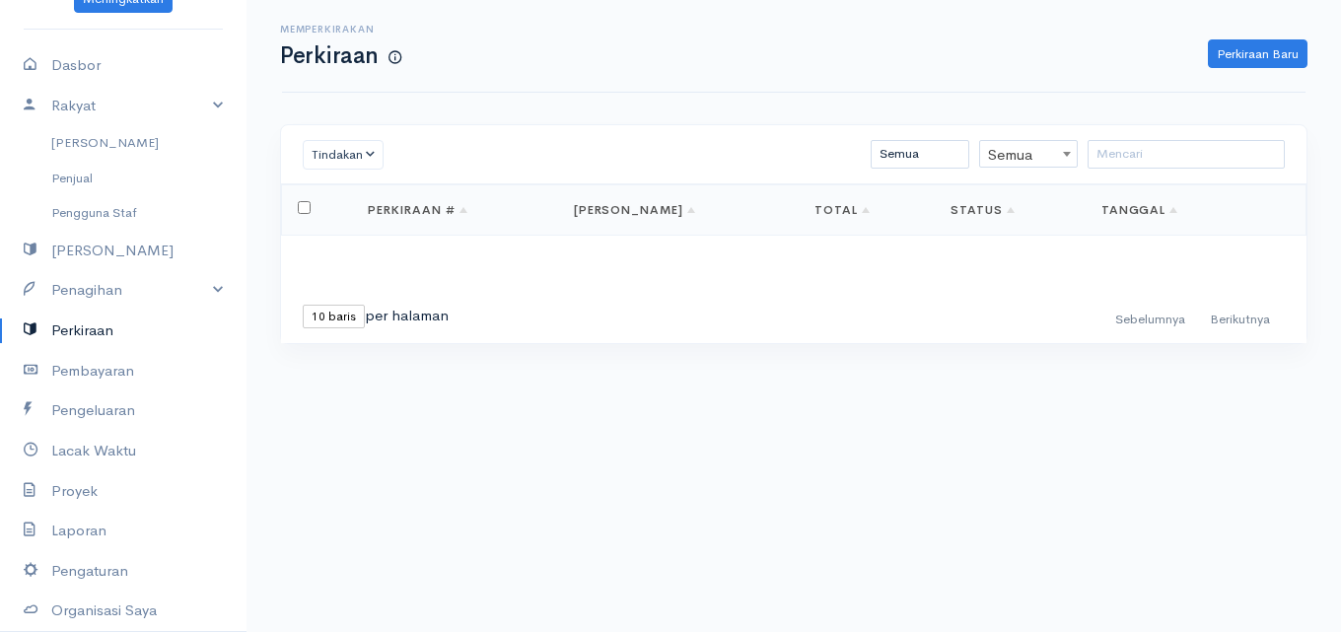
scroll to position [99, 0]
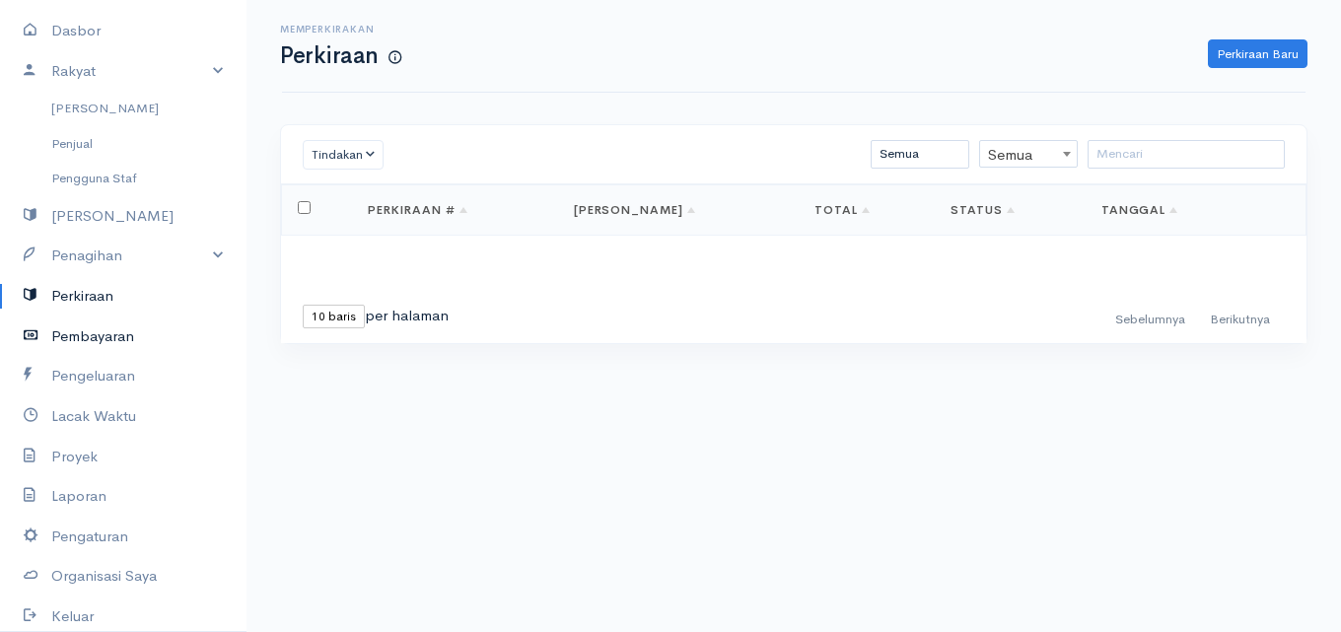
click at [72, 337] on font "Pembayaran" at bounding box center [92, 335] width 83 height 19
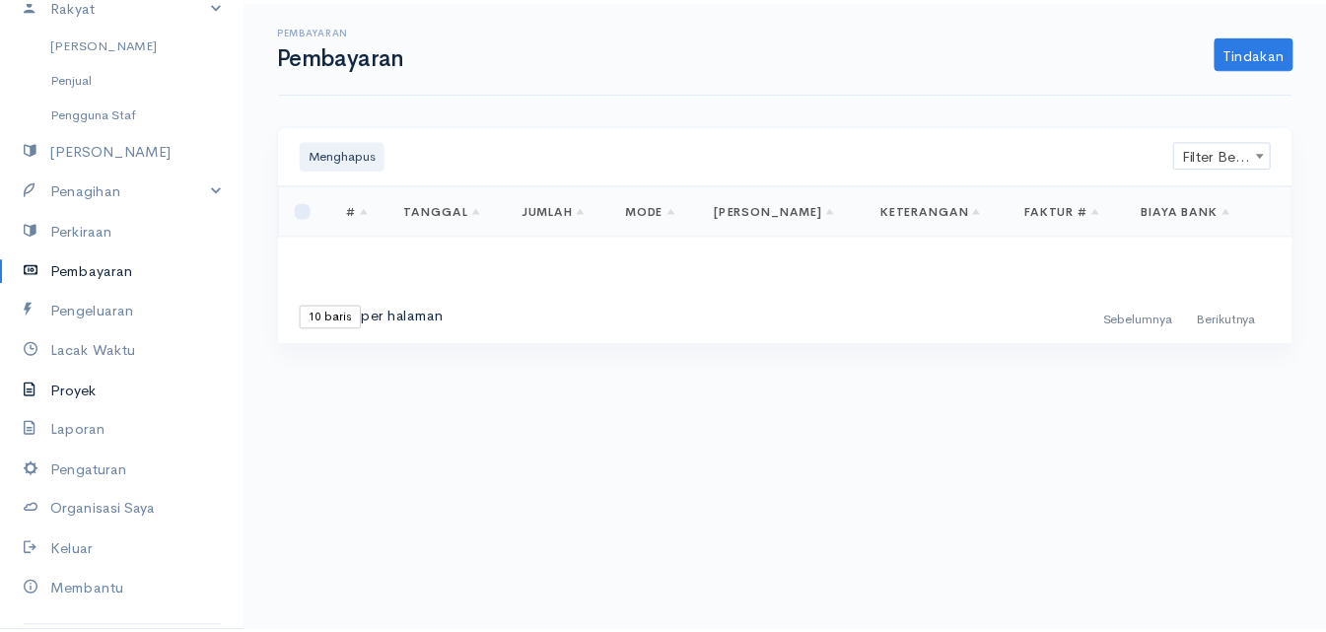
scroll to position [197, 0]
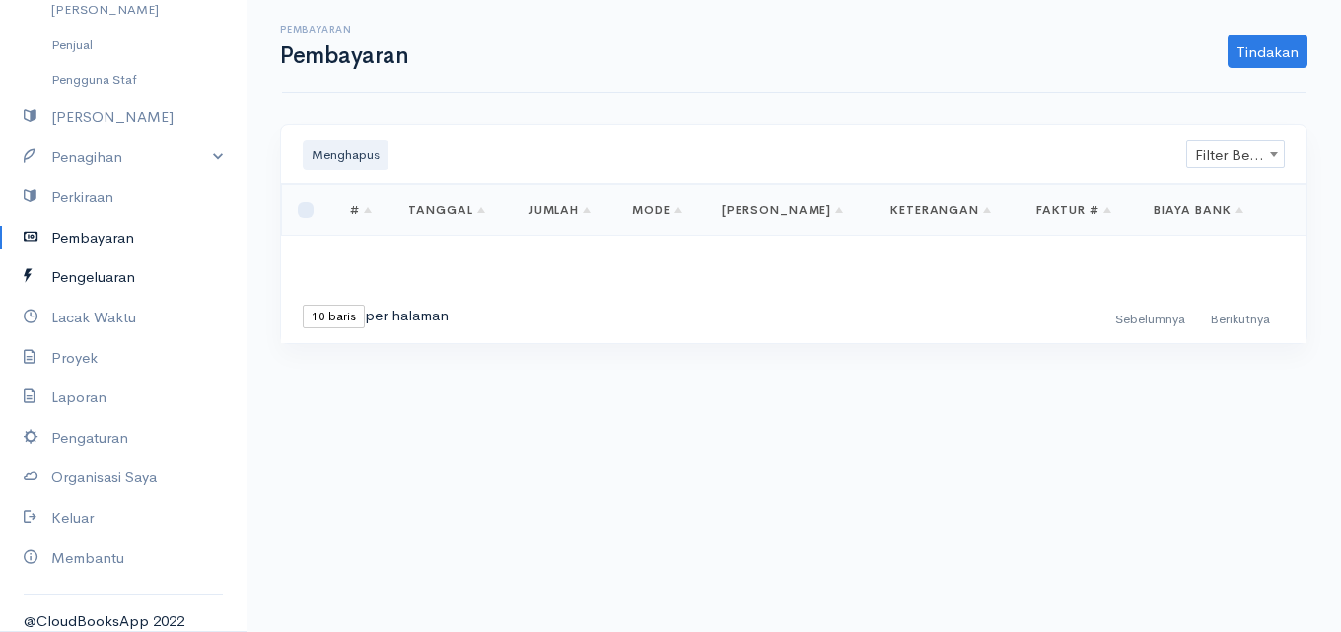
click at [111, 276] on font "Pengeluaran" at bounding box center [93, 276] width 84 height 19
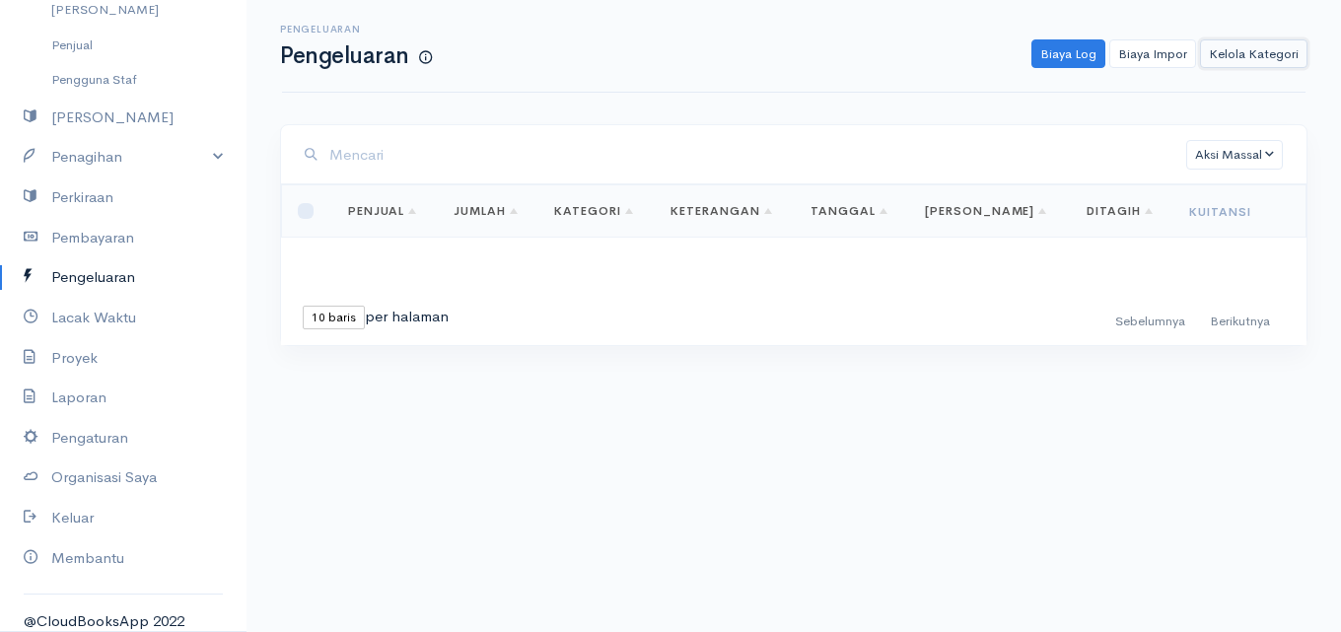
click at [1226, 53] on font "Kelola Kategori" at bounding box center [1254, 53] width 90 height 17
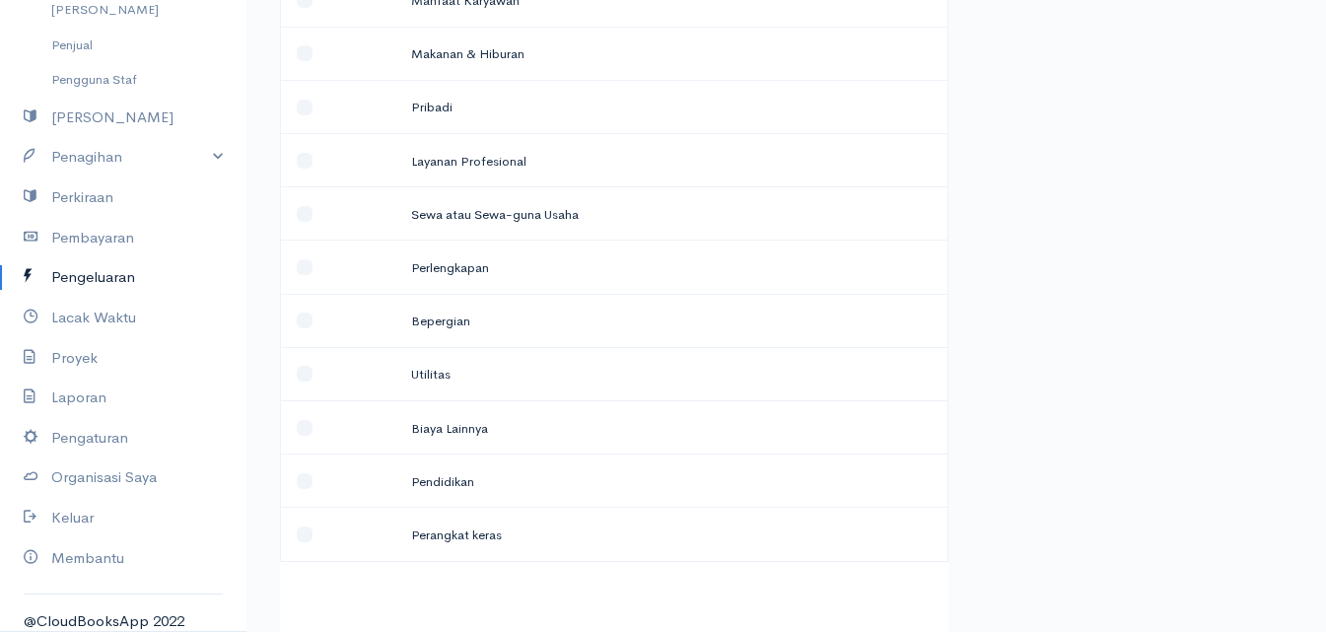
scroll to position [504, 0]
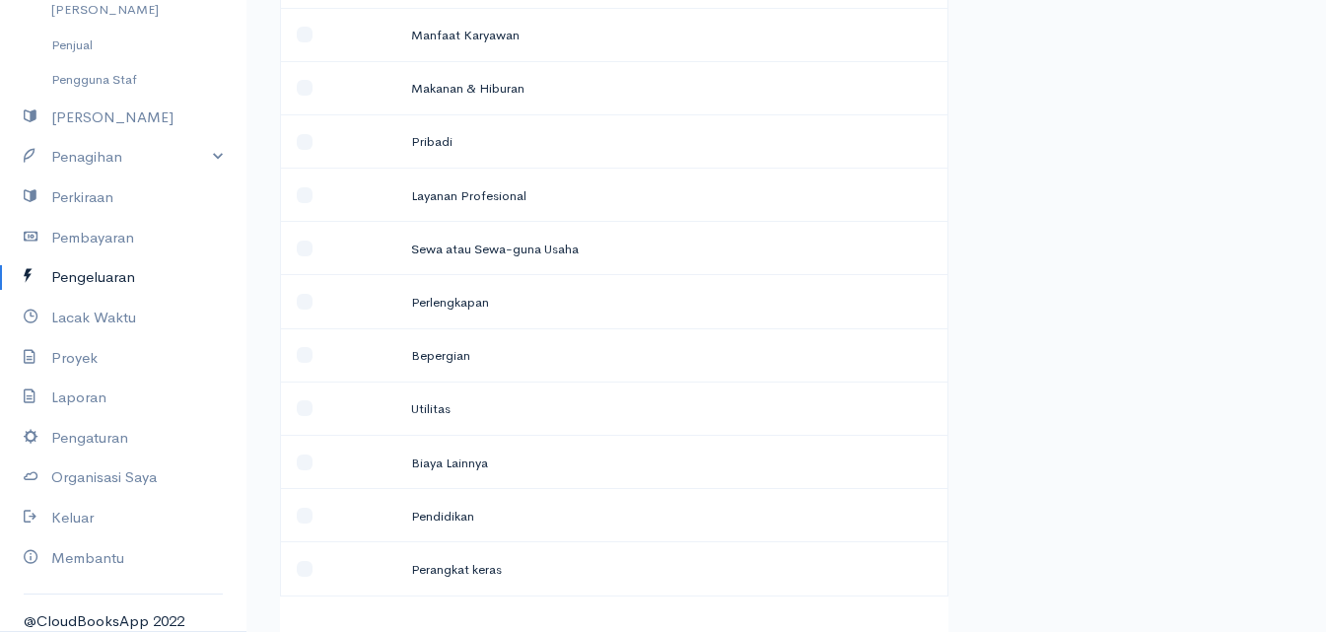
click at [302, 228] on td at bounding box center [338, 248] width 115 height 53
click at [305, 224] on td at bounding box center [338, 248] width 115 height 53
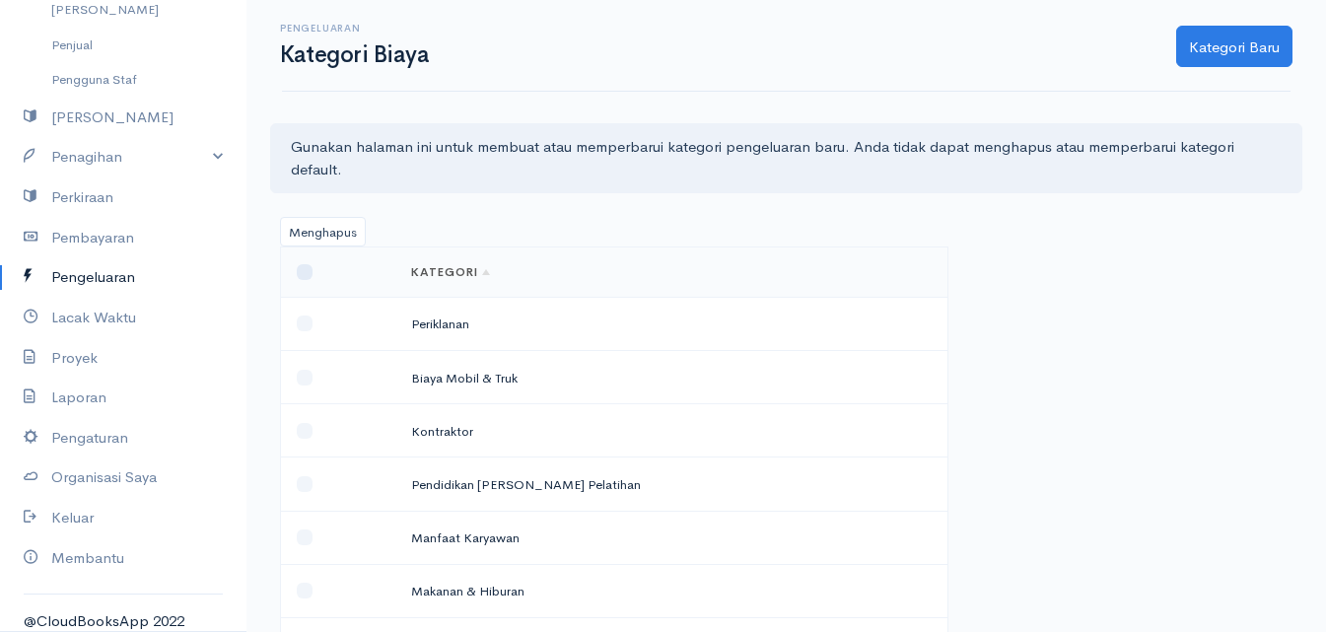
scroll to position [0, 0]
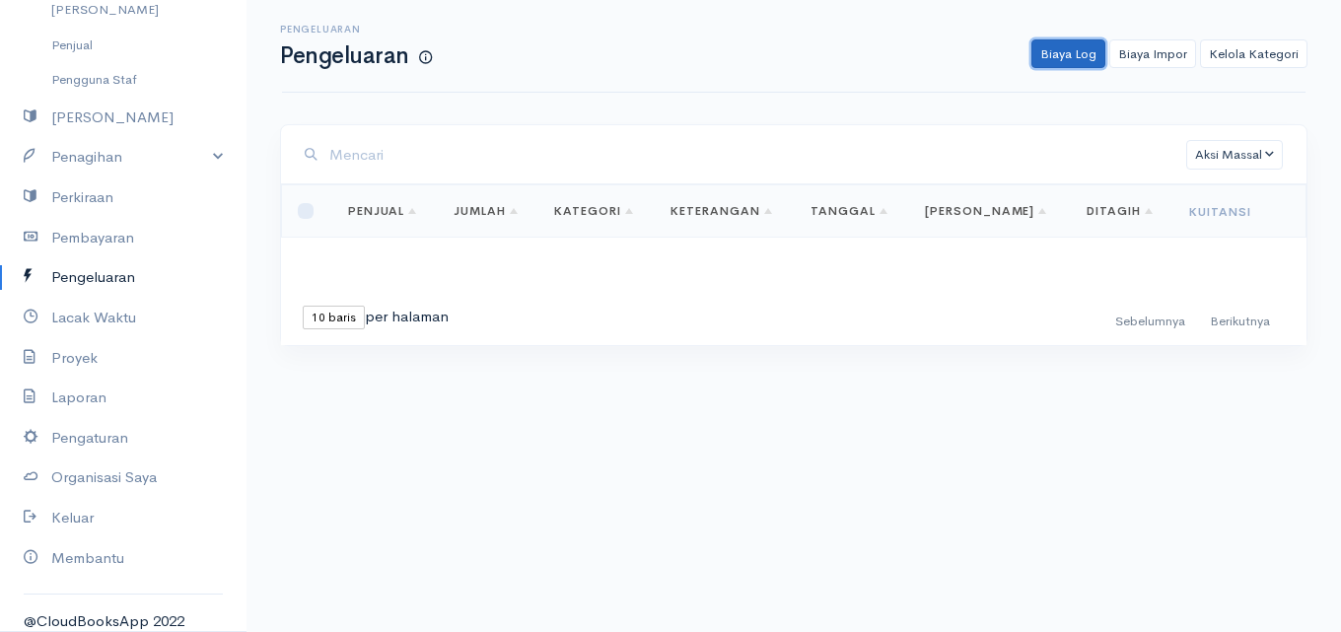
click at [1056, 55] on font "Biaya Log" at bounding box center [1068, 53] width 56 height 17
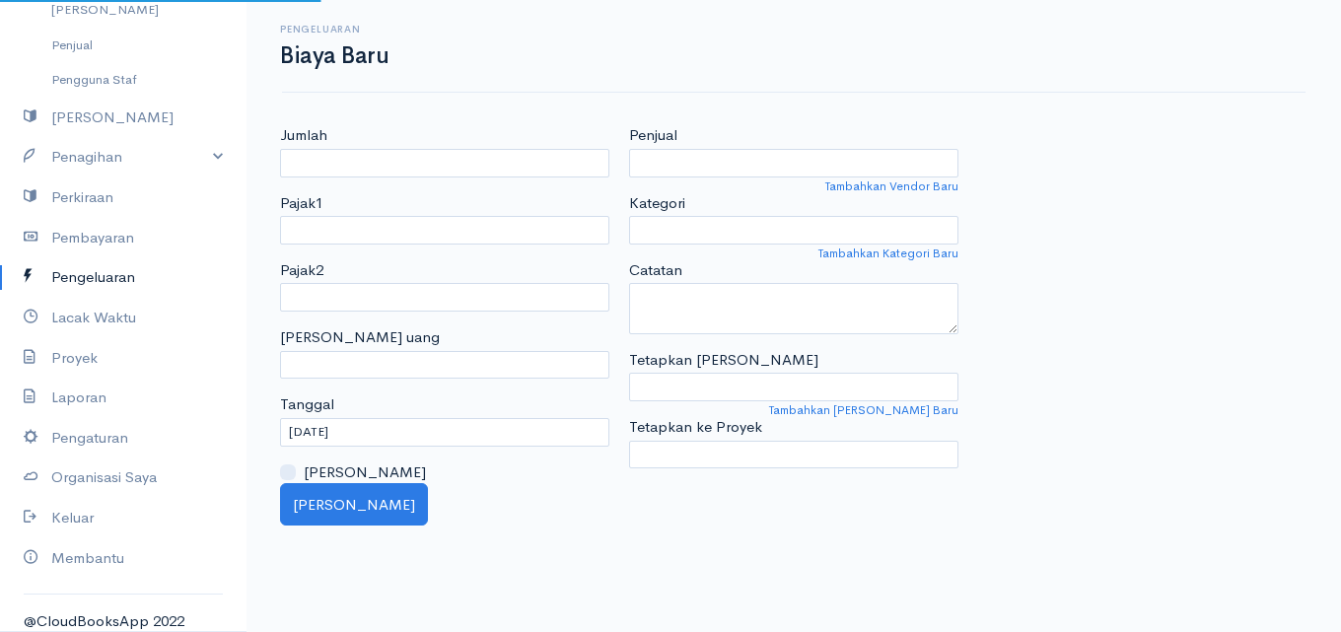
select select "IDR"
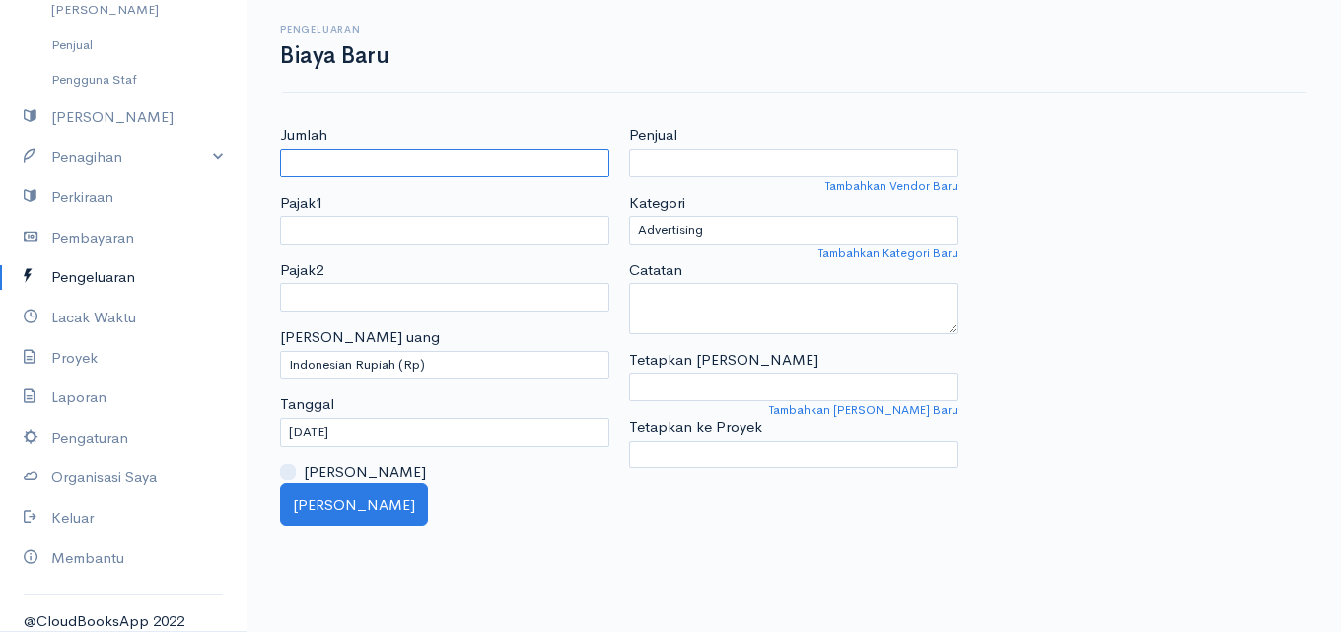
click at [409, 155] on input "Jumlah" at bounding box center [444, 163] width 329 height 29
click at [878, 248] on font "Tambahkan Kategori Baru" at bounding box center [888, 253] width 140 height 16
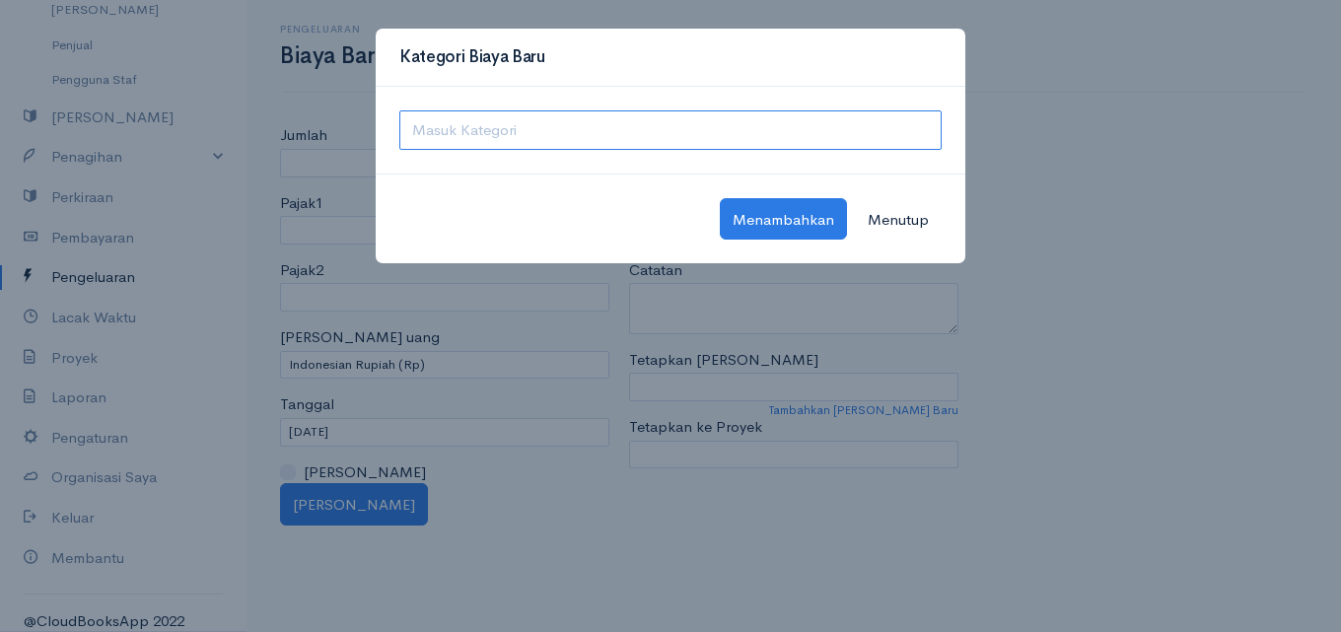
click at [505, 119] on input "text" at bounding box center [670, 130] width 542 height 40
type input "k"
type input "bahan kaos"
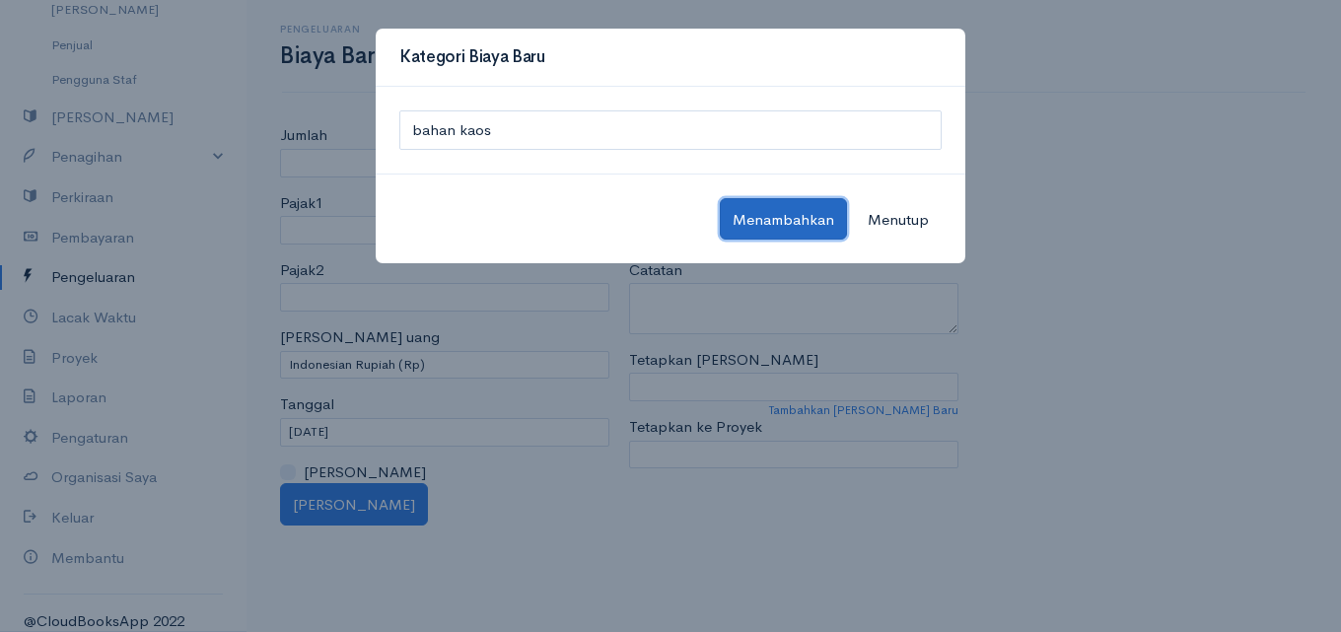
click at [765, 227] on font "Menambahkan" at bounding box center [783, 219] width 102 height 19
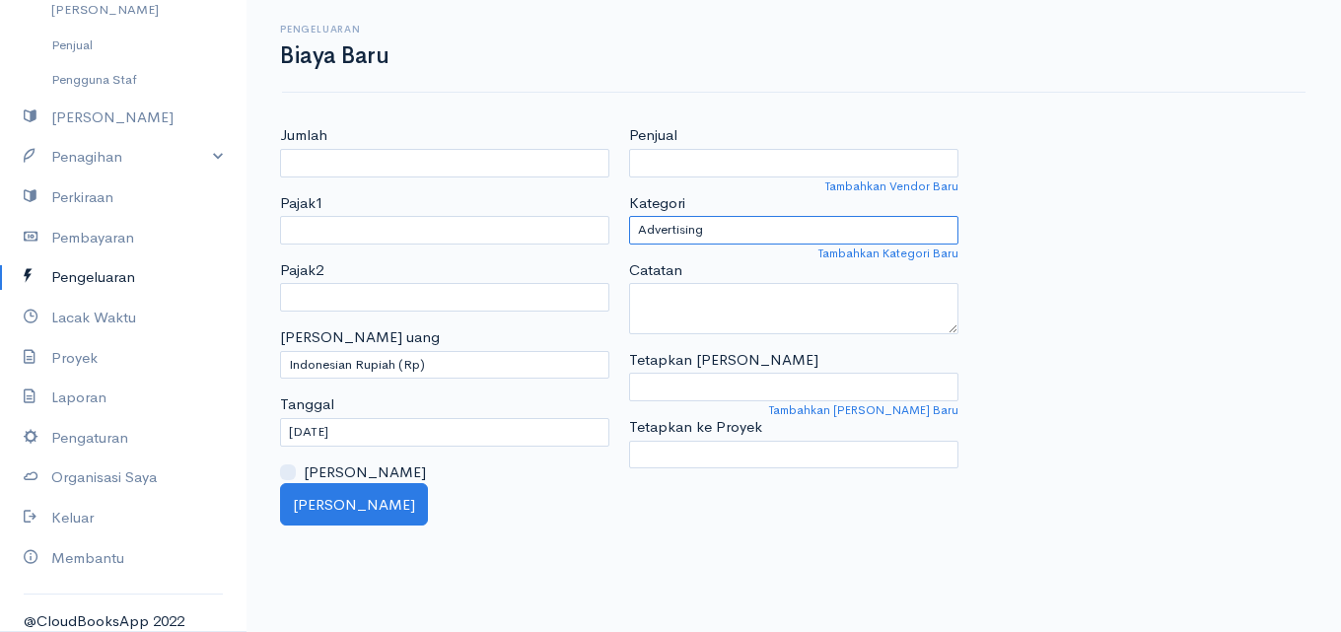
click at [739, 226] on select "Utilities Travel Supplies Rent or Lease Professional Services Personal Other Ex…" at bounding box center [793, 230] width 329 height 29
select select "bahan kaos"
click at [629, 216] on select "Utilities Travel Supplies Rent or Lease Professional Services Personal Other Ex…" at bounding box center [793, 230] width 329 height 29
click at [869, 188] on font "Tambahkan Vendor Baru" at bounding box center [891, 186] width 133 height 16
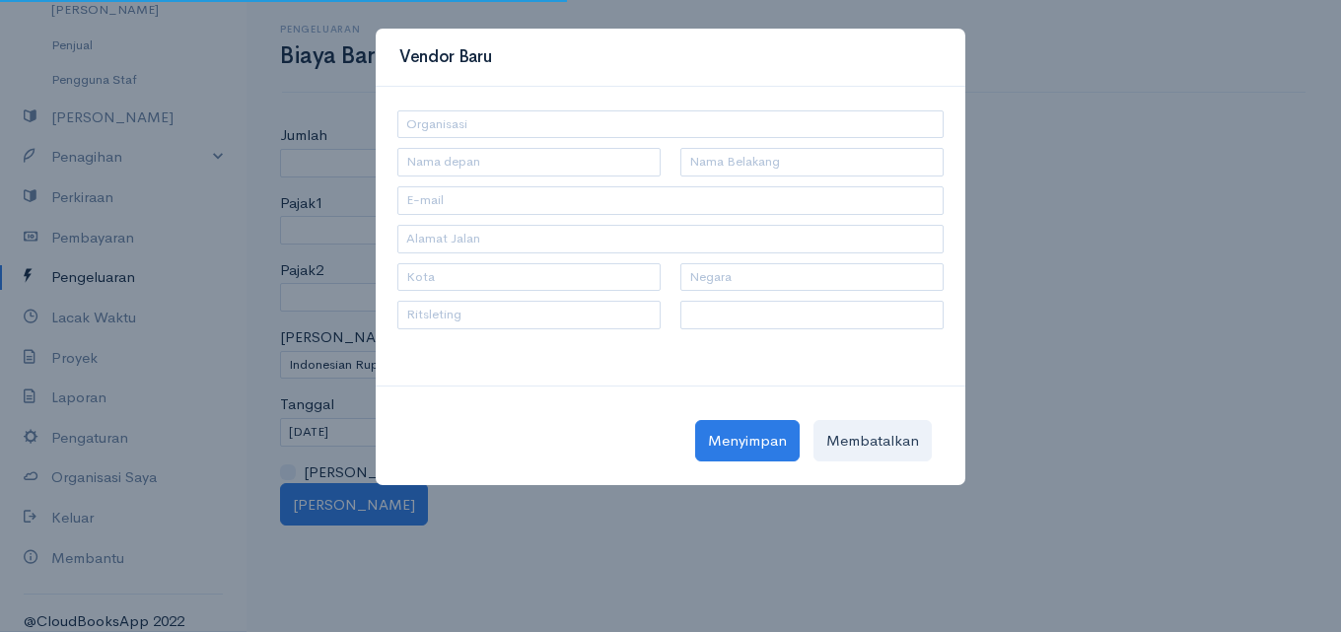
select select "[GEOGRAPHIC_DATA]"
click at [894, 433] on font "Membatalkan" at bounding box center [872, 440] width 93 height 19
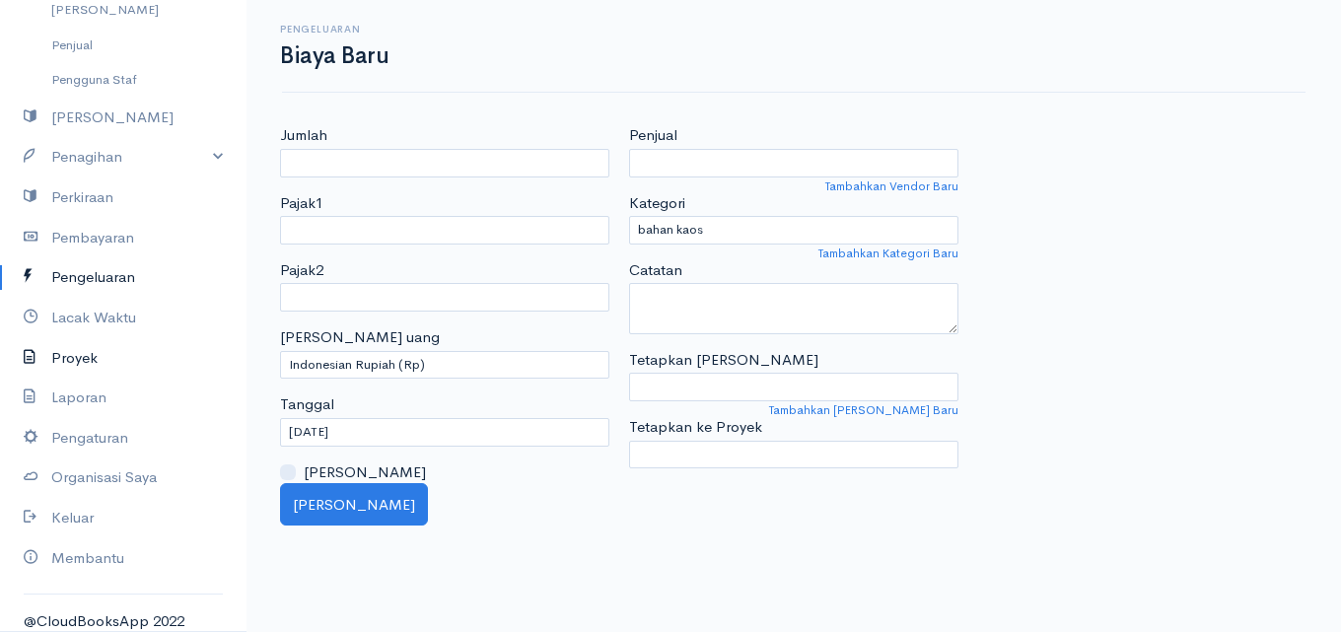
click at [70, 348] on font "Proyek" at bounding box center [74, 357] width 46 height 19
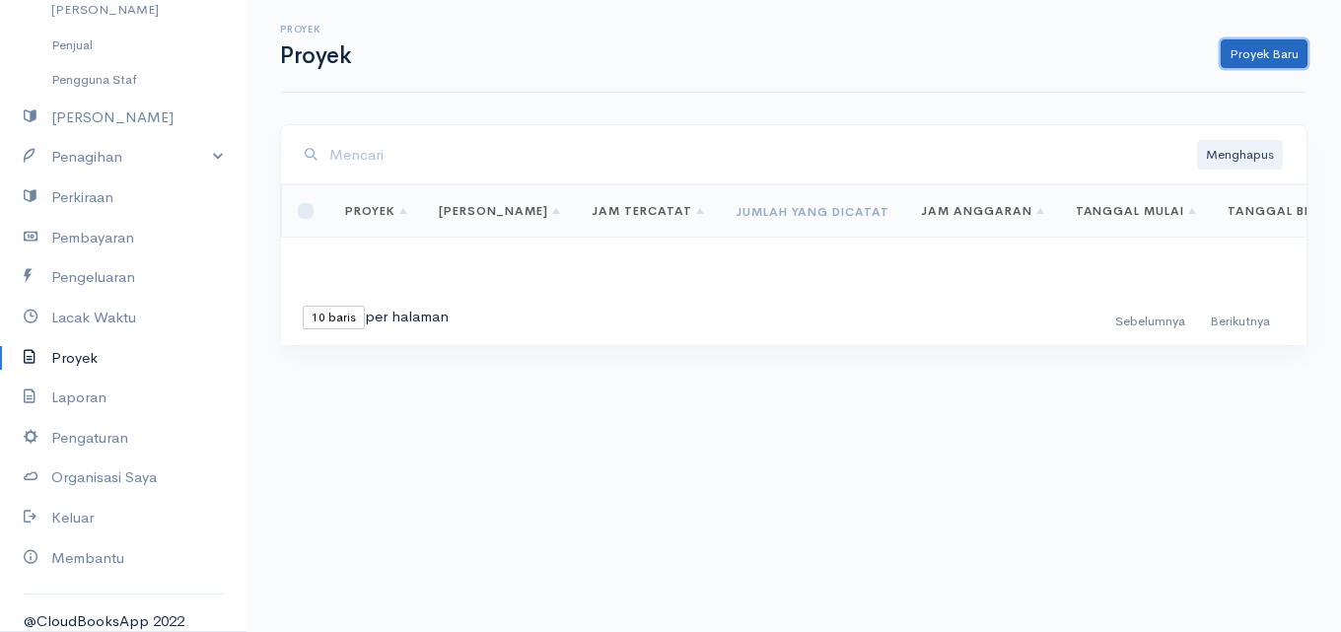
click at [1298, 57] on link "Proyek Baru" at bounding box center [1263, 54] width 87 height 30
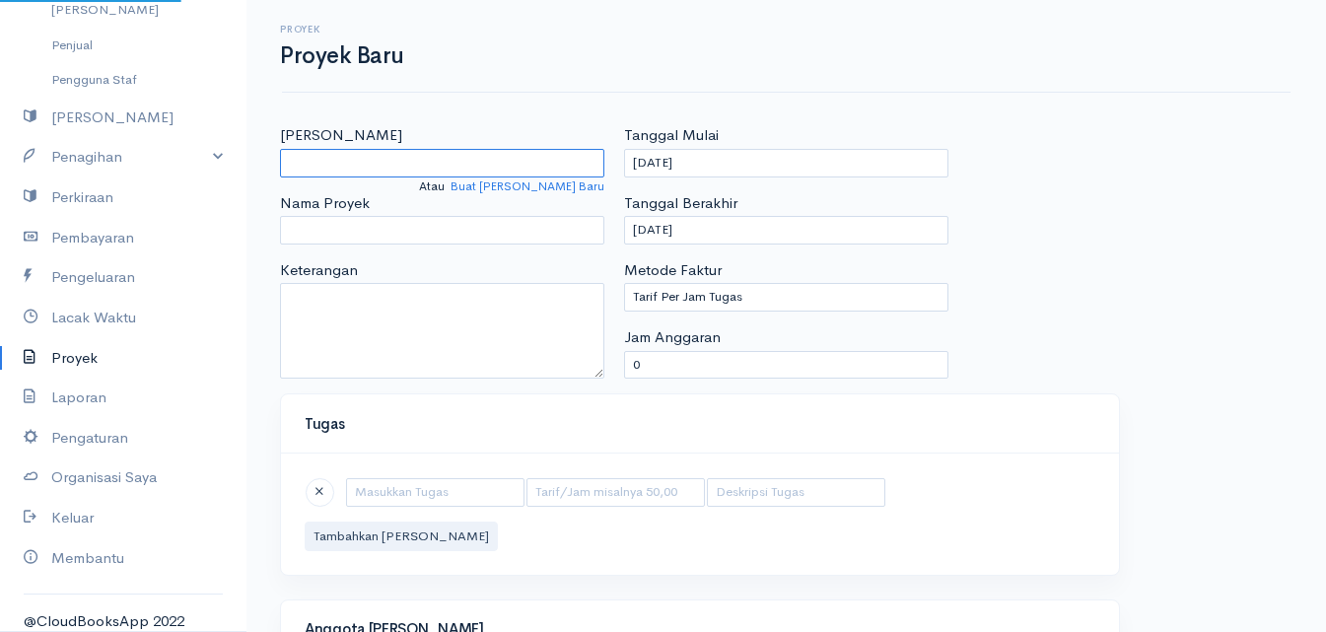
click at [346, 166] on input "Pilih Klien" at bounding box center [442, 163] width 324 height 29
click at [544, 187] on font "Buat Klien Baru" at bounding box center [528, 186] width 154 height 16
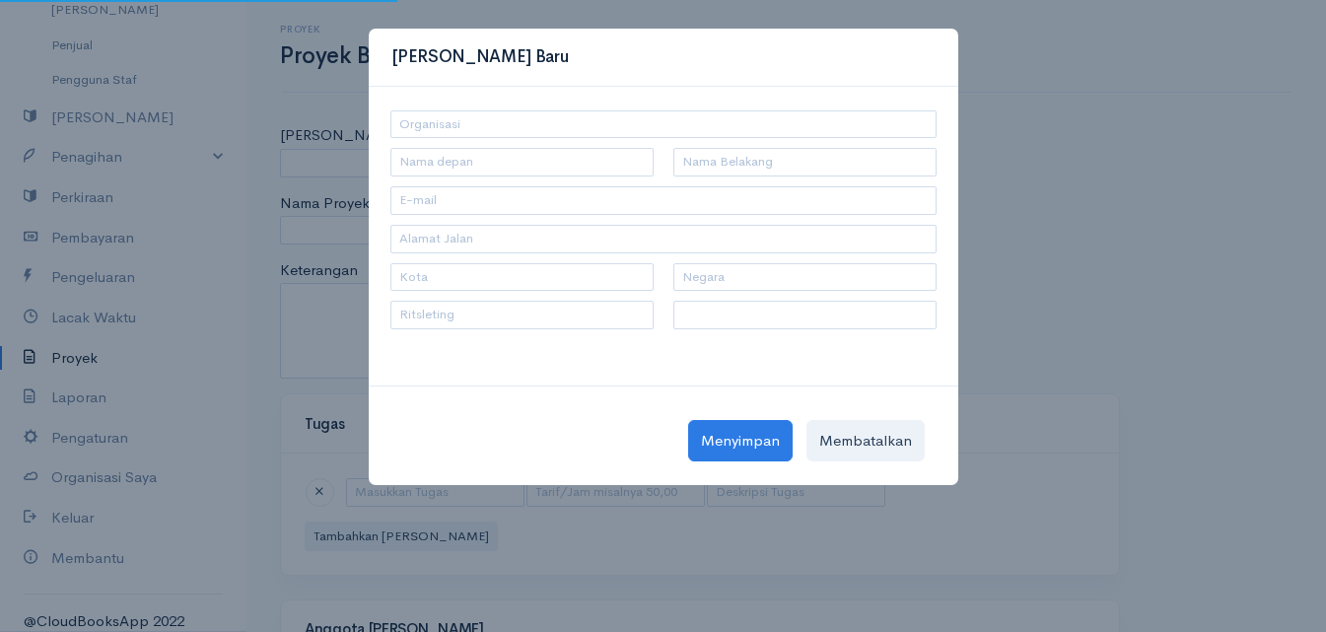
select select "[GEOGRAPHIC_DATA]"
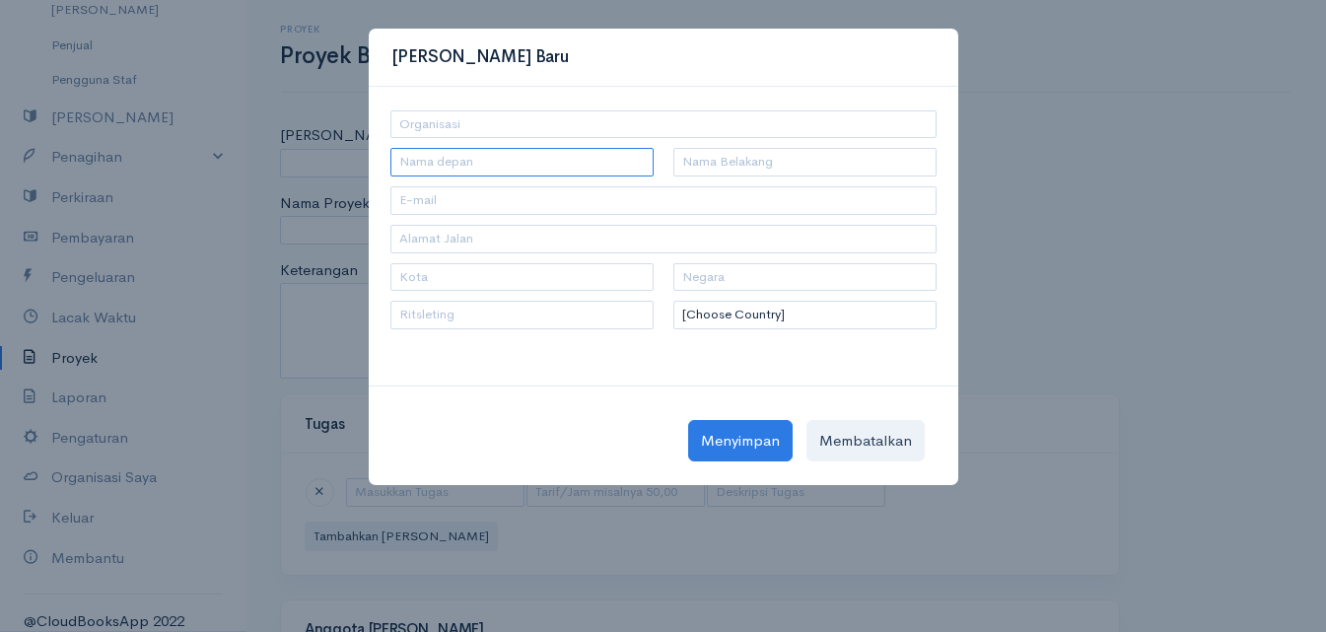
click at [540, 158] on input "text" at bounding box center [521, 162] width 263 height 29
click at [551, 115] on input "text" at bounding box center [663, 124] width 546 height 29
type input "PRAMIKA UNIFORM"
click at [530, 159] on input "text" at bounding box center [521, 162] width 263 height 29
type input "bu"
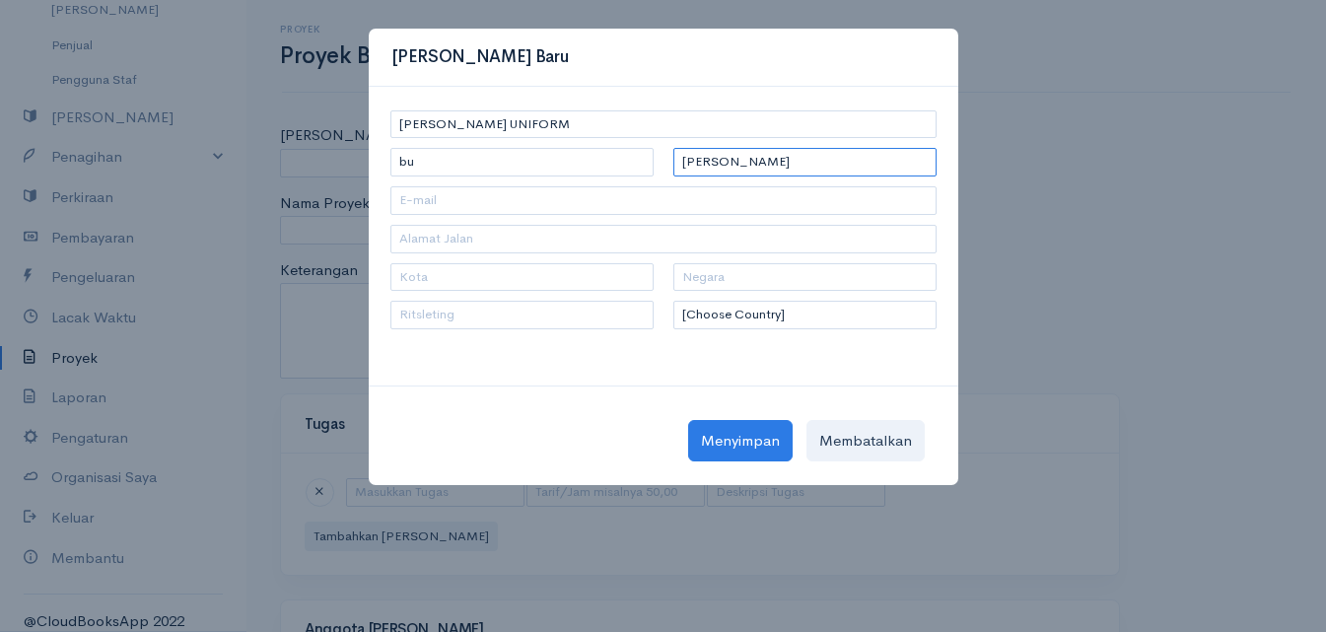
type input "yani"
click at [730, 276] on input "text" at bounding box center [804, 277] width 263 height 29
type input "n"
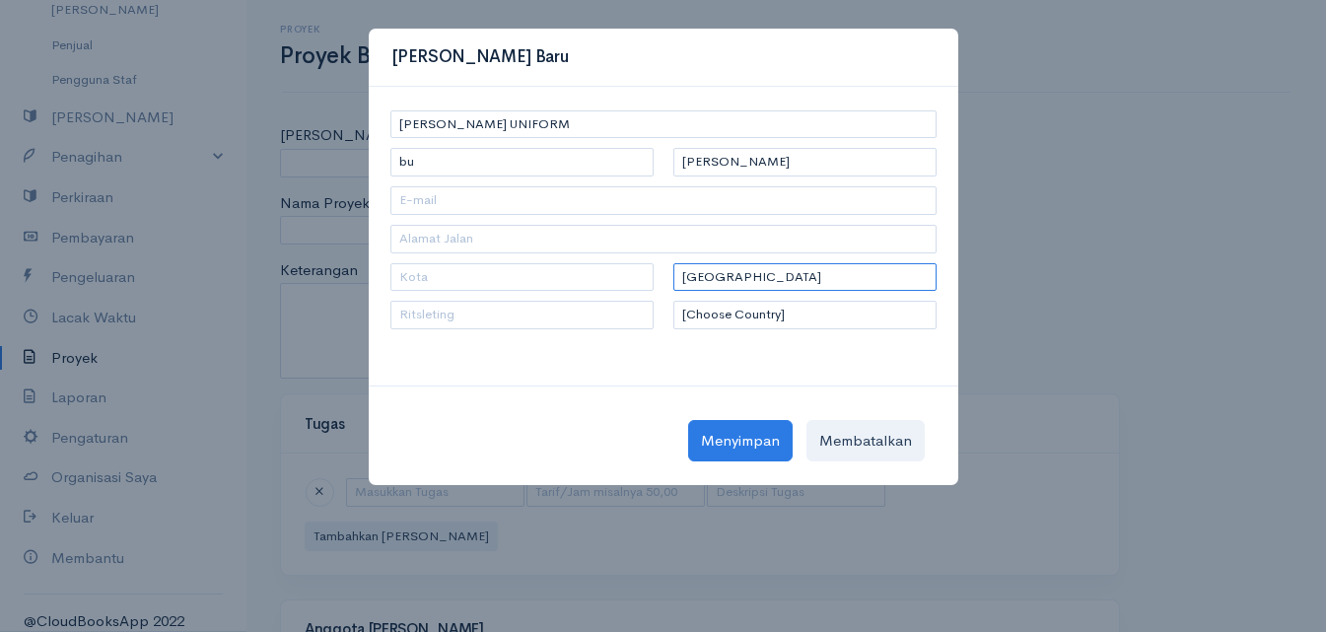
type input "indonesia"
click at [737, 454] on button "Menyimpan" at bounding box center [740, 440] width 104 height 41
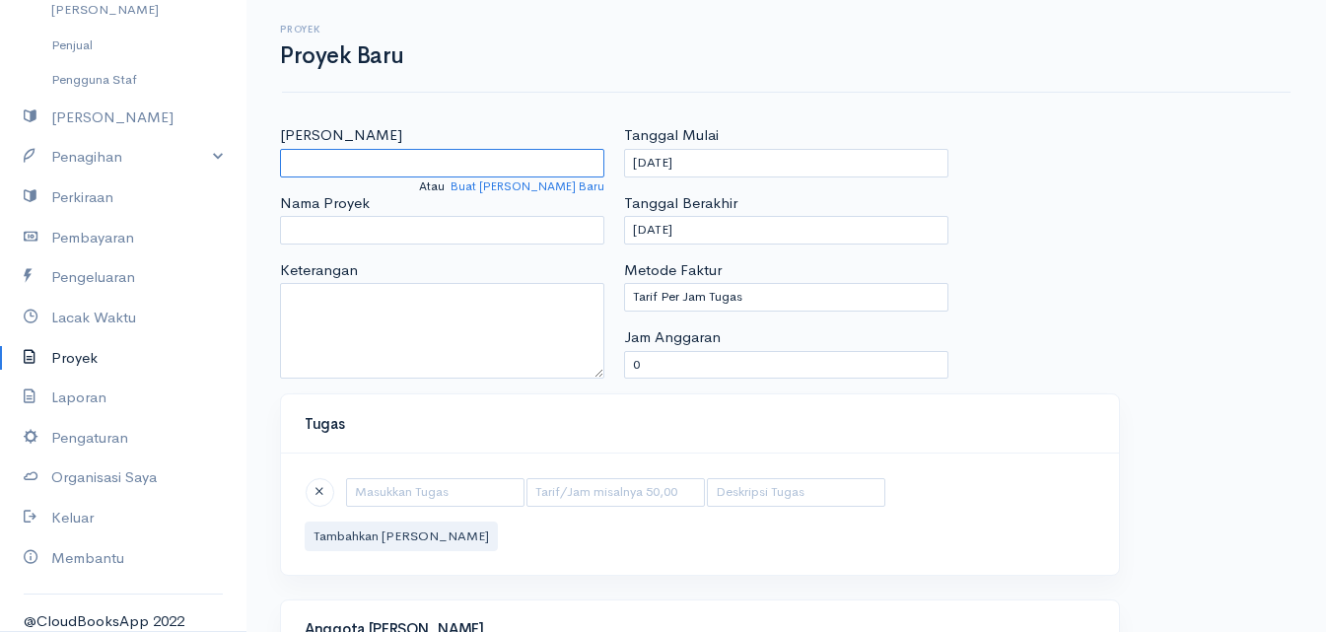
click at [438, 171] on input "Pilih Klien" at bounding box center [442, 163] width 324 height 29
click at [540, 185] on font "Buat Klien Baru" at bounding box center [528, 186] width 154 height 16
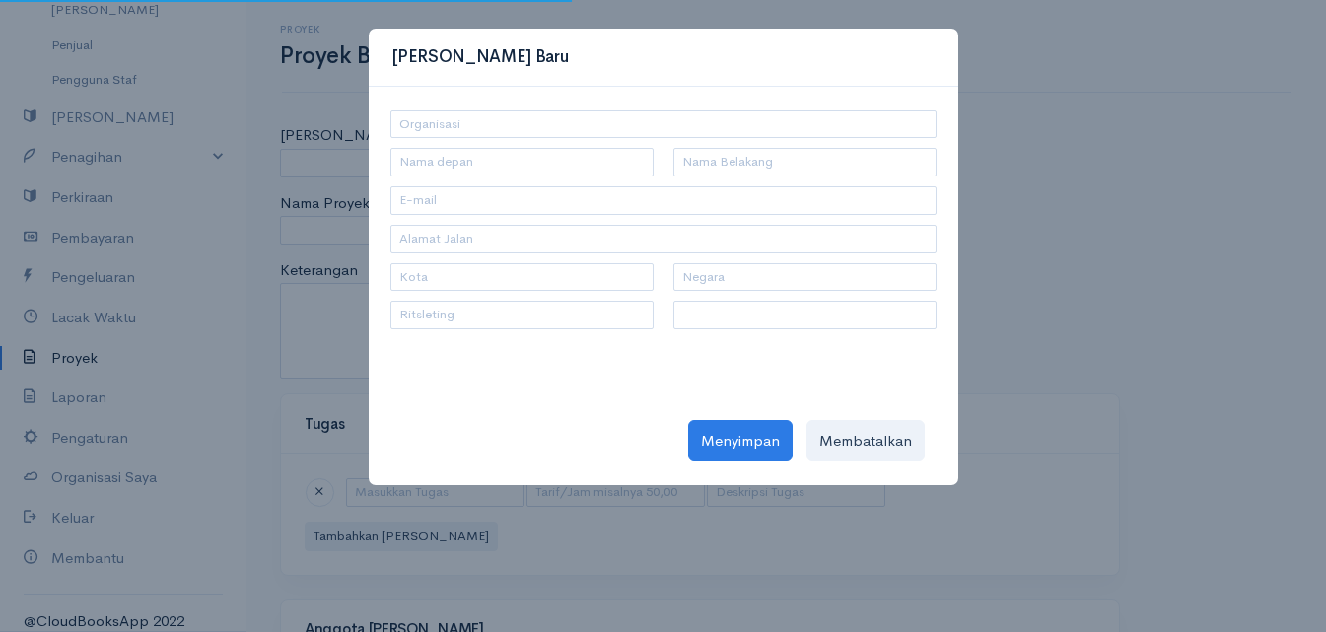
select select "[GEOGRAPHIC_DATA]"
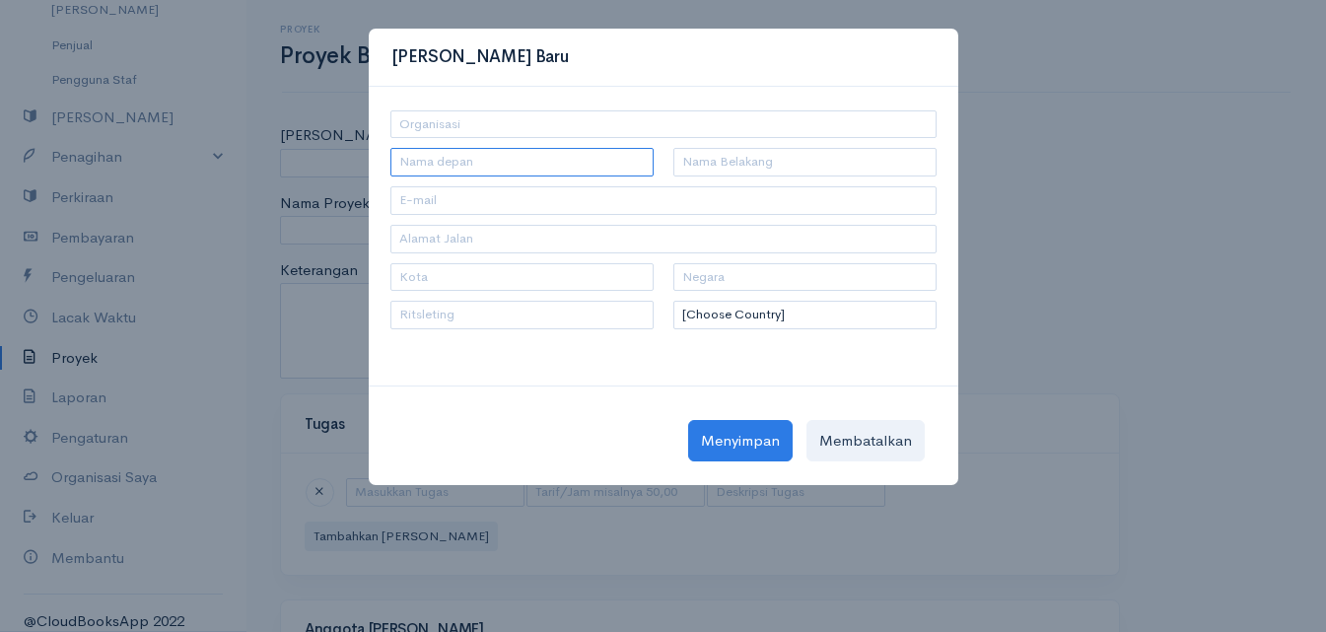
click at [502, 159] on input "text" at bounding box center [521, 162] width 263 height 29
type input "bu"
click at [741, 162] on input "text" at bounding box center [804, 162] width 263 height 29
click at [728, 167] on input "text" at bounding box center [804, 162] width 263 height 29
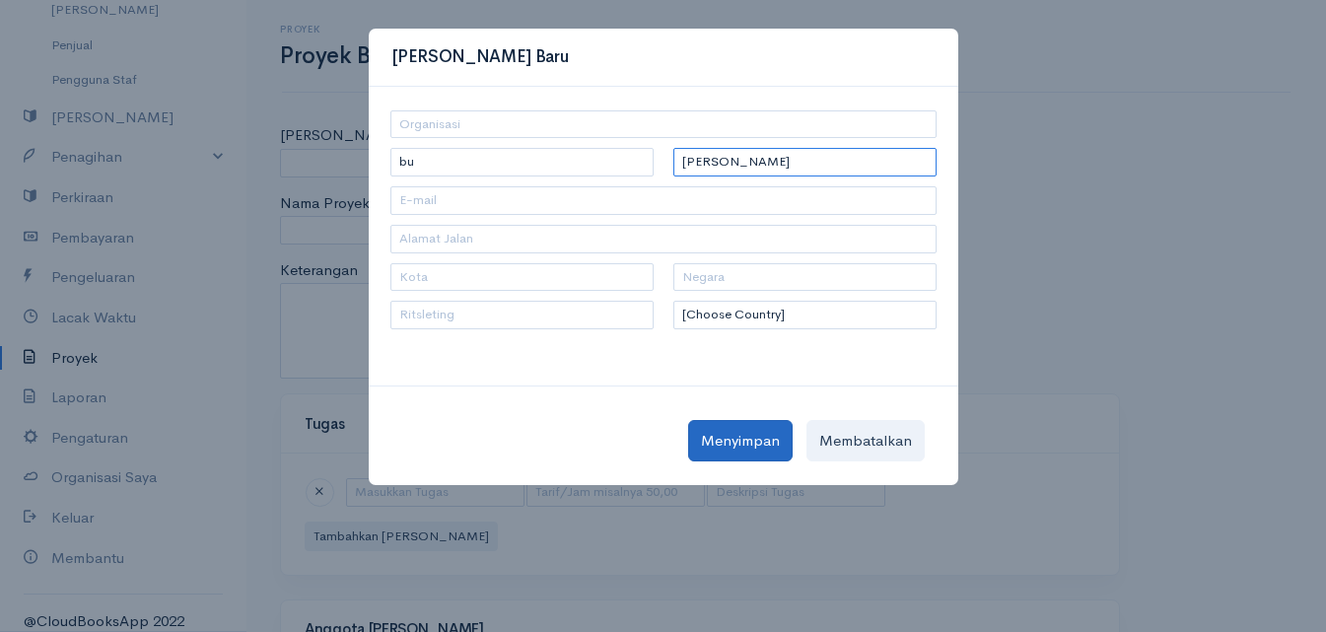
type input "yani"
click at [742, 447] on font "Menyimpan" at bounding box center [740, 440] width 79 height 19
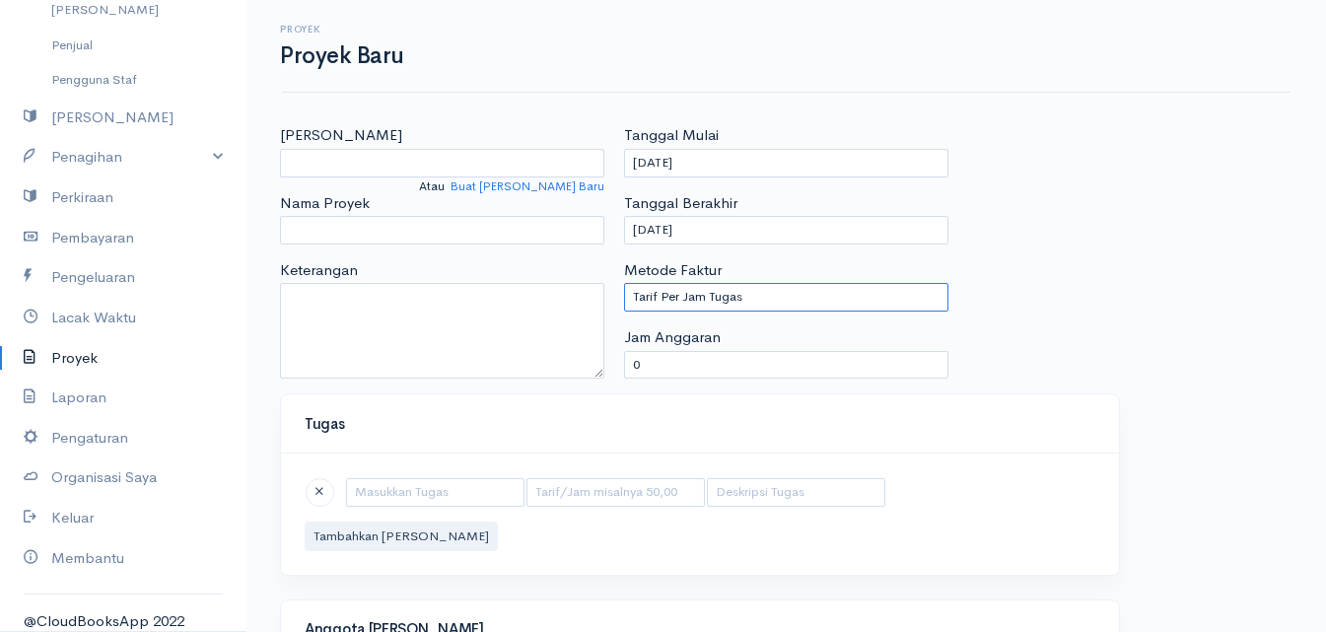
click at [705, 303] on select "Tarif Per Jam Tugas Tarif Per Jam Orang Tarif Per Jam Proyek Proyek Tarif Tetap" at bounding box center [786, 297] width 324 height 29
select select "4"
click at [624, 283] on select "Tarif Per Jam Tugas Tarif Per Jam Orang Tarif Per Jam Proyek Proyek Tarif Tetap" at bounding box center [786, 297] width 324 height 29
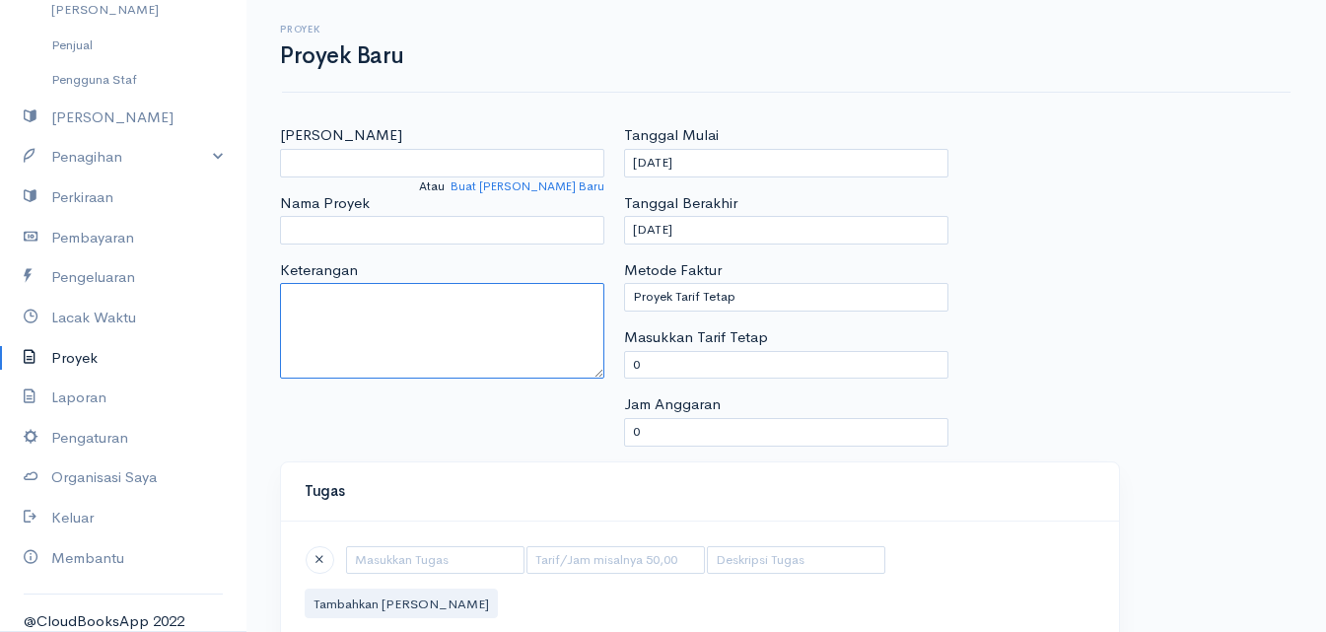
click at [541, 345] on textarea "Keterangan" at bounding box center [442, 331] width 324 height 96
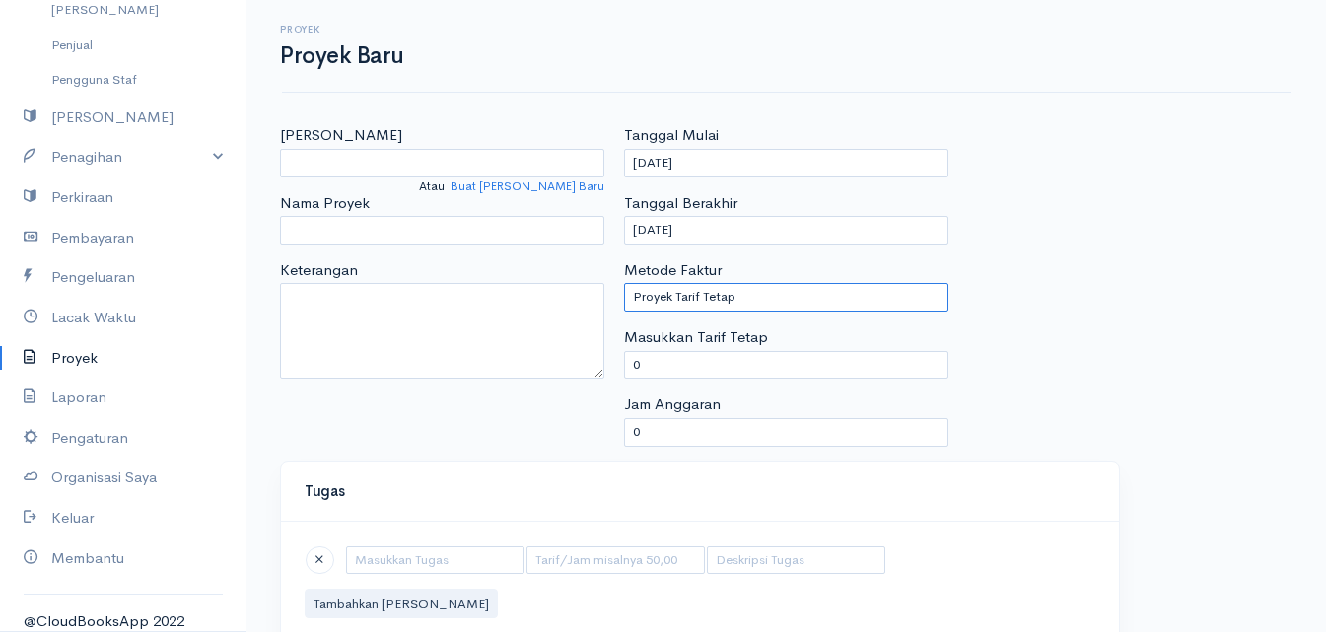
click at [725, 298] on select "Tarif Per Jam Tugas Tarif Per Jam Orang Tarif Per Jam Proyek Proyek Tarif Tetap" at bounding box center [786, 297] width 324 height 29
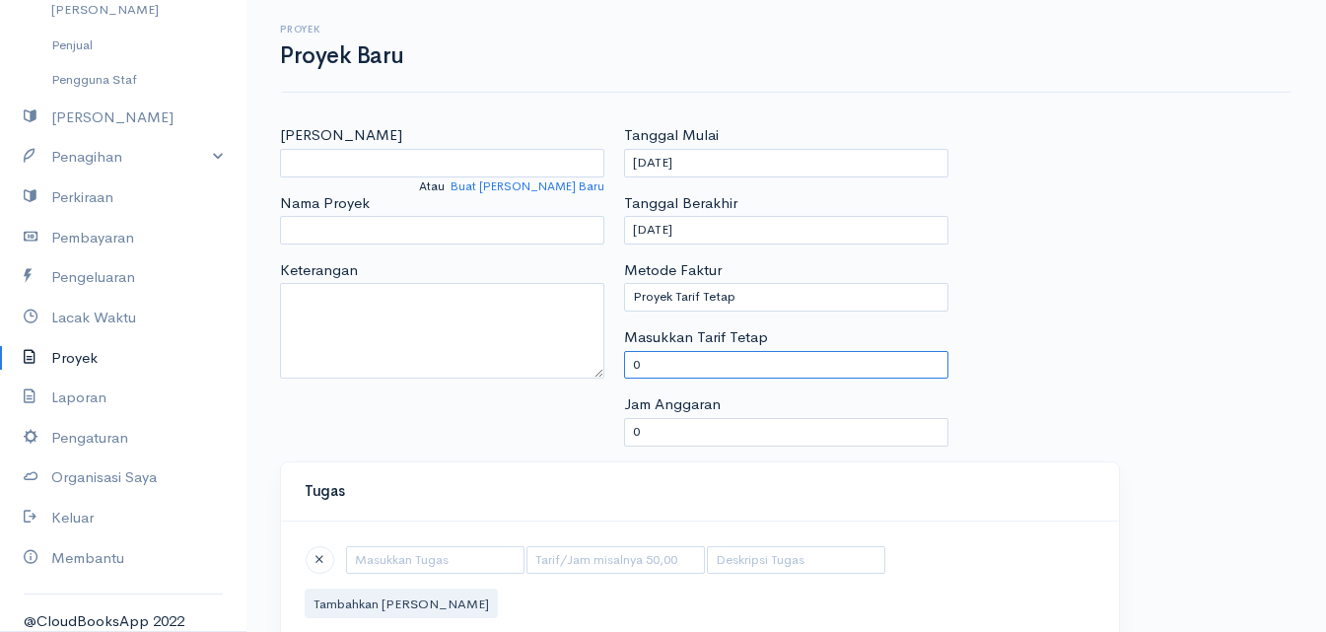
click at [728, 358] on input "0" at bounding box center [786, 365] width 324 height 29
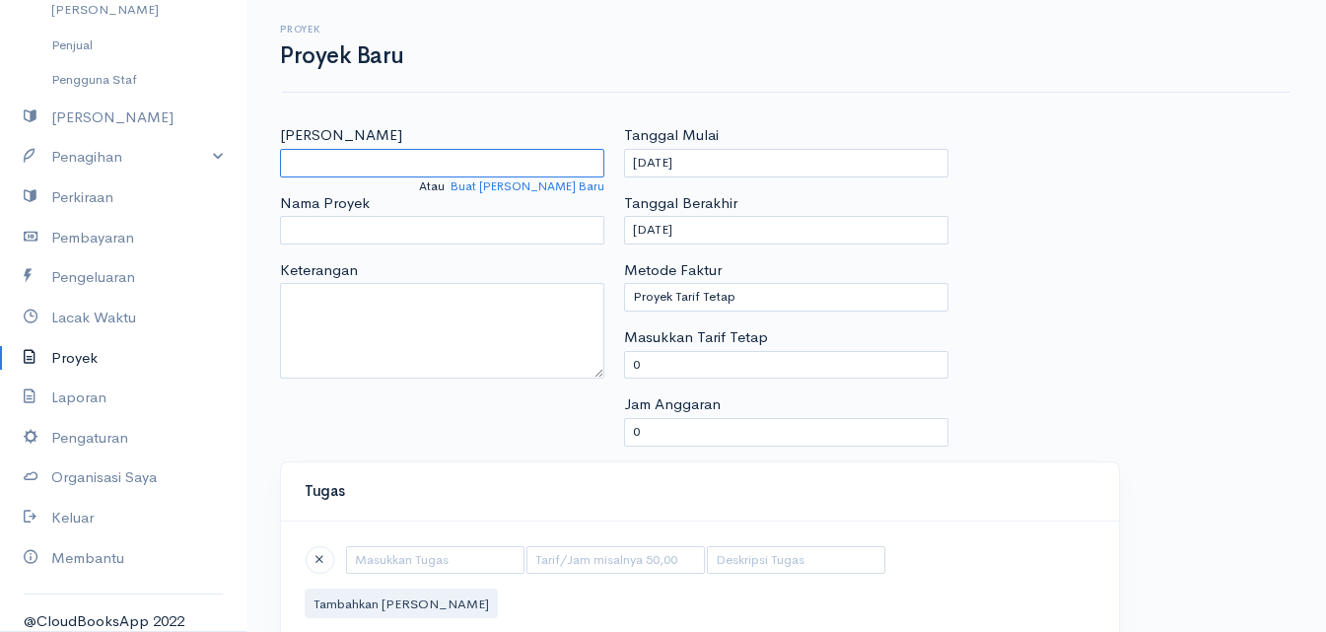
click at [425, 164] on input "Pilih Klien" at bounding box center [442, 163] width 324 height 29
type input "yani"
click at [403, 222] on input "Nama Proyek" at bounding box center [442, 230] width 324 height 29
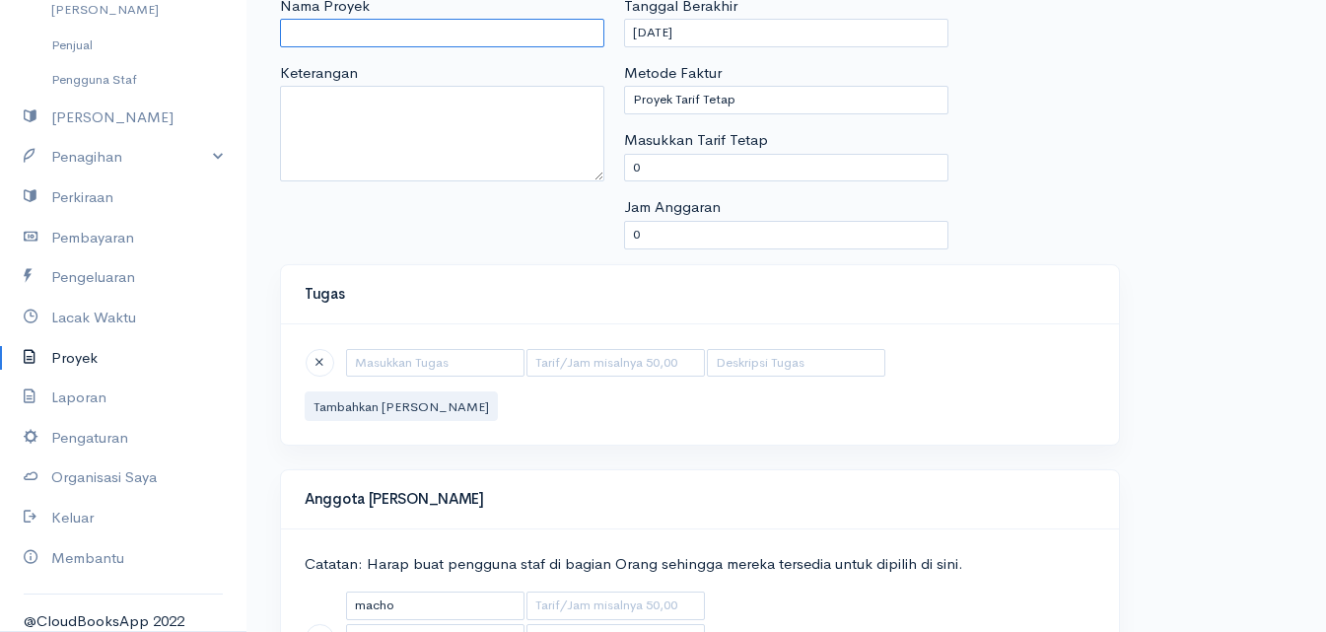
scroll to position [296, 0]
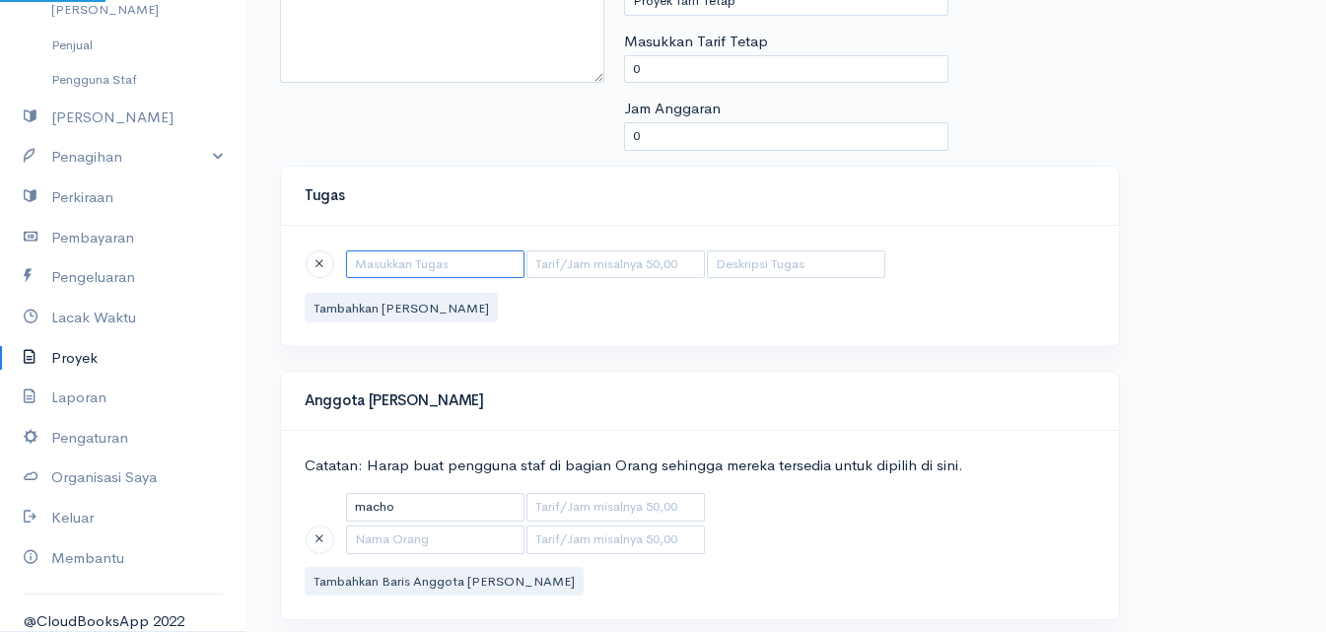
click at [402, 270] on input "text" at bounding box center [435, 264] width 178 height 29
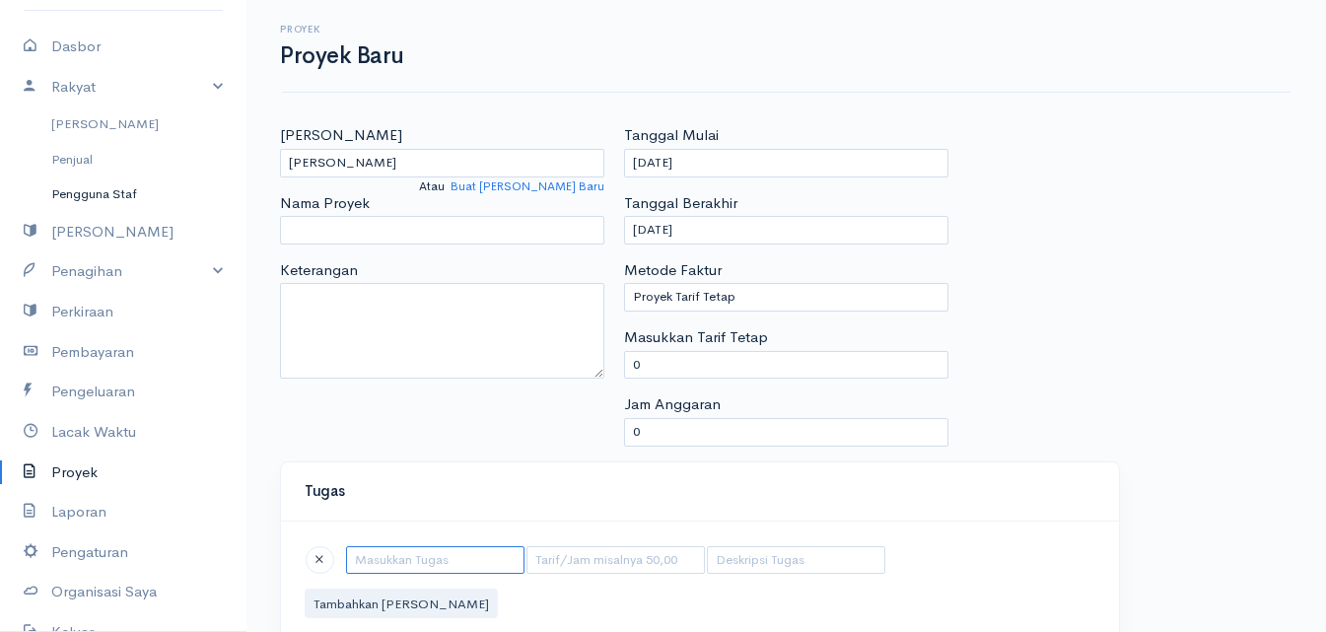
scroll to position [0, 0]
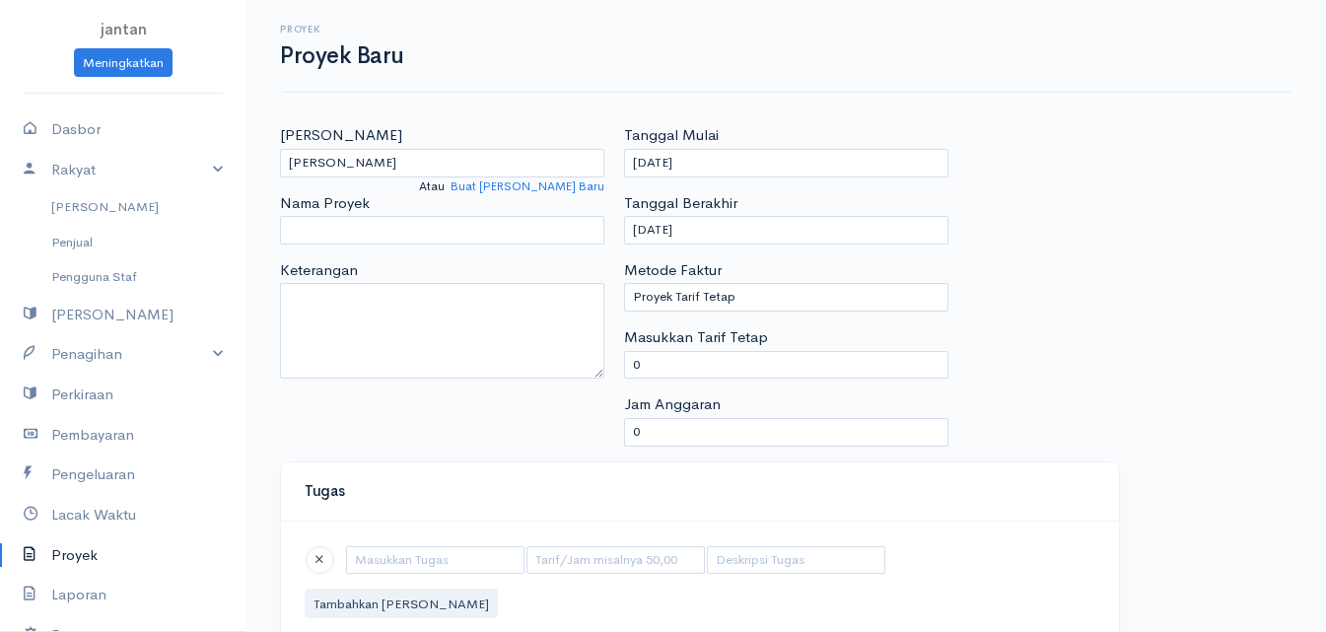
click at [44, 29] on li "jantan" at bounding box center [123, 30] width 246 height 36
click at [112, 66] on font "Meningkatkan" at bounding box center [123, 61] width 81 height 17
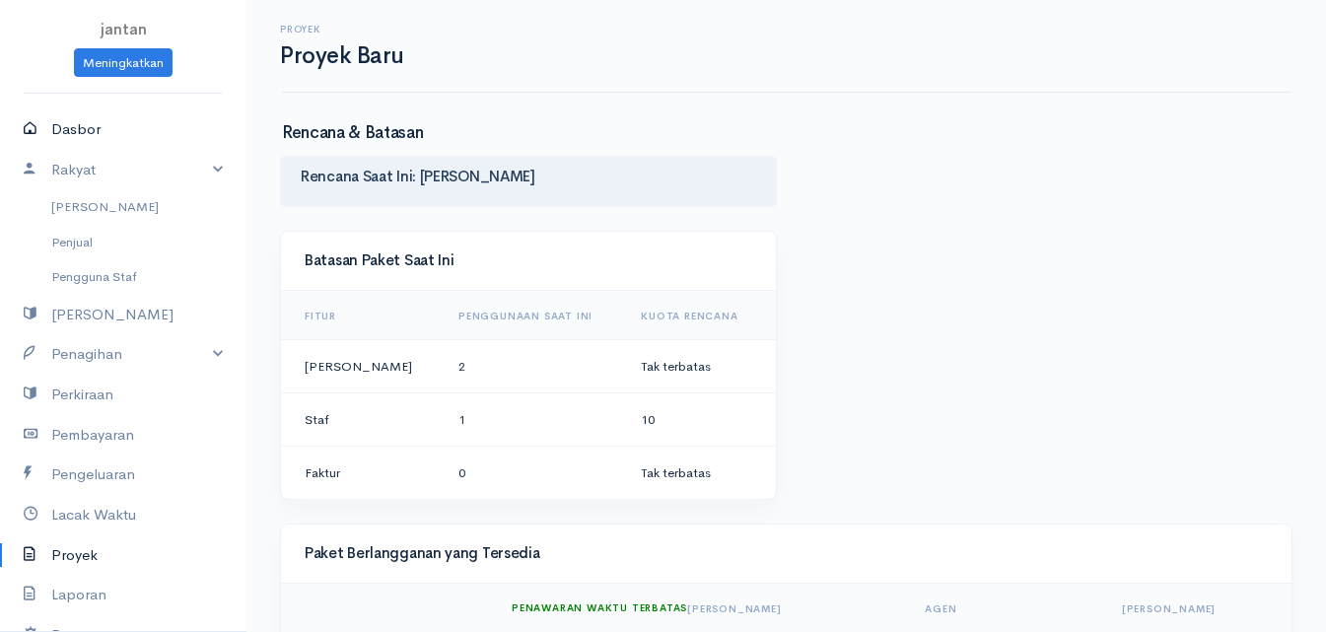
click at [88, 129] on font "Dasbor" at bounding box center [75, 128] width 49 height 19
select select "365"
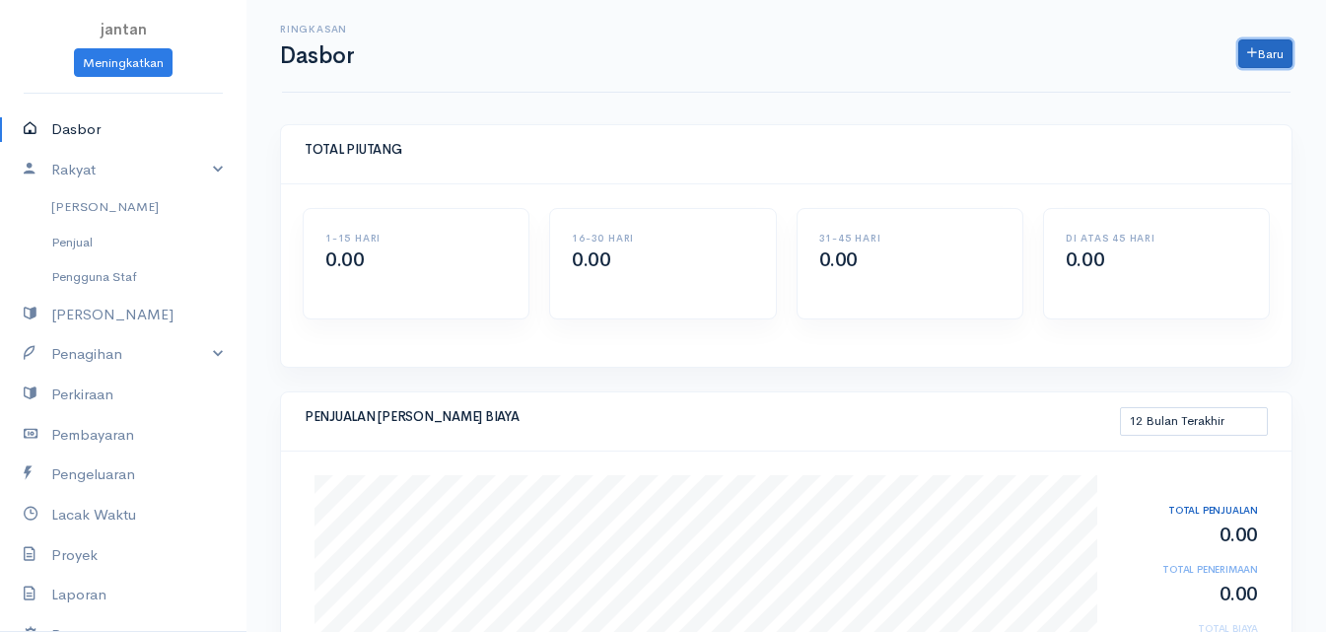
click at [1286, 55] on link "Baru" at bounding box center [1265, 54] width 54 height 30
click at [1177, 125] on font "[PERSON_NAME]" at bounding box center [1219, 127] width 122 height 19
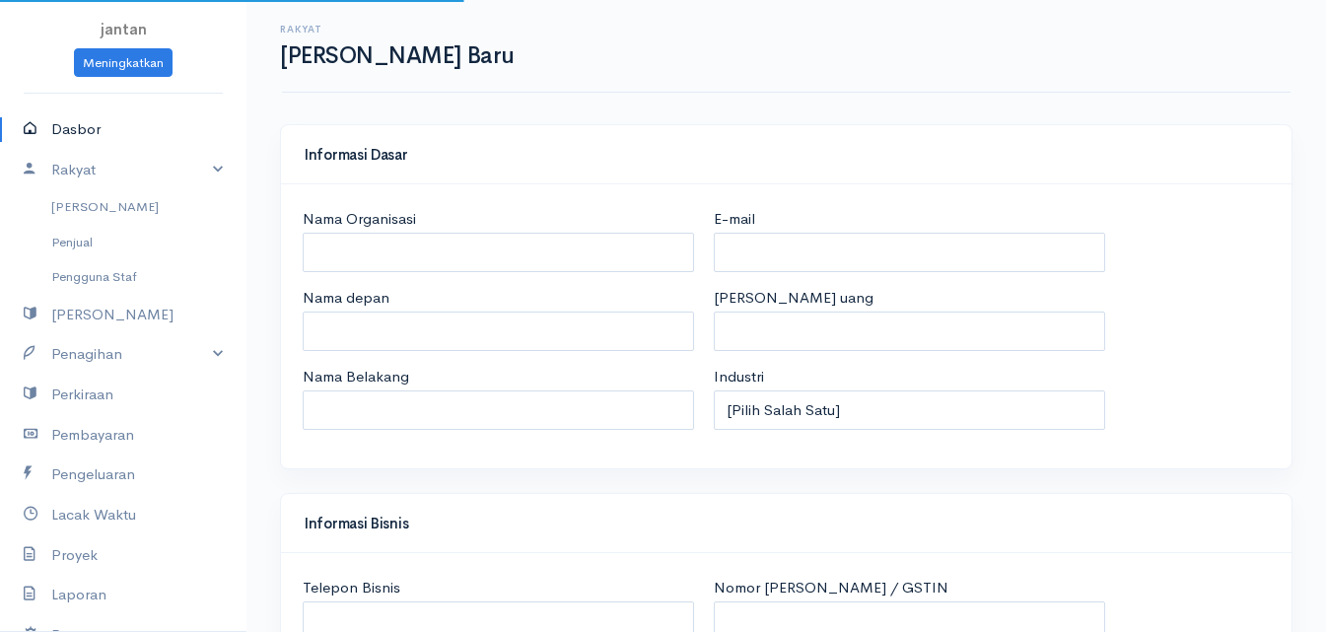
select select "[GEOGRAPHIC_DATA]"
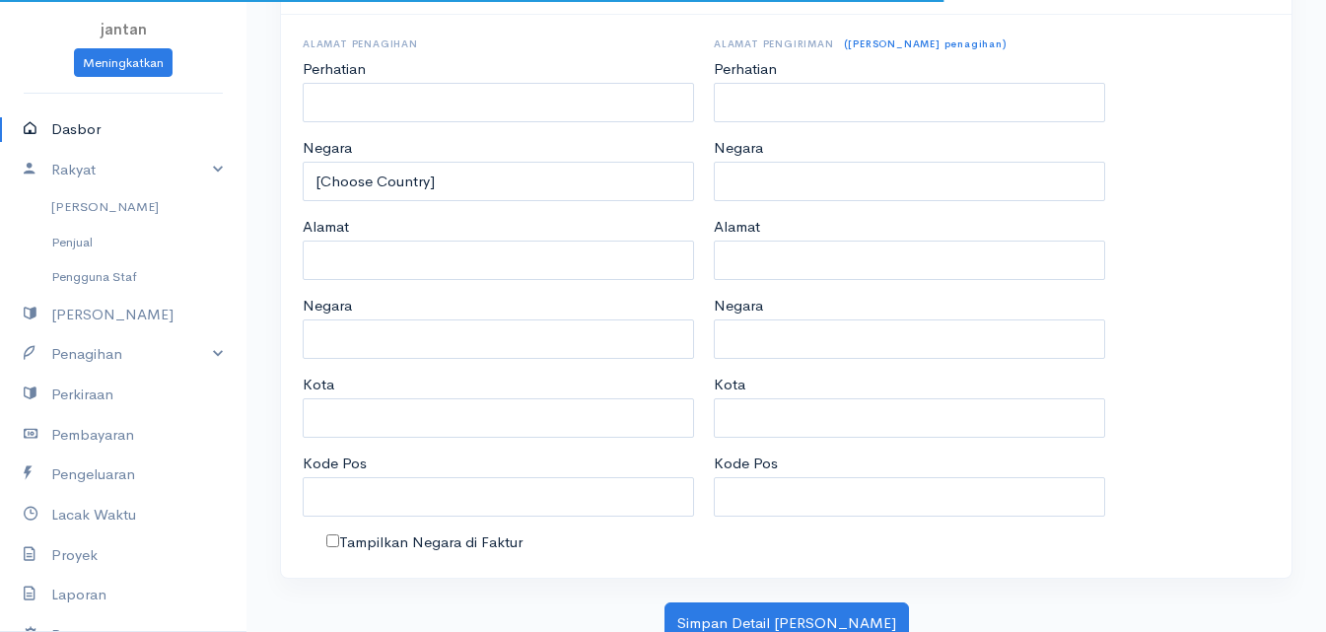
scroll to position [998, 0]
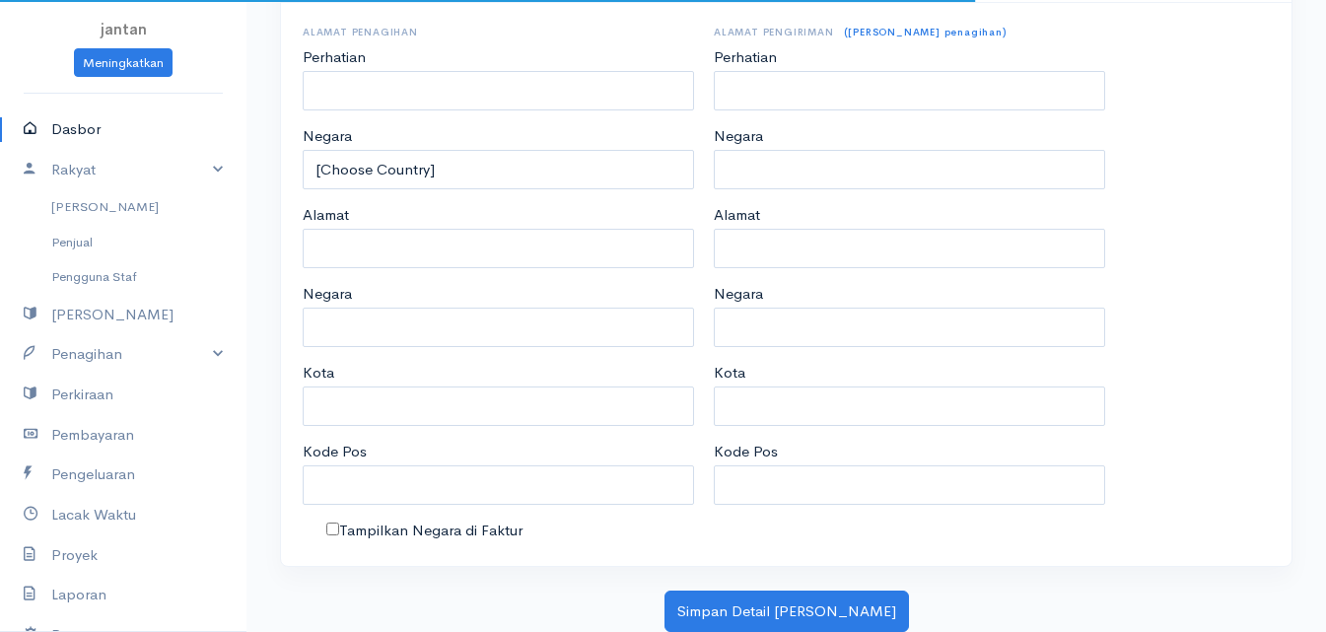
select select "IDR"
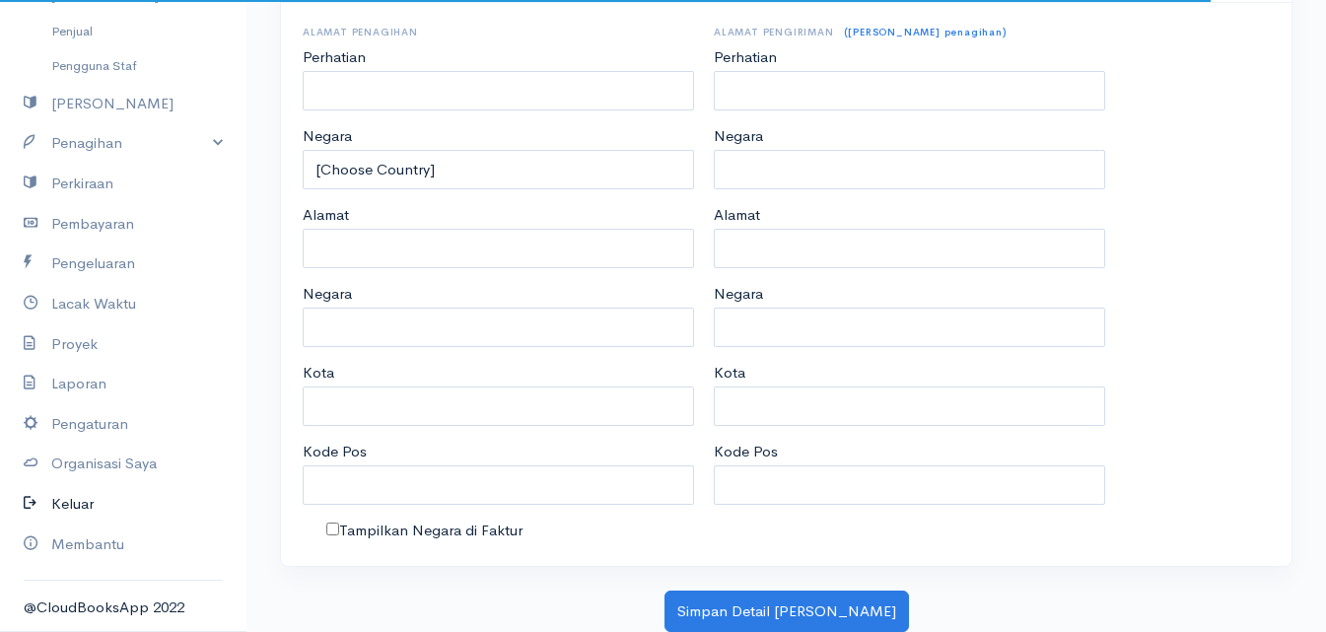
click at [76, 502] on font "Keluar" at bounding box center [72, 503] width 42 height 19
